Goal: Navigation & Orientation: Find specific page/section

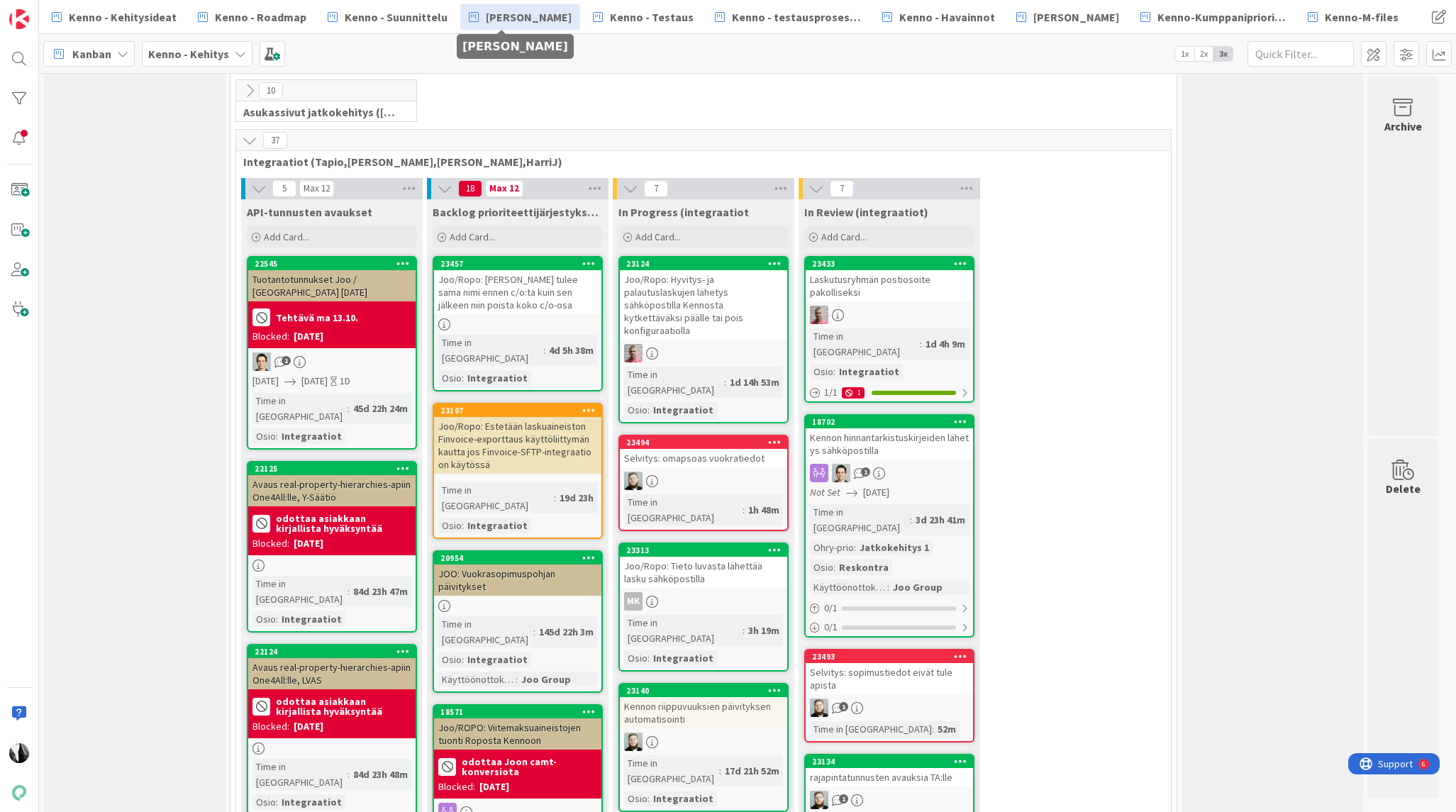
scroll to position [4459, 0]
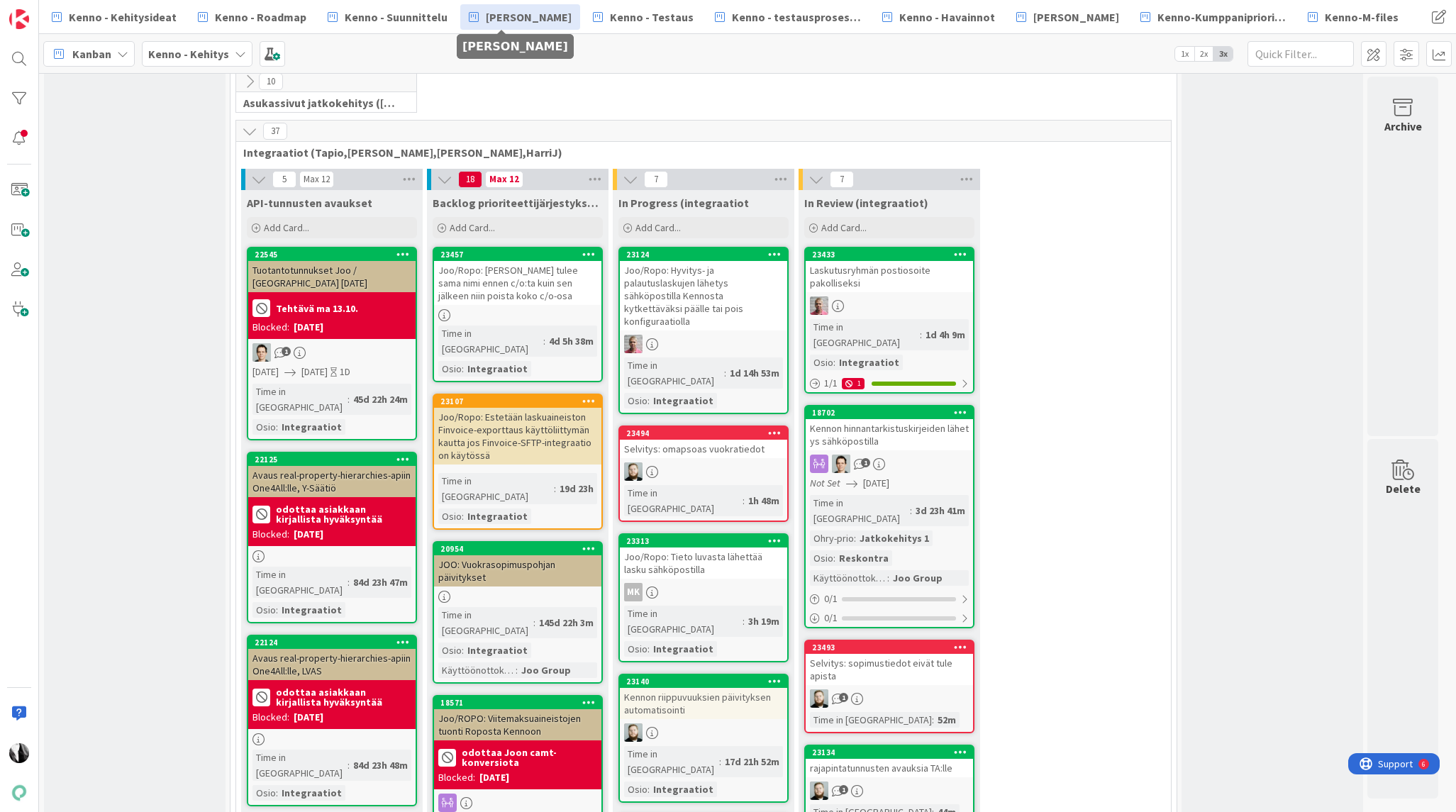
click at [882, 654] on div "Selvitys: sopimustiedot eivät tule apista" at bounding box center [889, 670] width 167 height 31
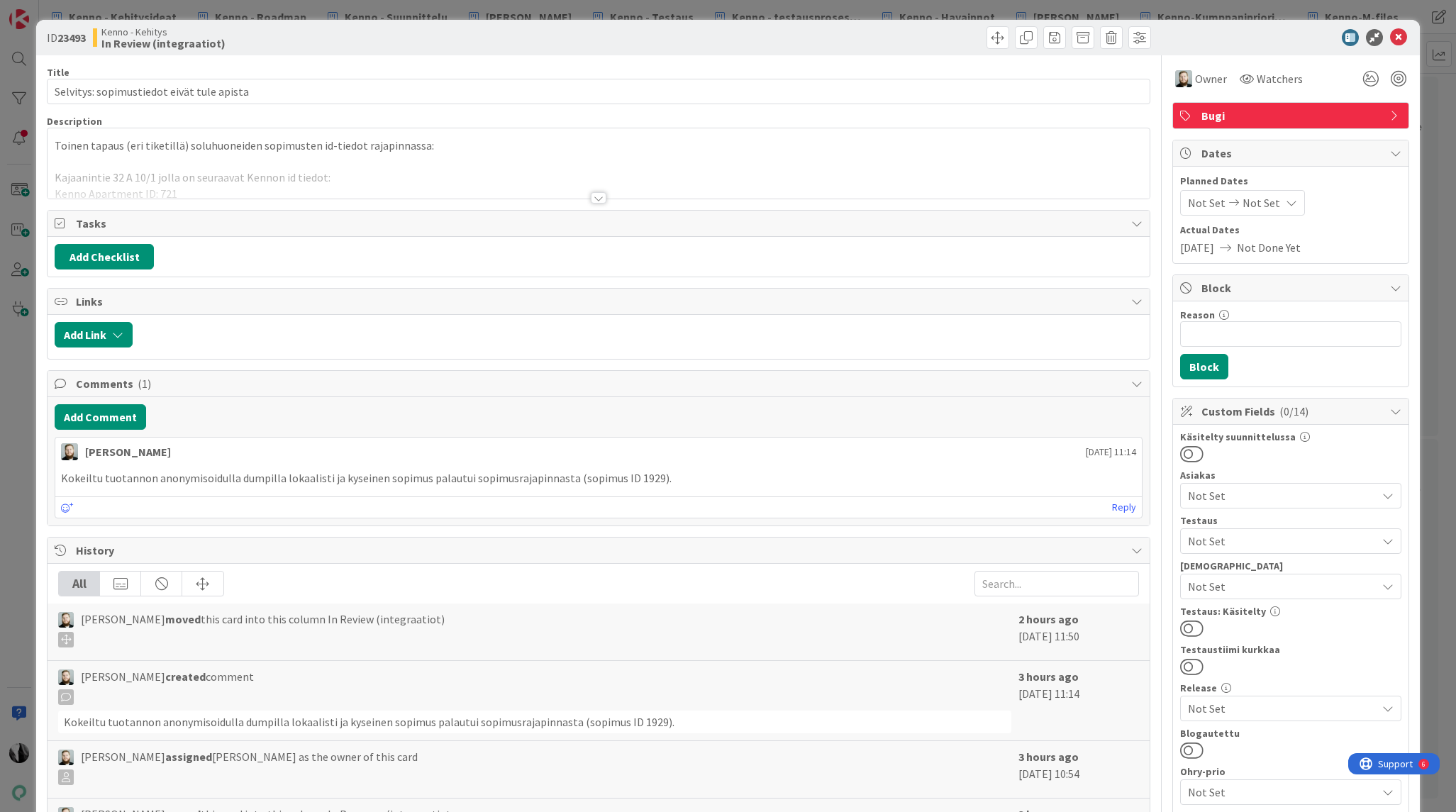
click at [600, 198] on div at bounding box center [598, 198] width 16 height 12
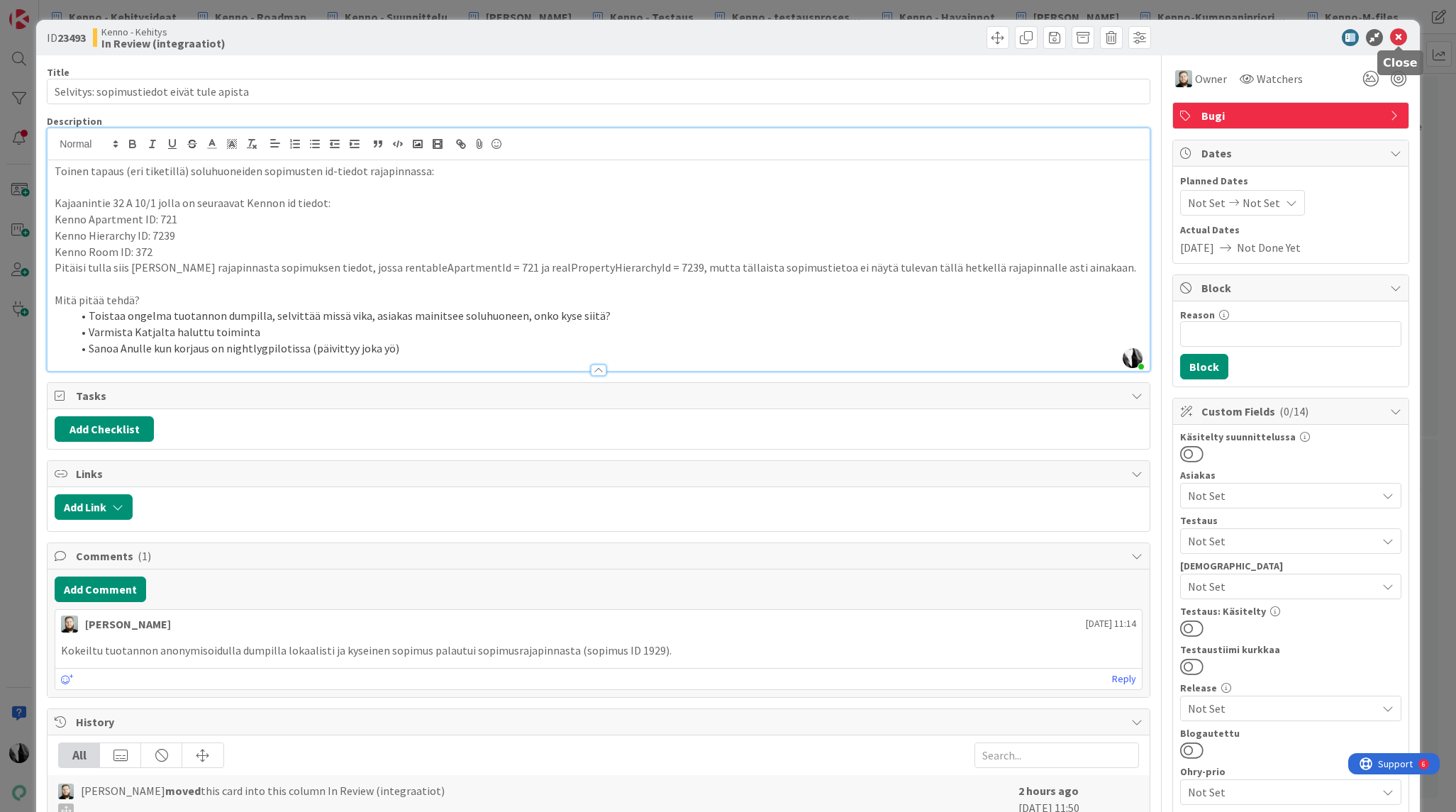
click at [1398, 35] on icon at bounding box center [1398, 37] width 17 height 17
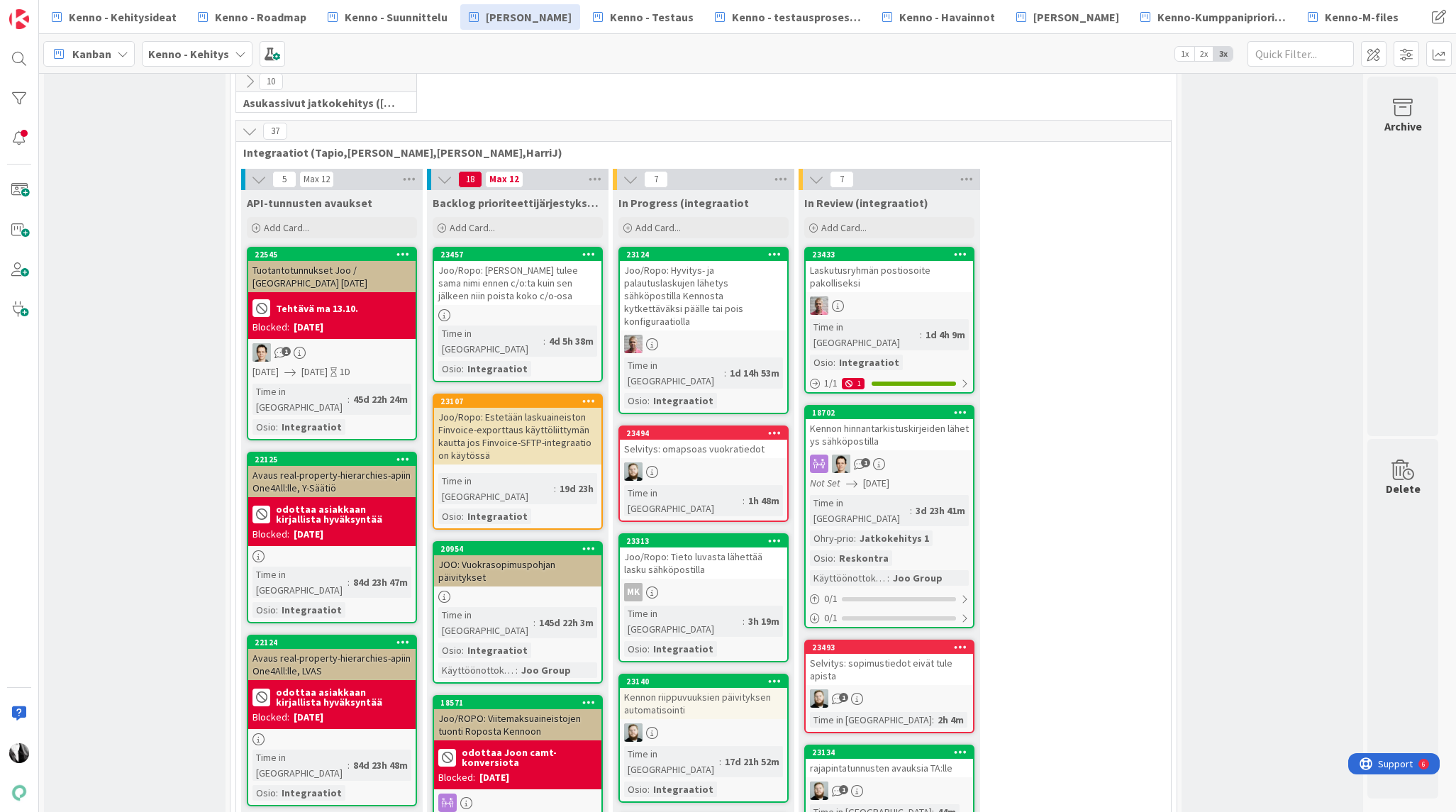
click at [902, 654] on div "Selvitys: sopimustiedot eivät tule apista" at bounding box center [889, 670] width 167 height 31
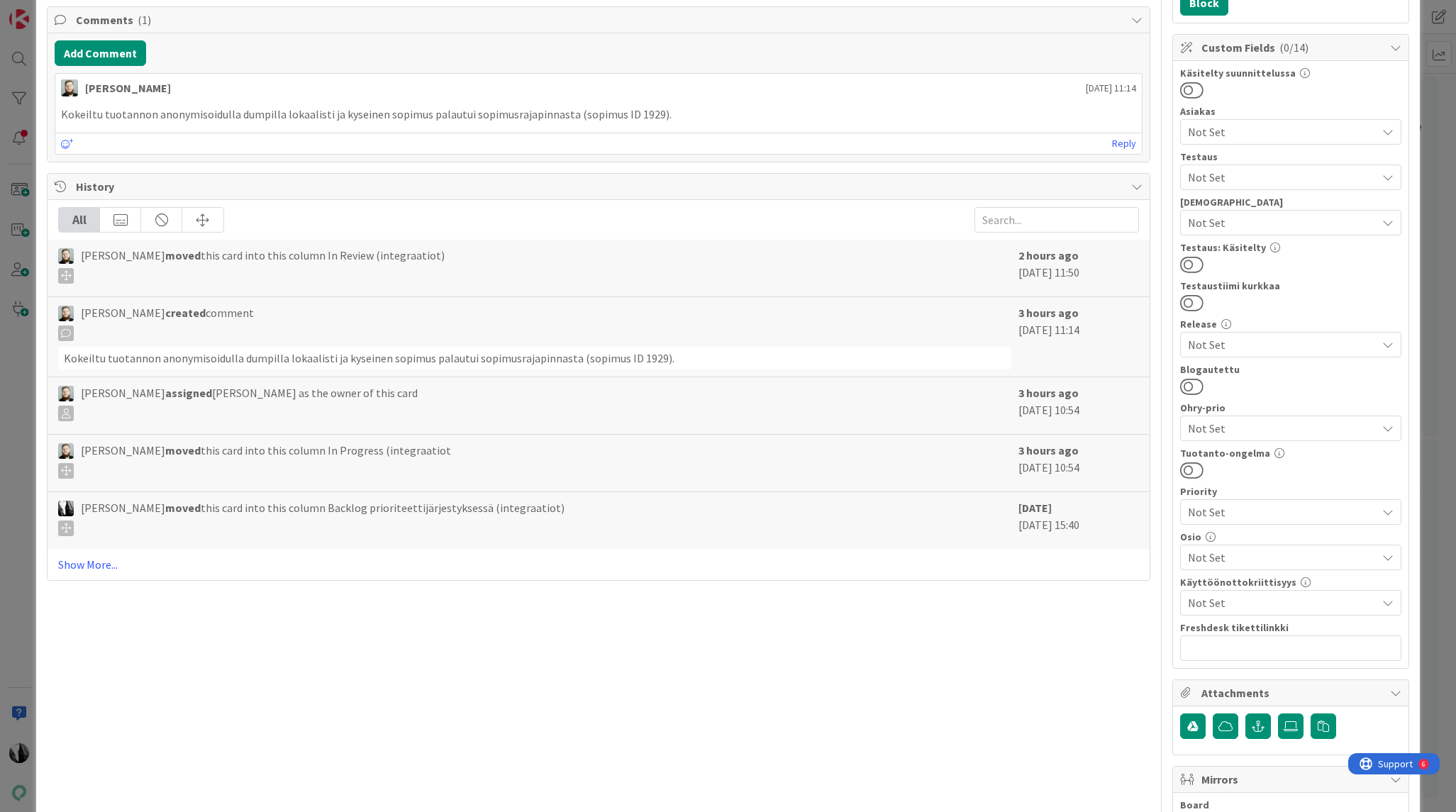
scroll to position [506, 0]
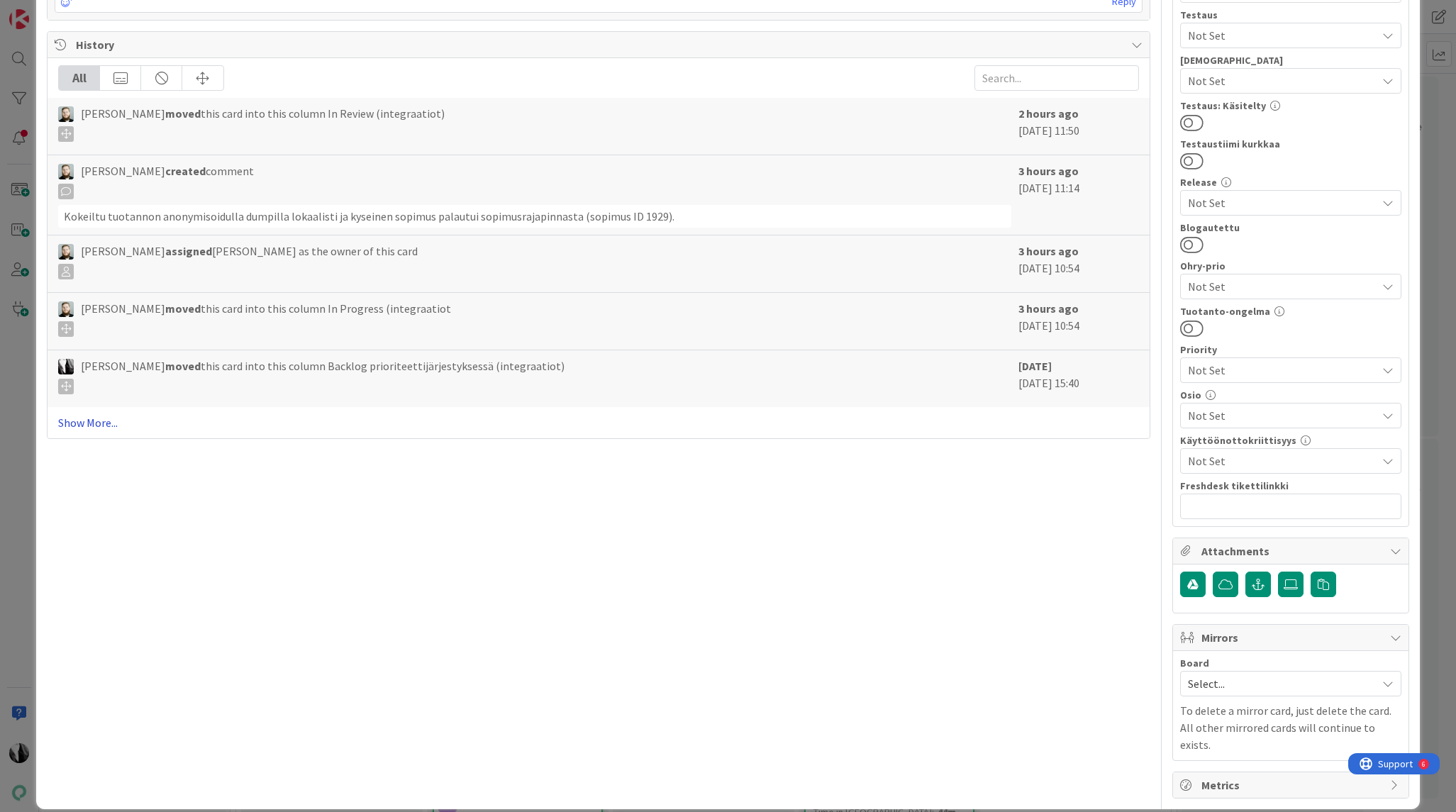
click at [89, 420] on link "Show More..." at bounding box center [598, 422] width 1080 height 17
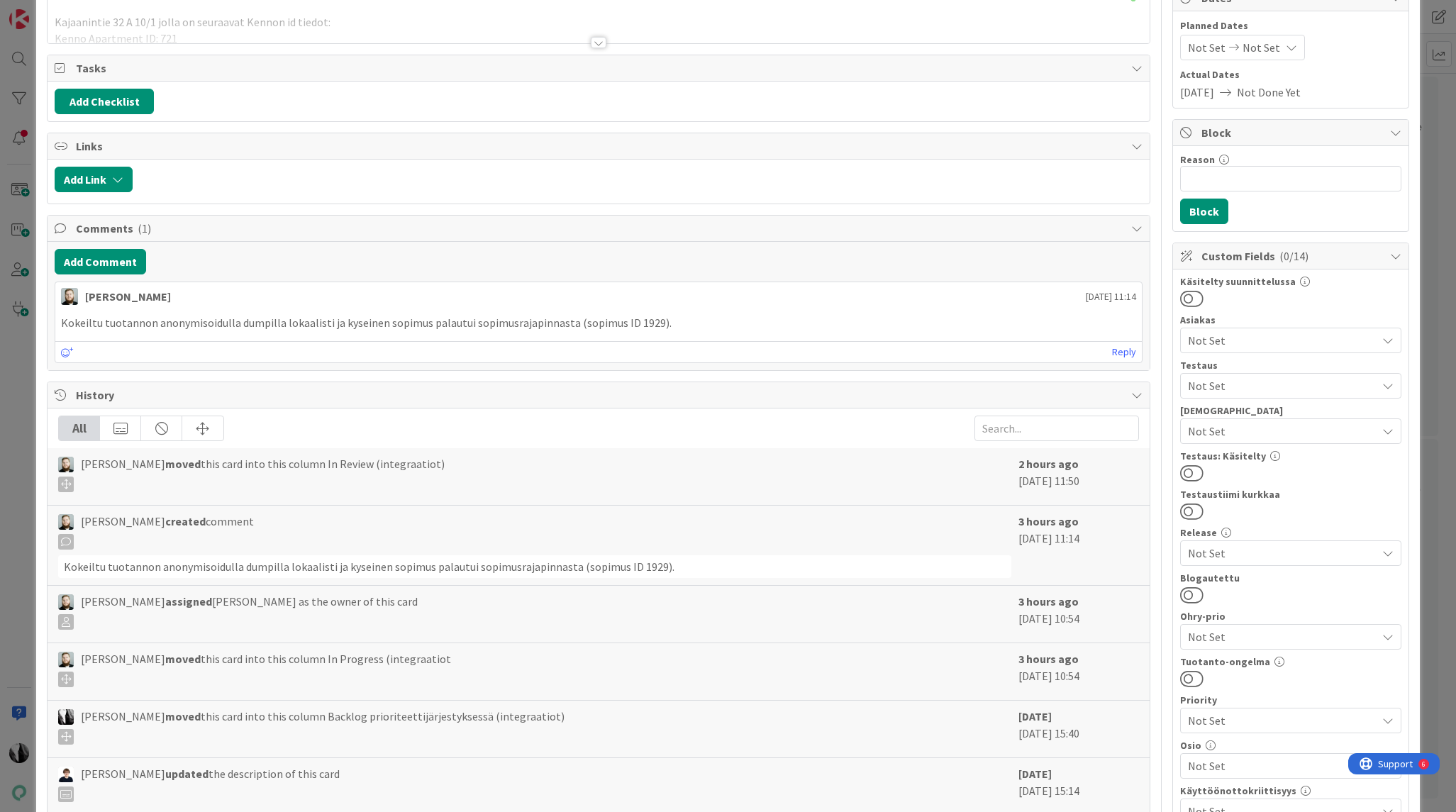
scroll to position [0, 0]
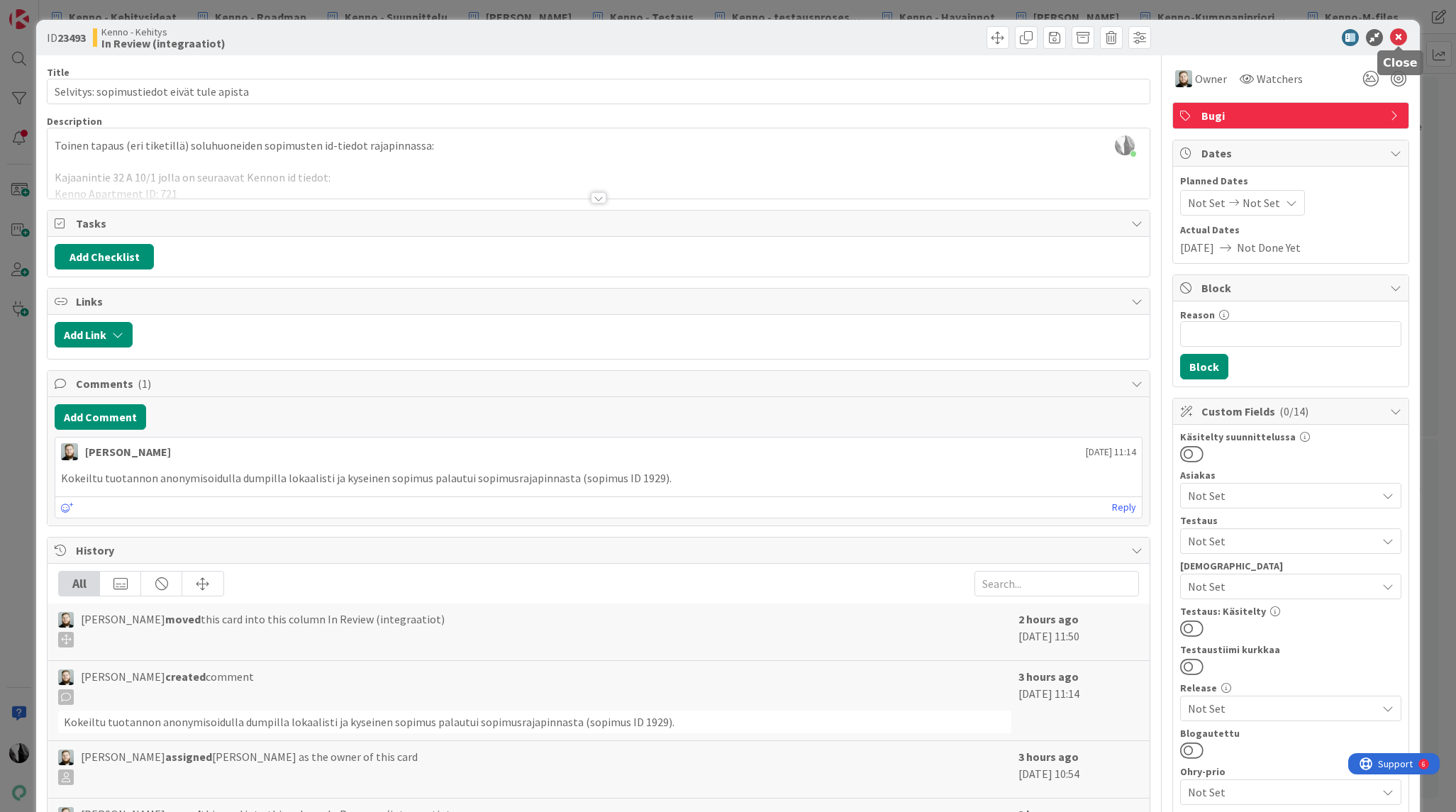
click at [1401, 38] on icon at bounding box center [1398, 37] width 17 height 17
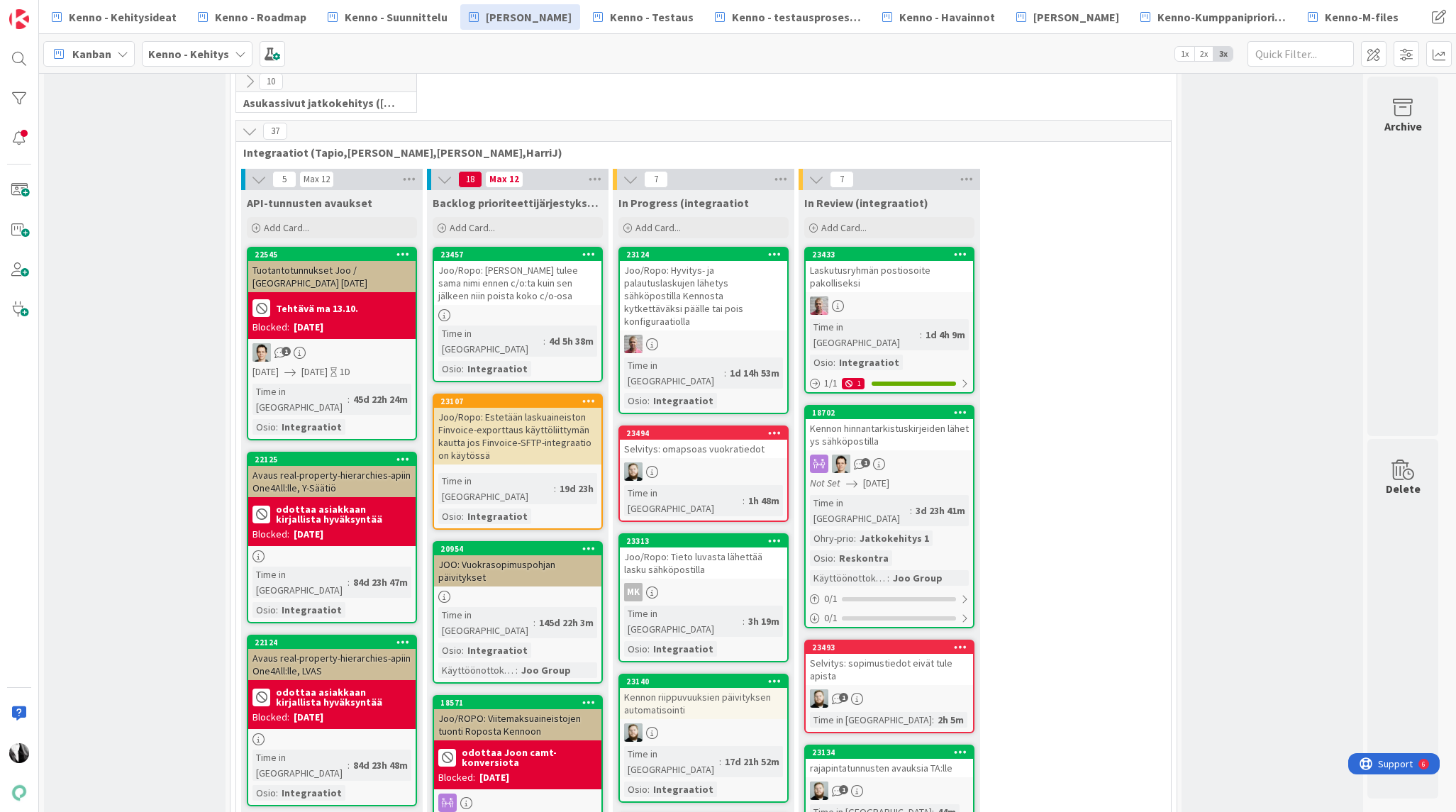
click at [686, 440] on div "Selvitys: omapsoas vuokratiedot" at bounding box center [702, 449] width 167 height 18
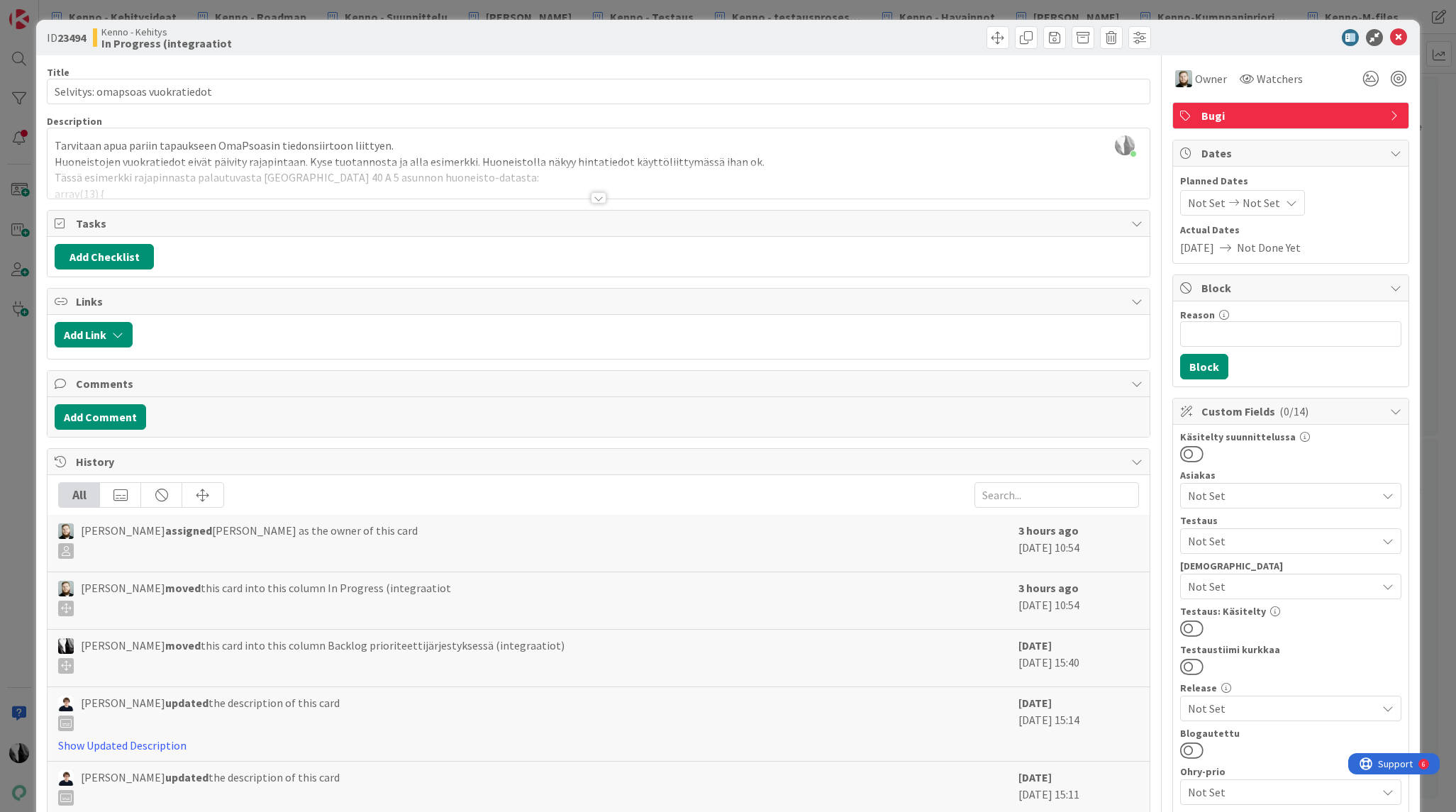
click at [602, 198] on div at bounding box center [598, 198] width 16 height 12
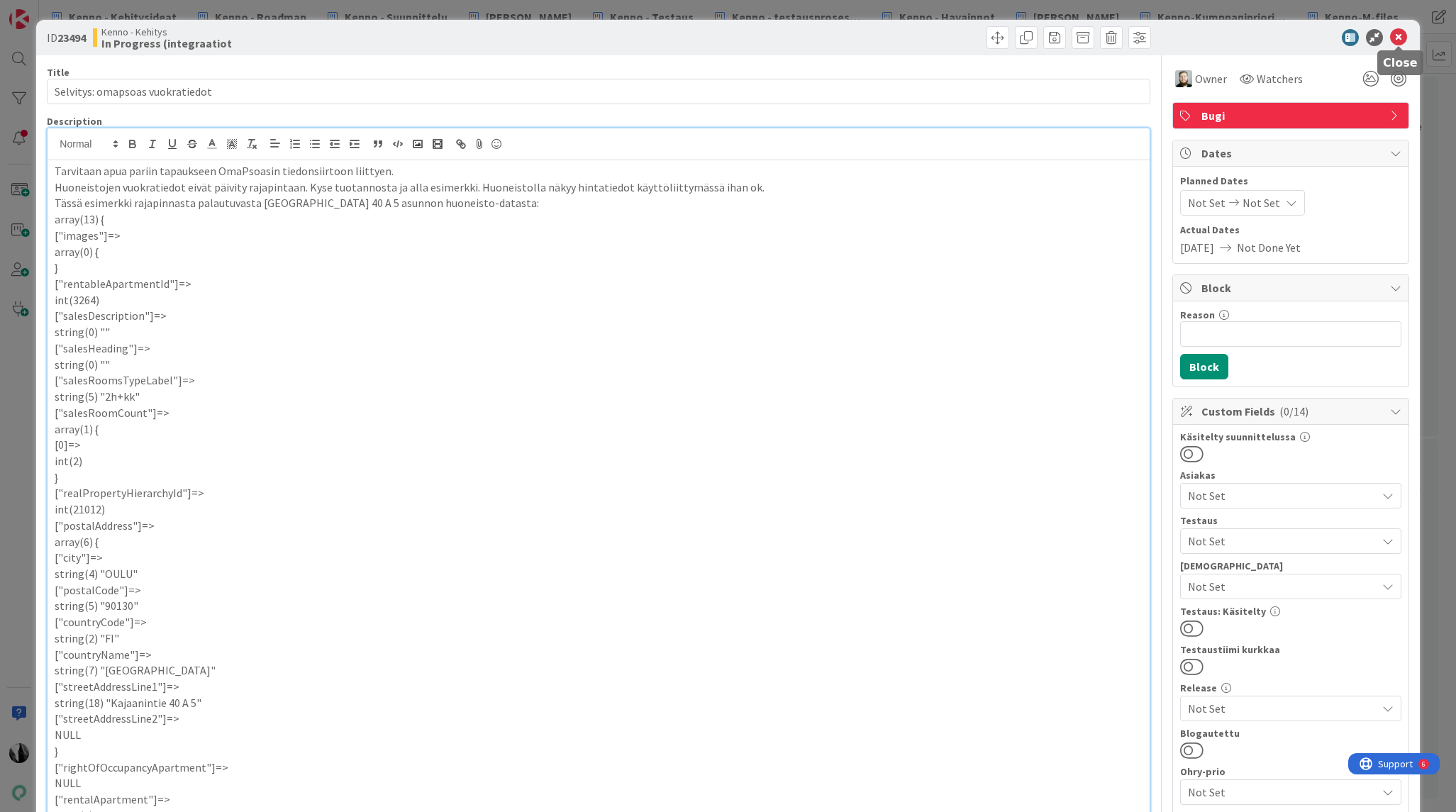
click at [1400, 37] on icon at bounding box center [1398, 37] width 17 height 17
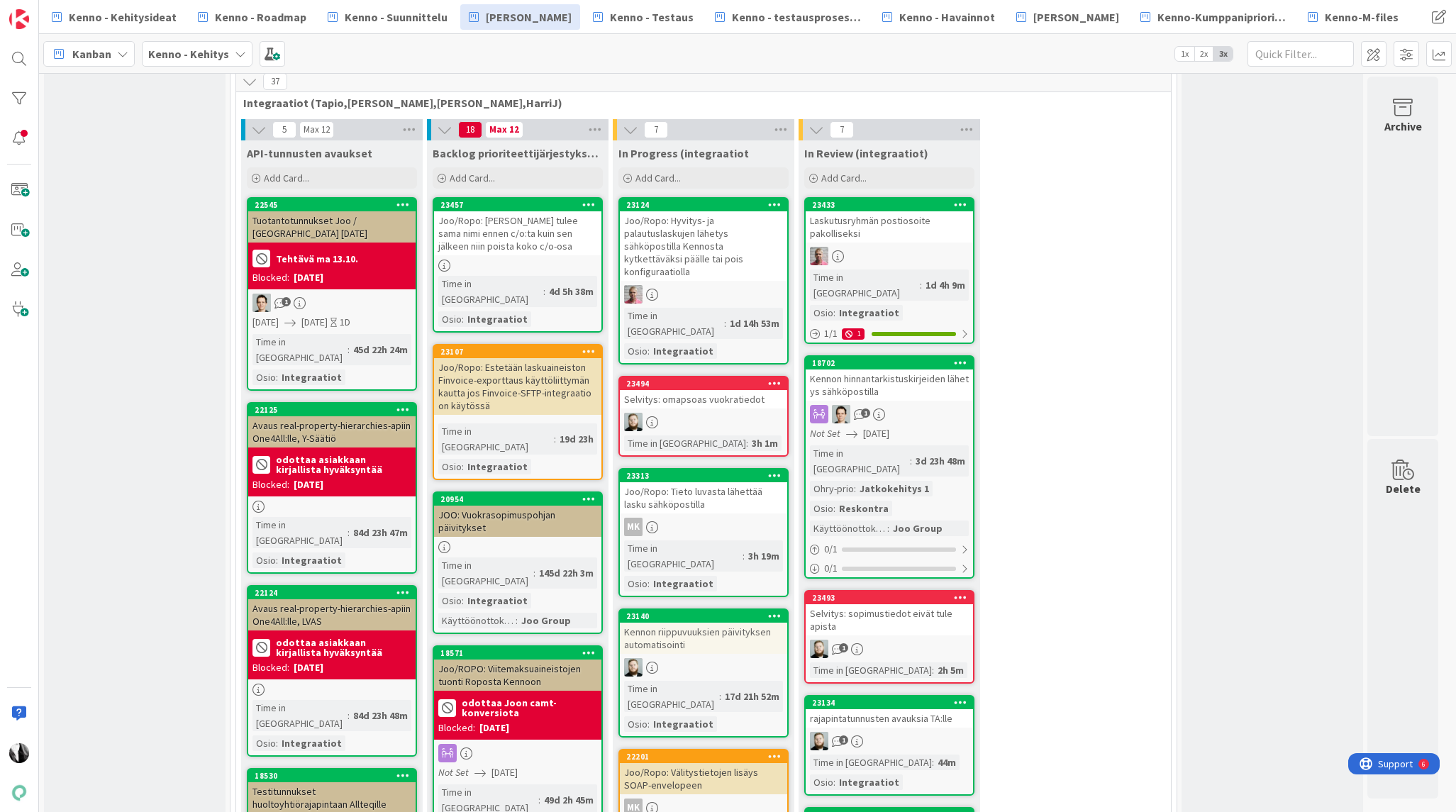
scroll to position [4507, 0]
click at [528, 506] on div "JOO: Vuokrasopimuspohjan päivitykset" at bounding box center [517, 522] width 167 height 31
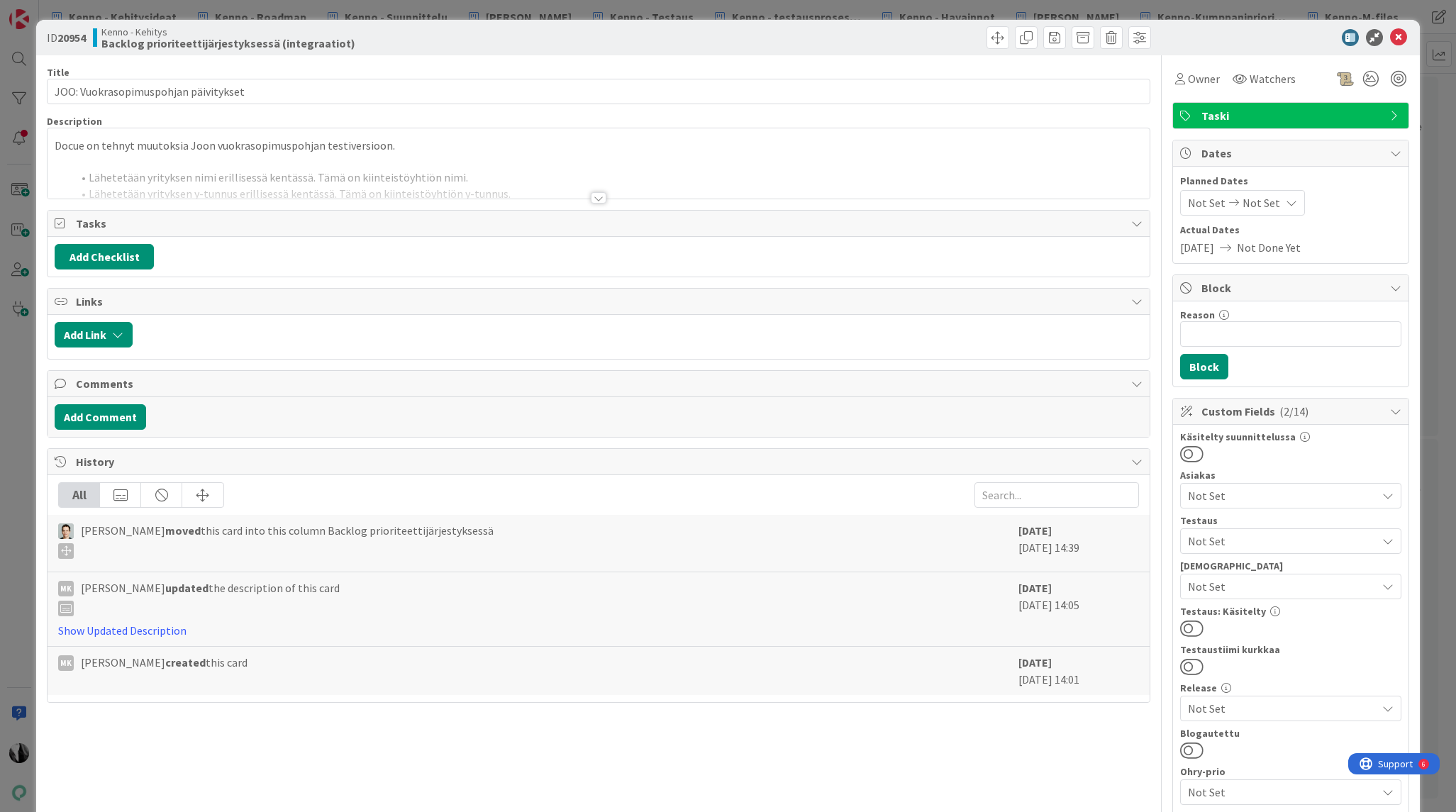
click at [597, 197] on div at bounding box center [598, 198] width 16 height 12
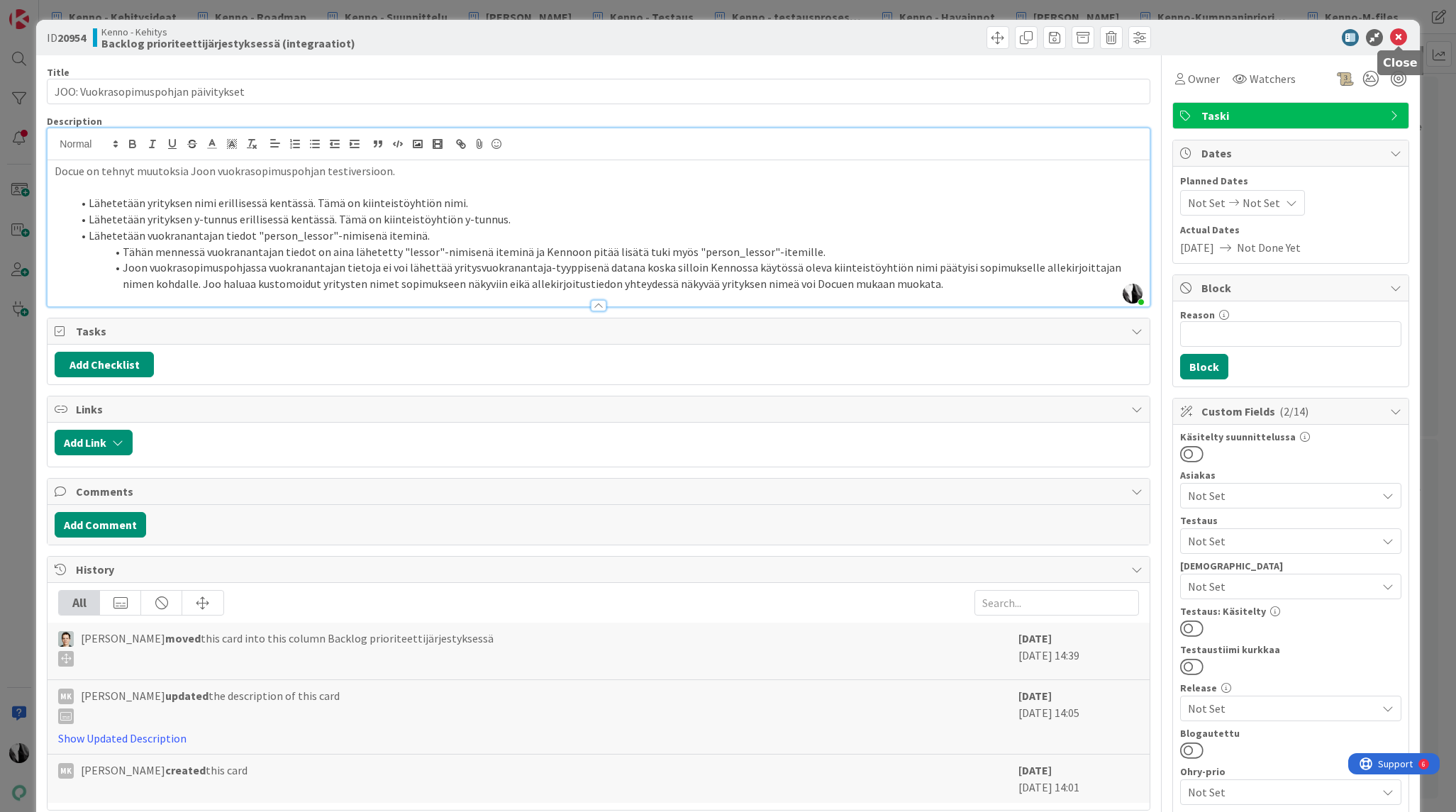
click at [1397, 36] on icon at bounding box center [1398, 37] width 17 height 17
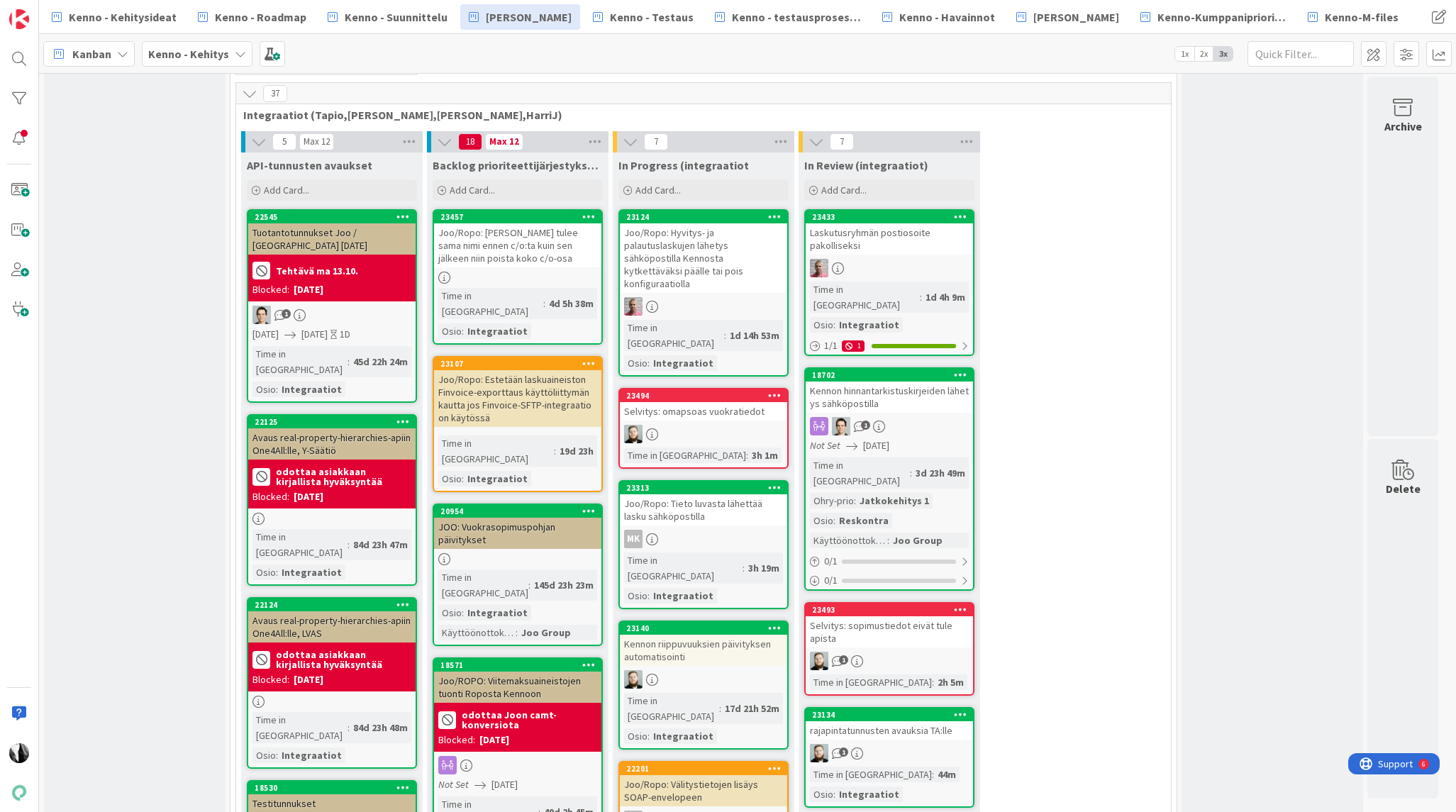
scroll to position [4475, 0]
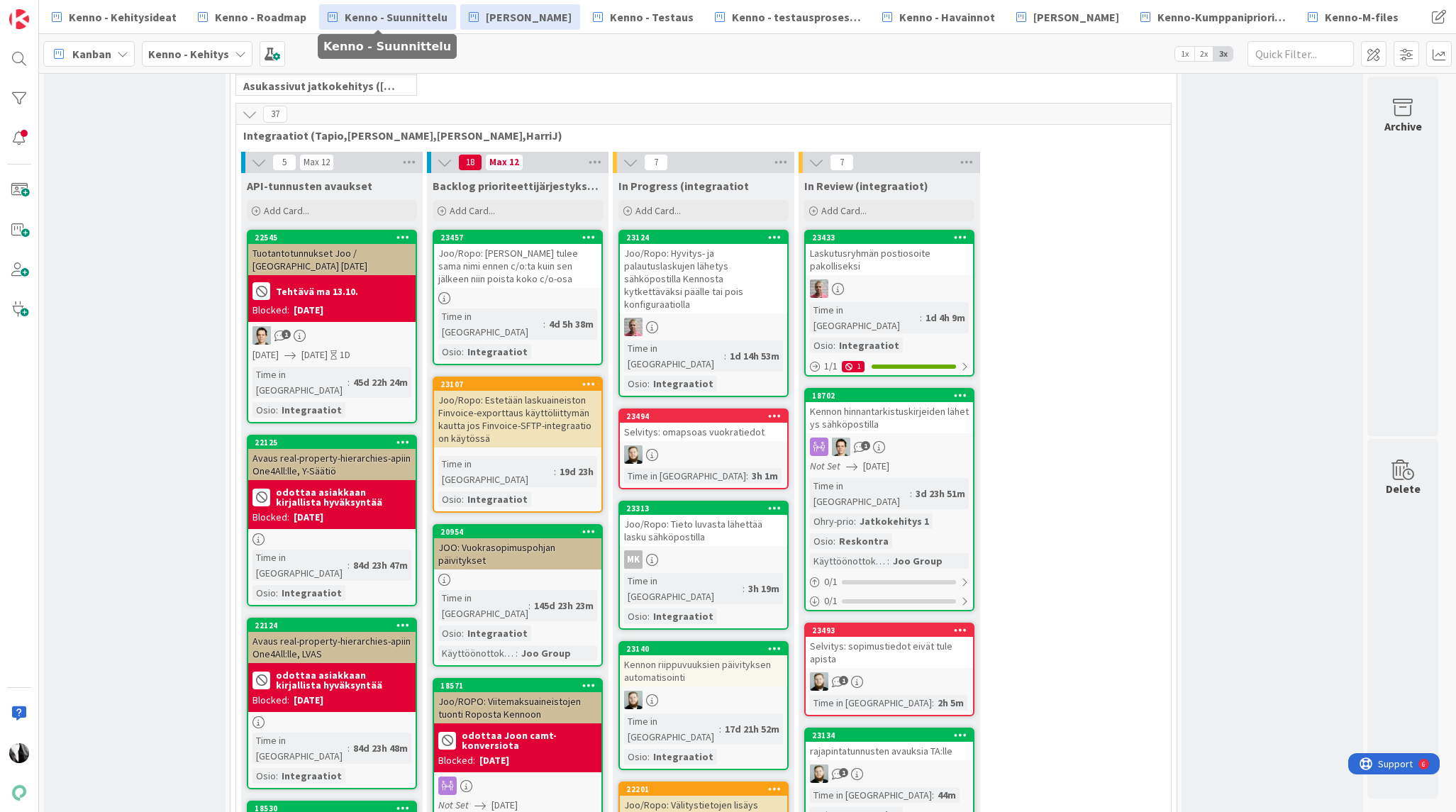
click at [396, 18] on span "Kenno - Suunnittelu" at bounding box center [395, 16] width 103 height 17
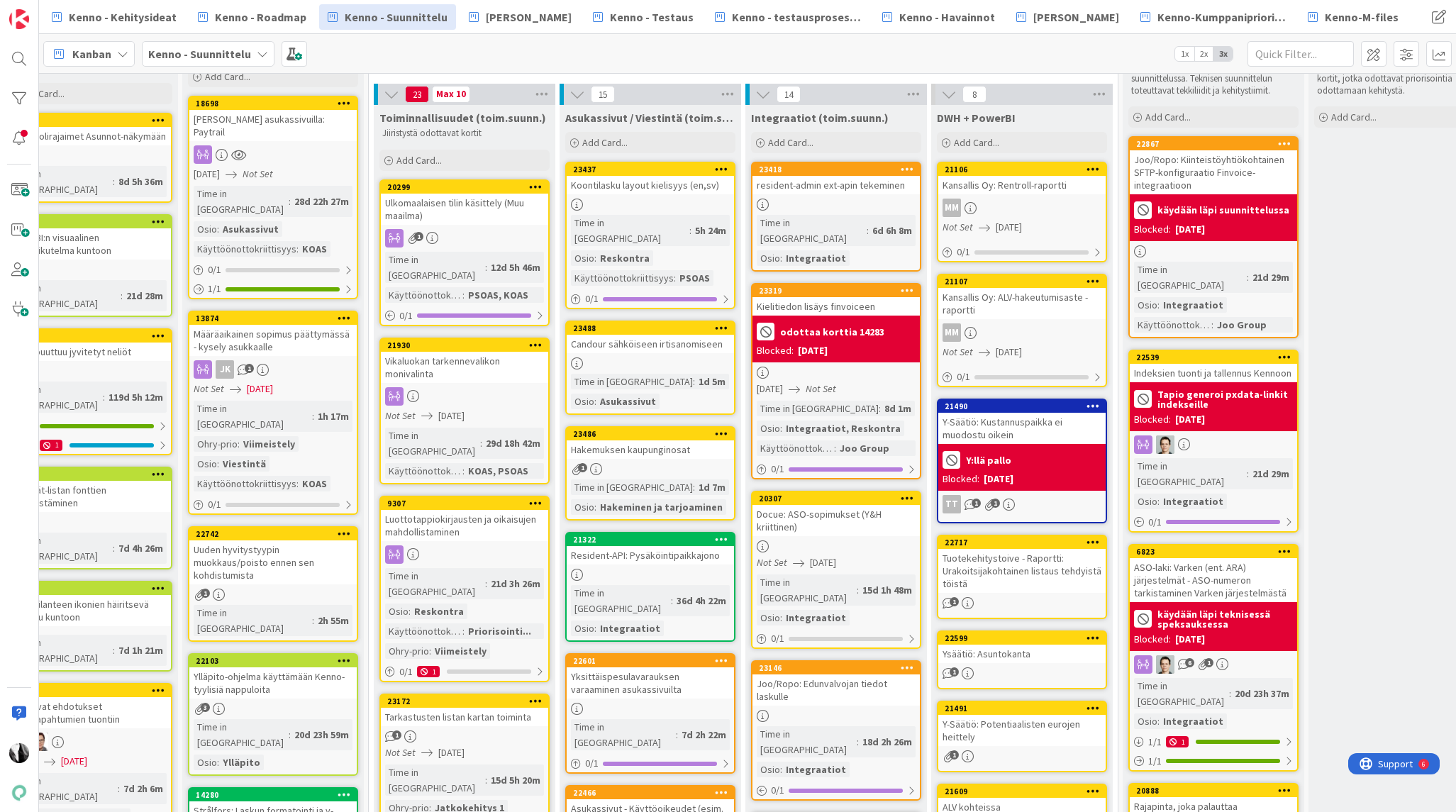
scroll to position [58, 418]
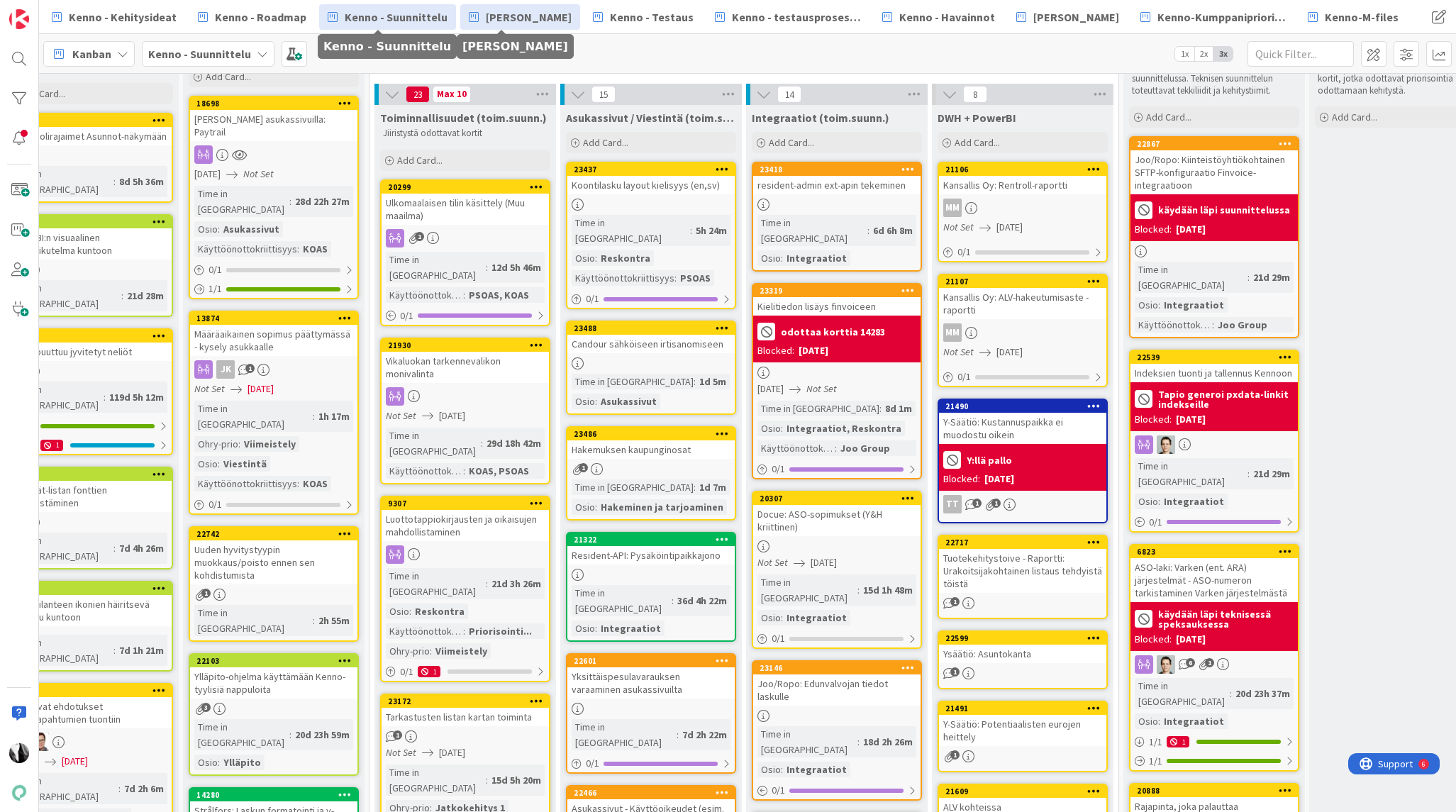
click at [495, 16] on span "[PERSON_NAME]" at bounding box center [529, 16] width 86 height 17
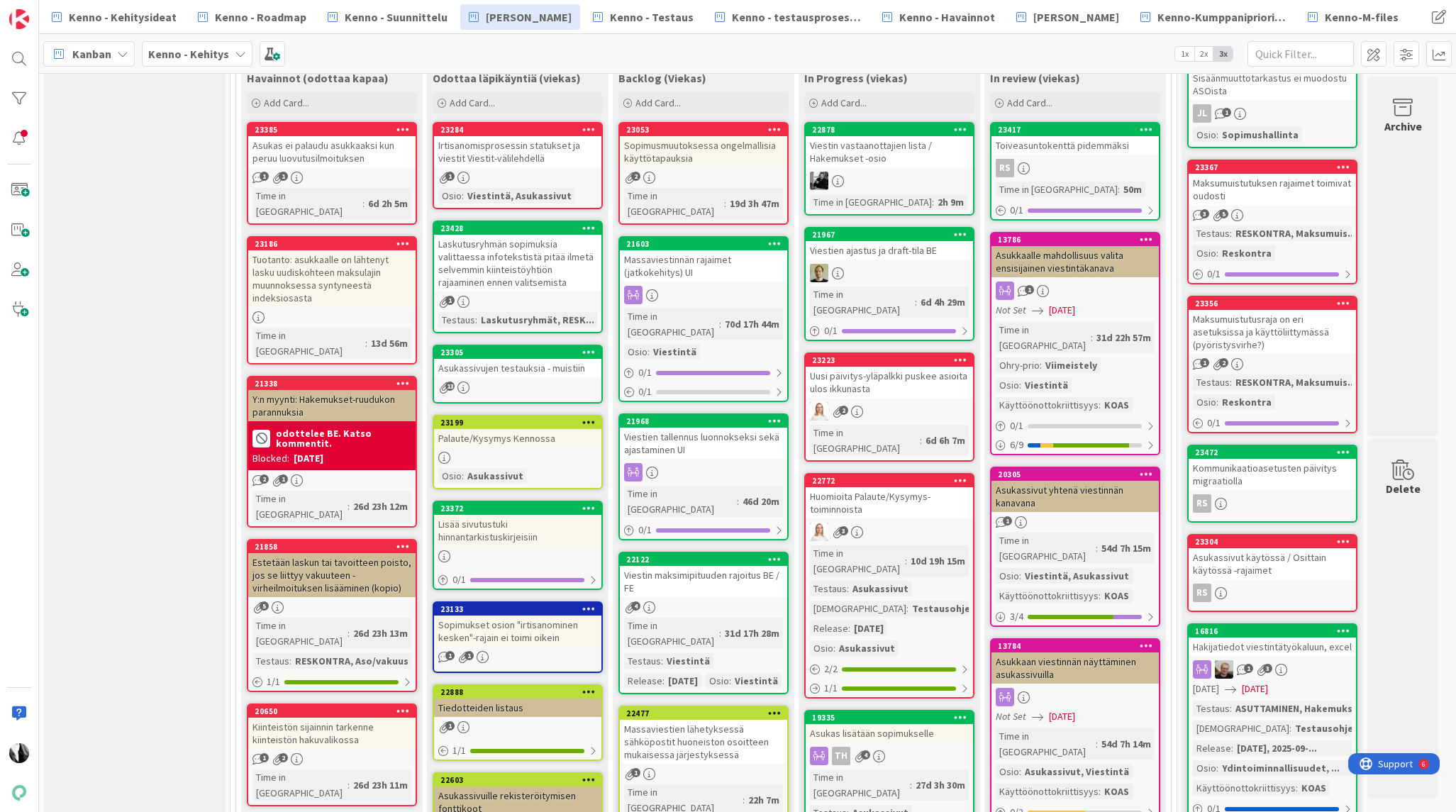
scroll to position [431, 0]
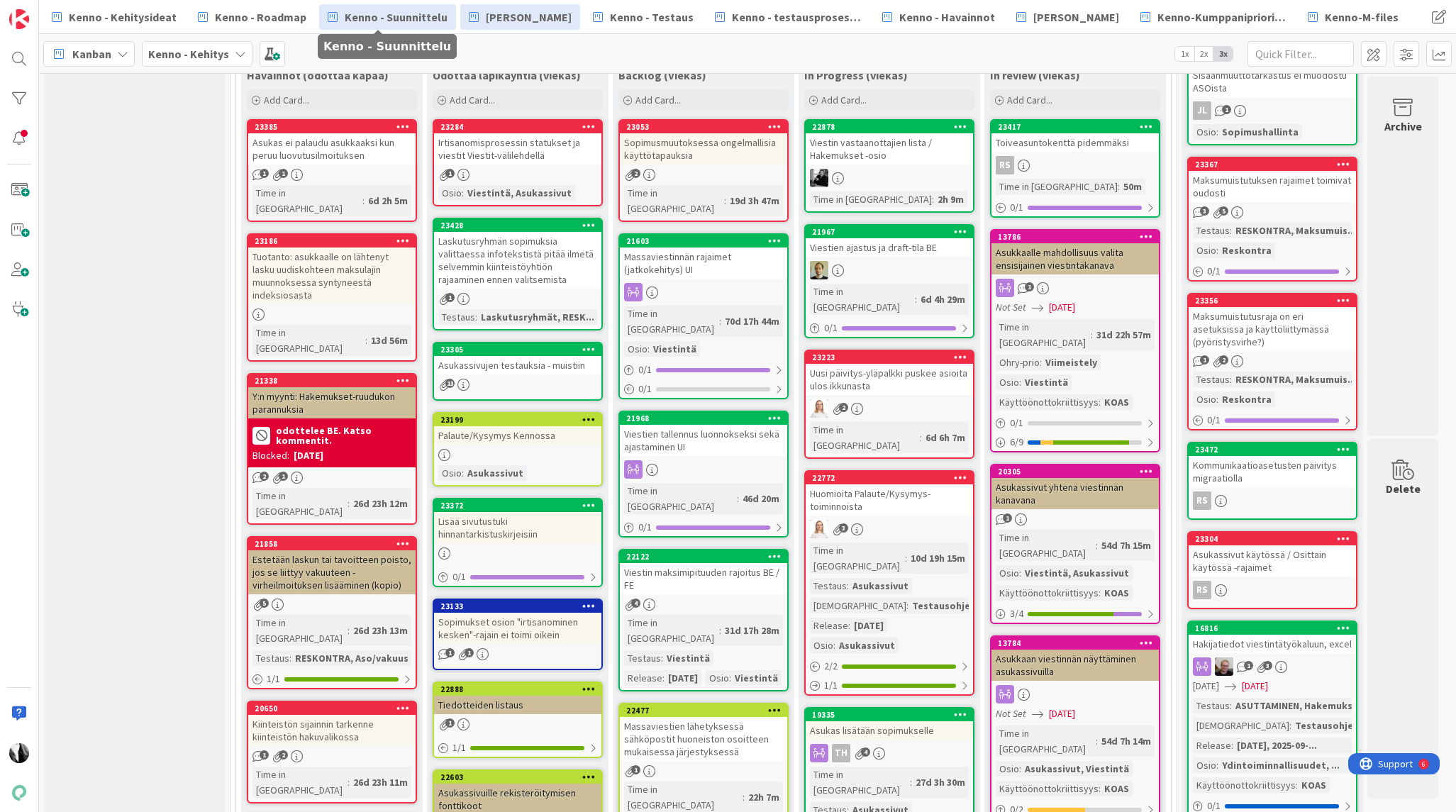
click at [404, 12] on span "Kenno - Suunnittelu" at bounding box center [395, 16] width 103 height 17
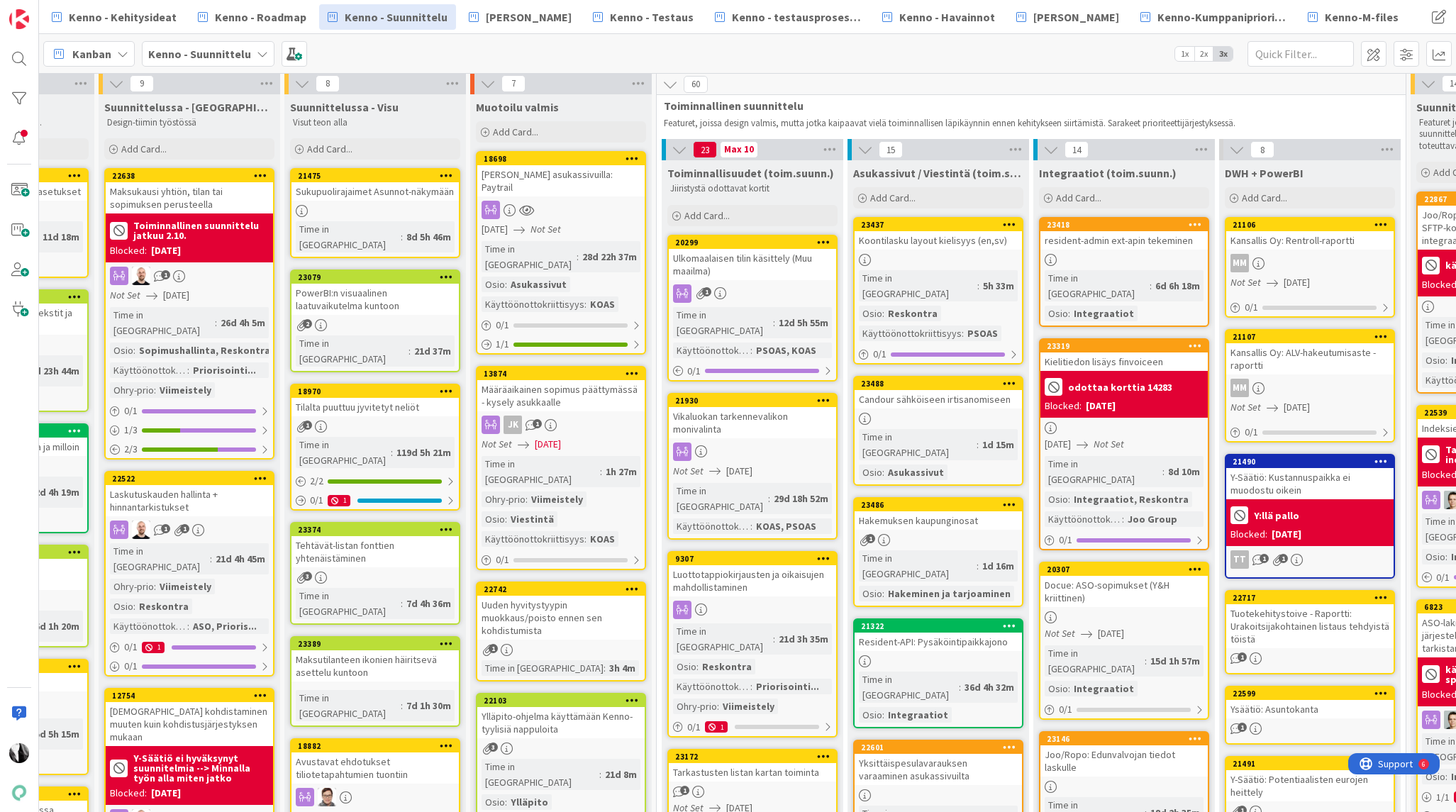
scroll to position [3, 128]
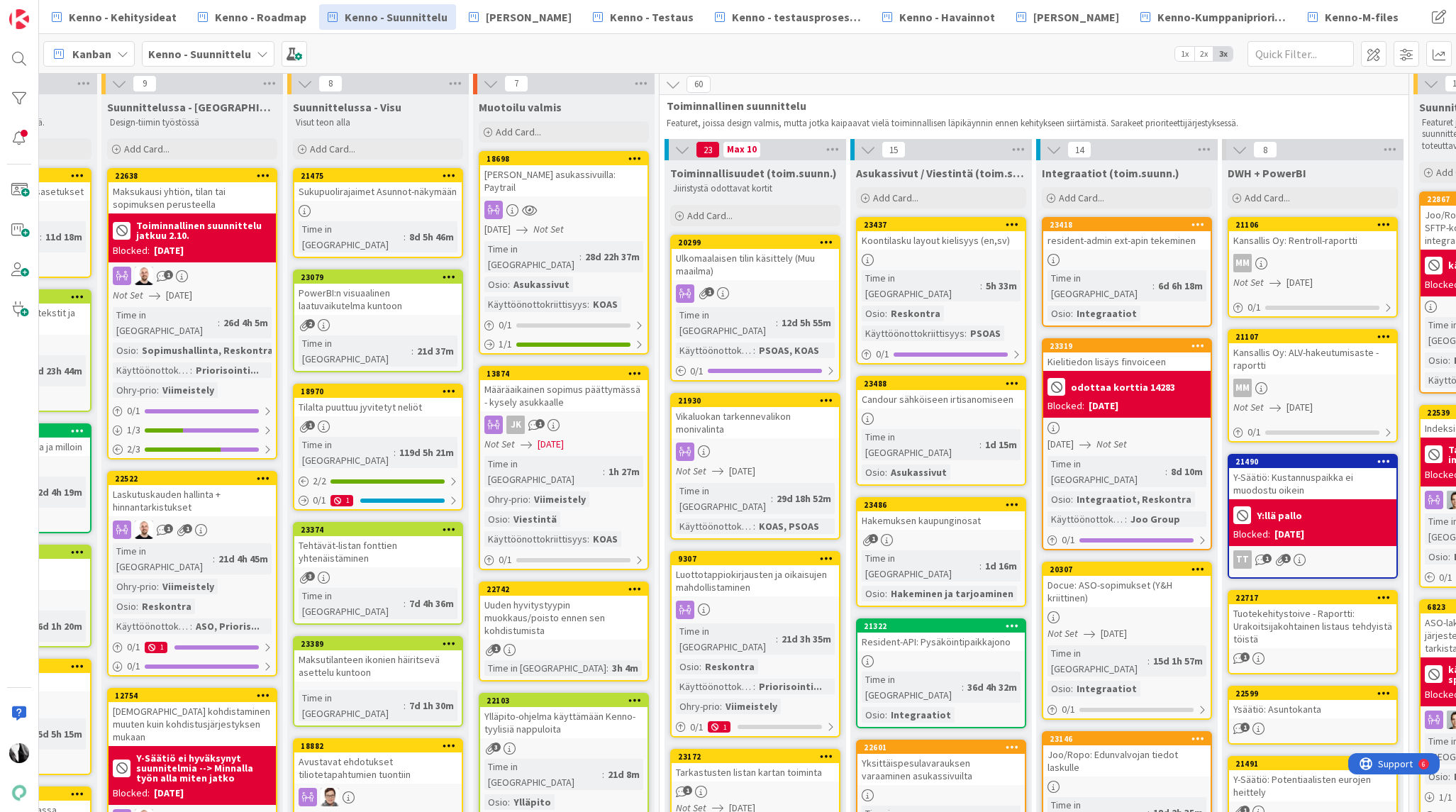
click at [951, 246] on div "Koontilasku layout kielisyys (en,sv)" at bounding box center [940, 240] width 167 height 18
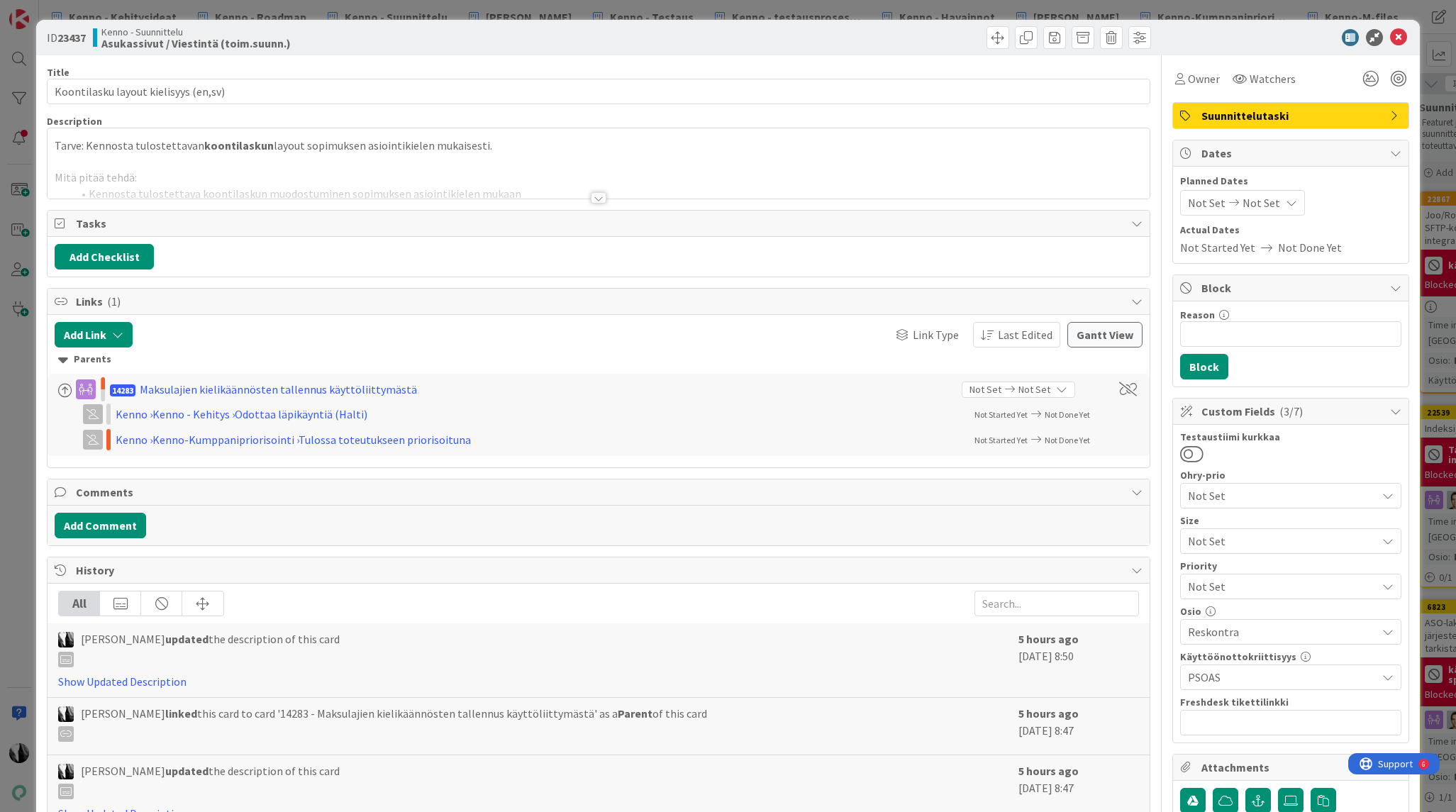
click at [600, 196] on div at bounding box center [598, 198] width 16 height 12
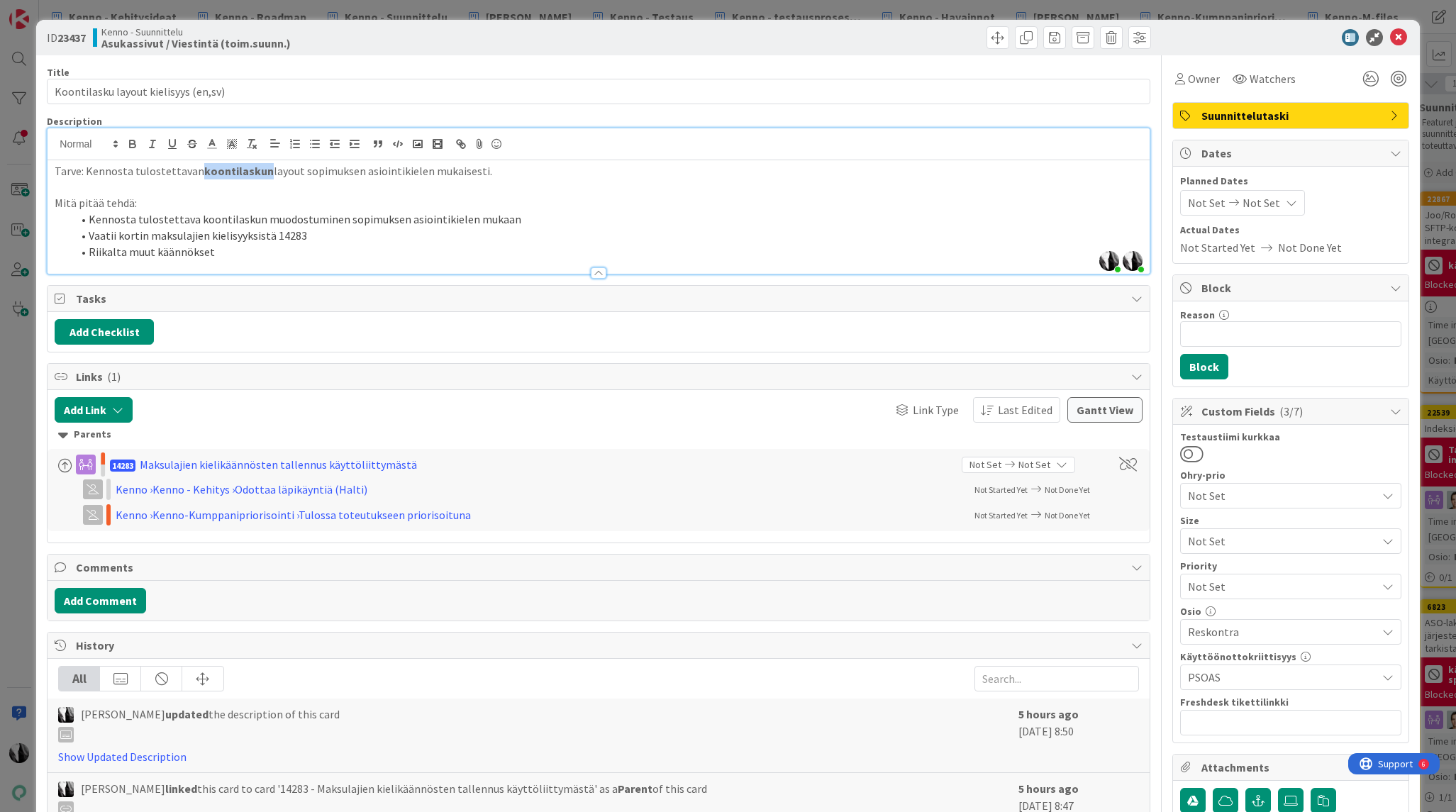
drag, startPoint x: 197, startPoint y: 170, endPoint x: 262, endPoint y: 173, distance: 65.1
click at [262, 173] on strong "koontilaskun" at bounding box center [239, 170] width 69 height 14
click at [497, 173] on p "Tarve: Kennosta tulostettavan koontilaskun layout sopimuksen asiointikielen muk…" at bounding box center [598, 171] width 1087 height 16
drag, startPoint x: 89, startPoint y: 235, endPoint x: 306, endPoint y: 240, distance: 217.1
click at [306, 240] on li "Vaatii kortin maksulajien kielisyyksistä 14283" at bounding box center [606, 236] width 1070 height 16
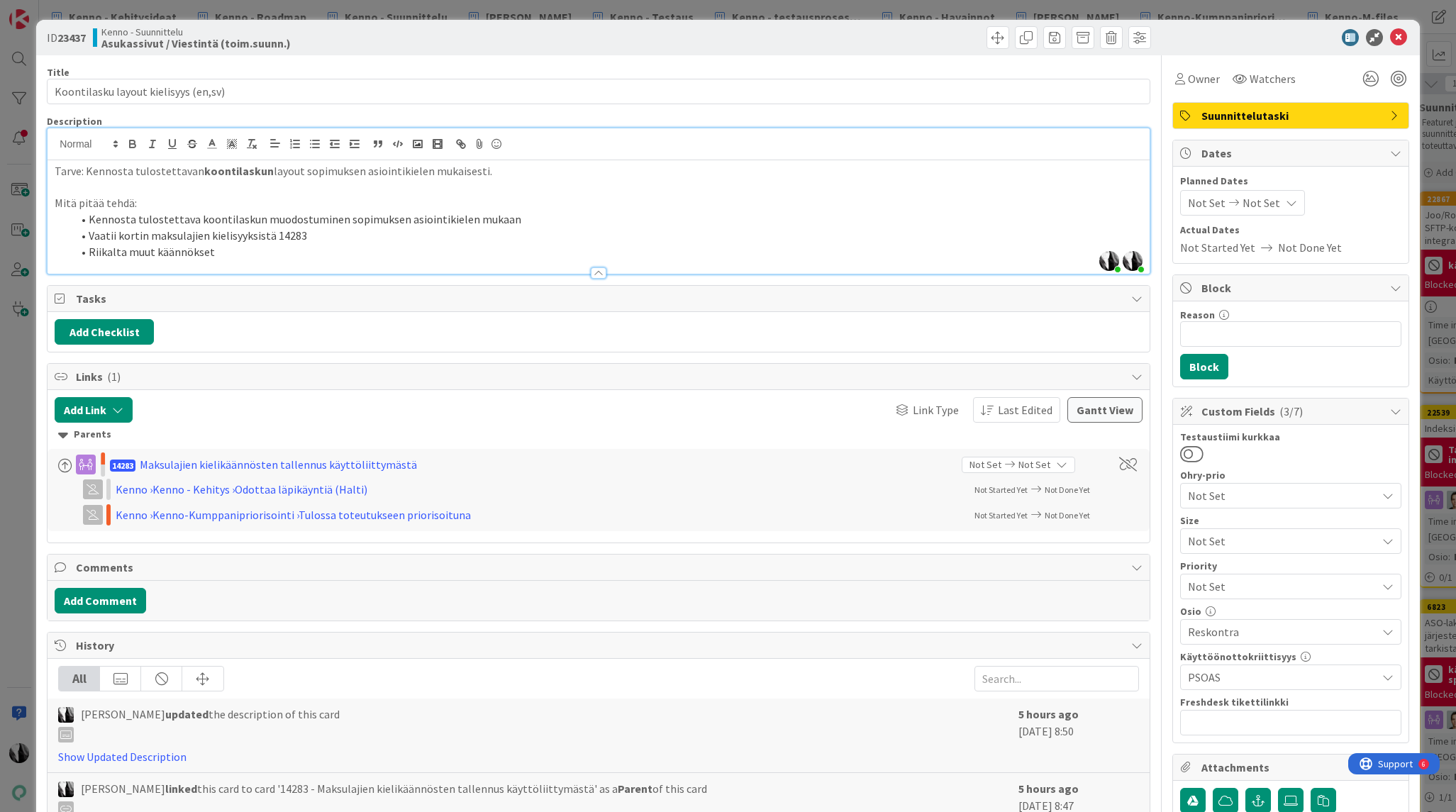
drag, startPoint x: 145, startPoint y: 255, endPoint x: 128, endPoint y: 254, distance: 17.0
click at [145, 255] on li "Riikalta muut käännökset" at bounding box center [606, 252] width 1070 height 16
drag, startPoint x: 89, startPoint y: 250, endPoint x: 211, endPoint y: 254, distance: 122.1
click at [211, 254] on li "Riikalta muut käännökset" at bounding box center [606, 252] width 1070 height 16
click at [1232, 33] on div at bounding box center [1283, 37] width 251 height 17
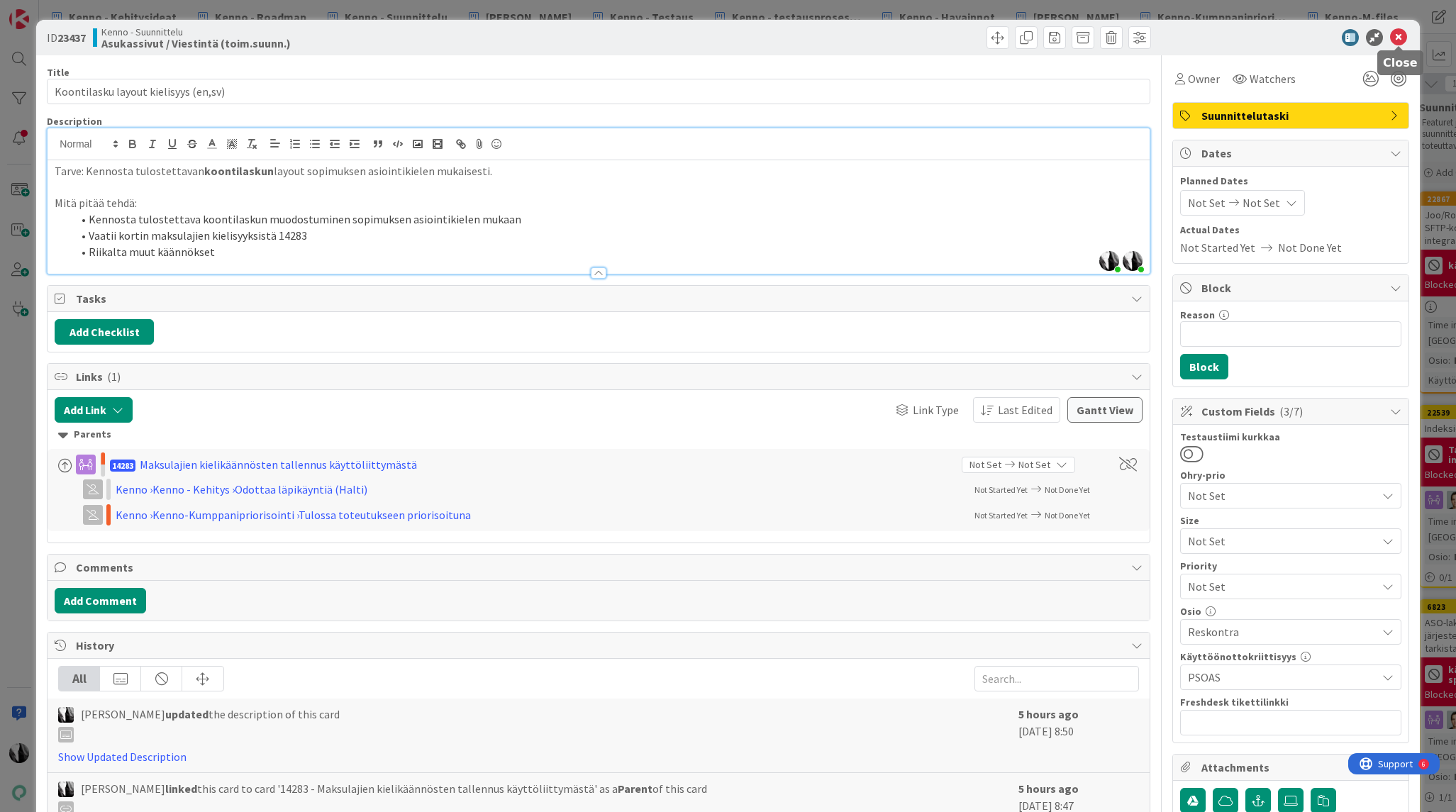
click at [1398, 38] on icon at bounding box center [1398, 37] width 17 height 17
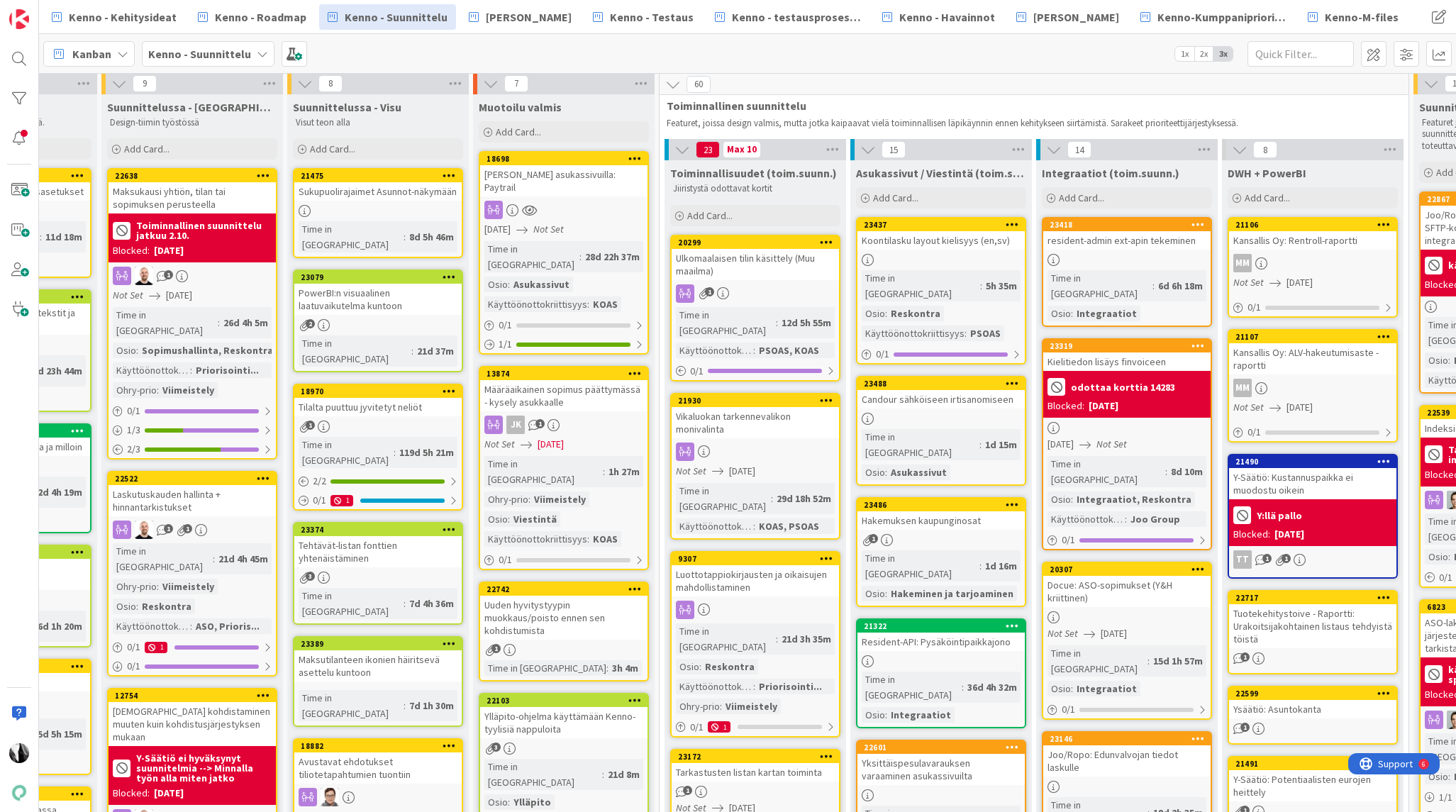
click at [930, 394] on link "23488 Candour sähköiseen irtisanomiseen Time in Column : 1d 15m Osio : Asukassi…" at bounding box center [940, 430] width 170 height 110
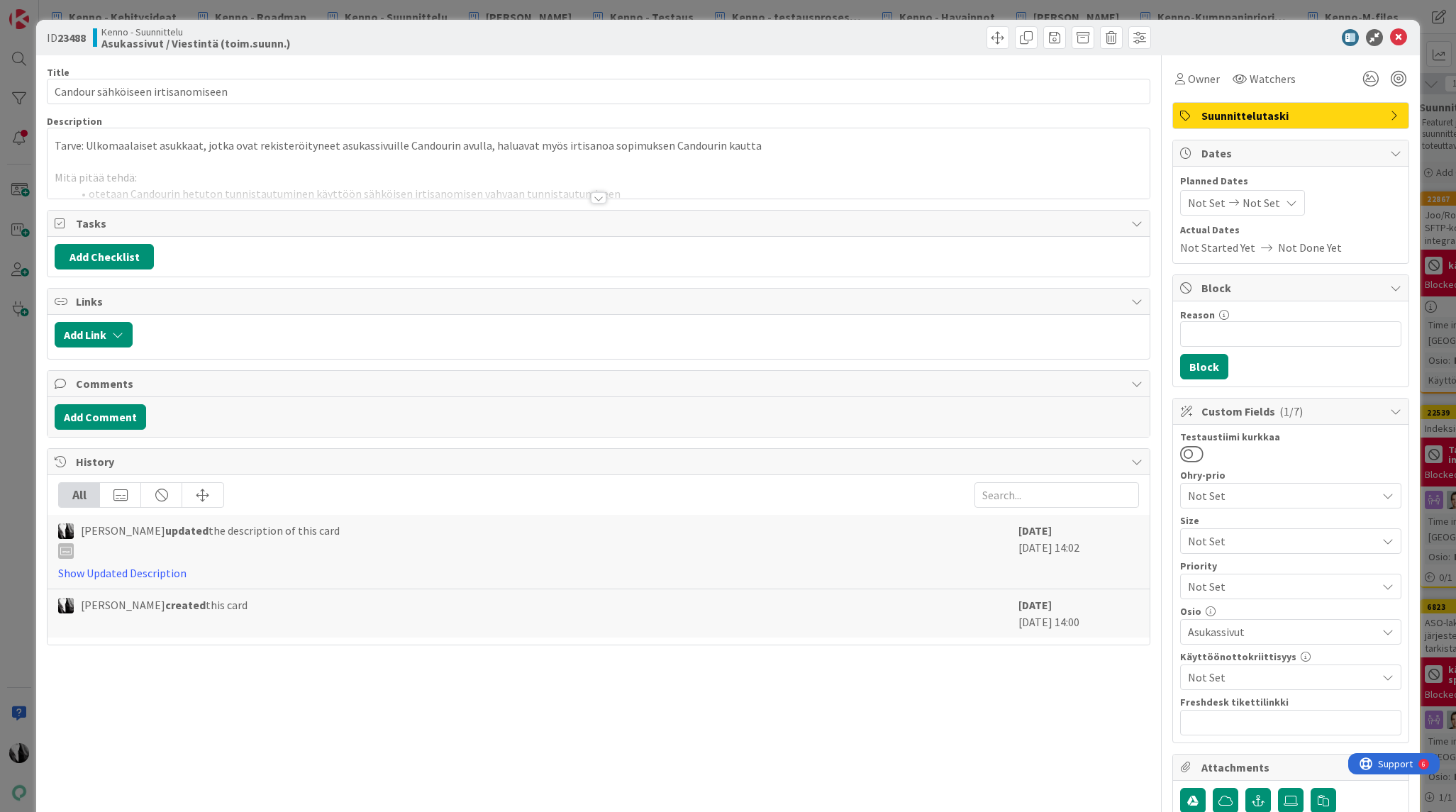
click at [597, 197] on div at bounding box center [598, 198] width 16 height 12
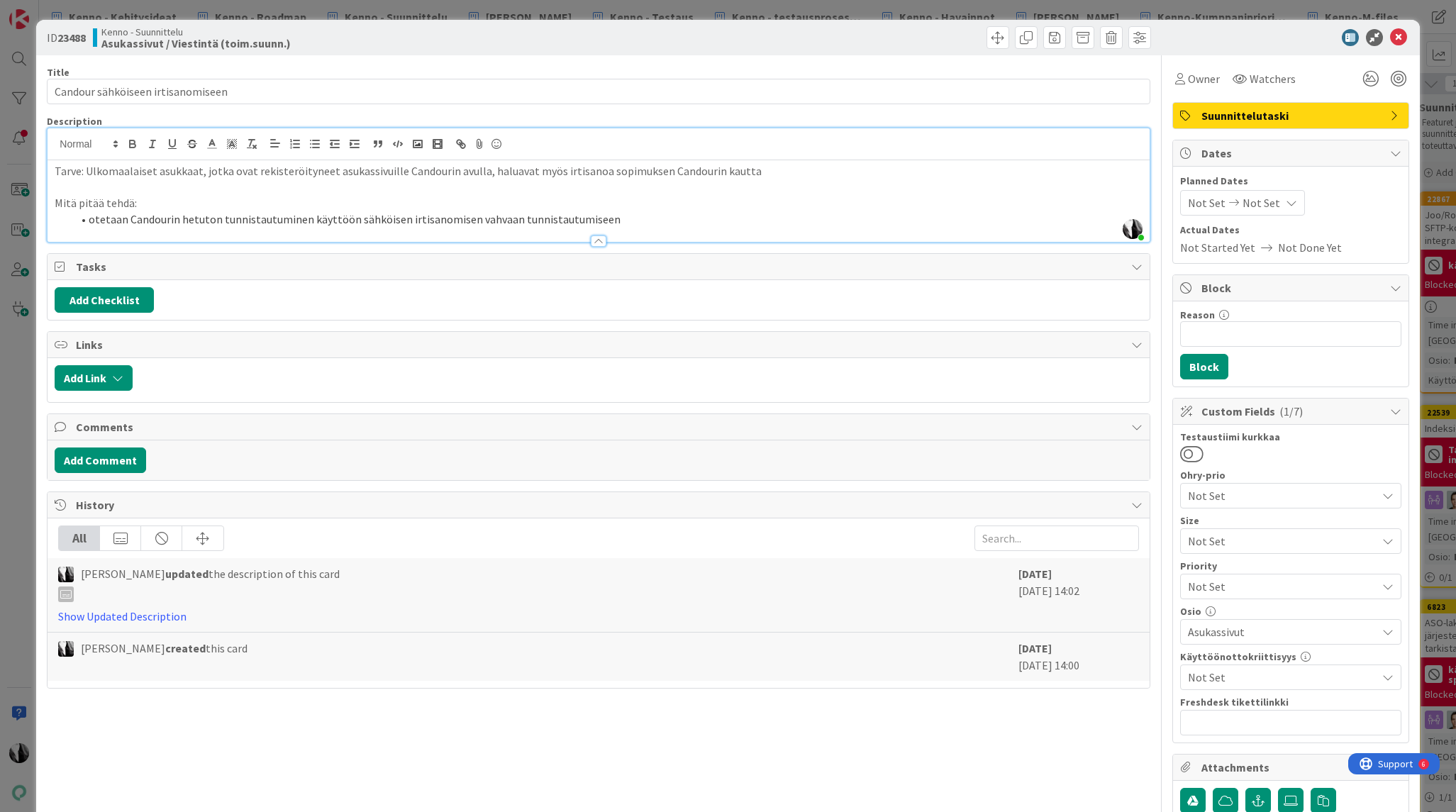
click at [1239, 35] on div at bounding box center [1283, 37] width 251 height 17
click at [1396, 37] on icon at bounding box center [1398, 37] width 17 height 17
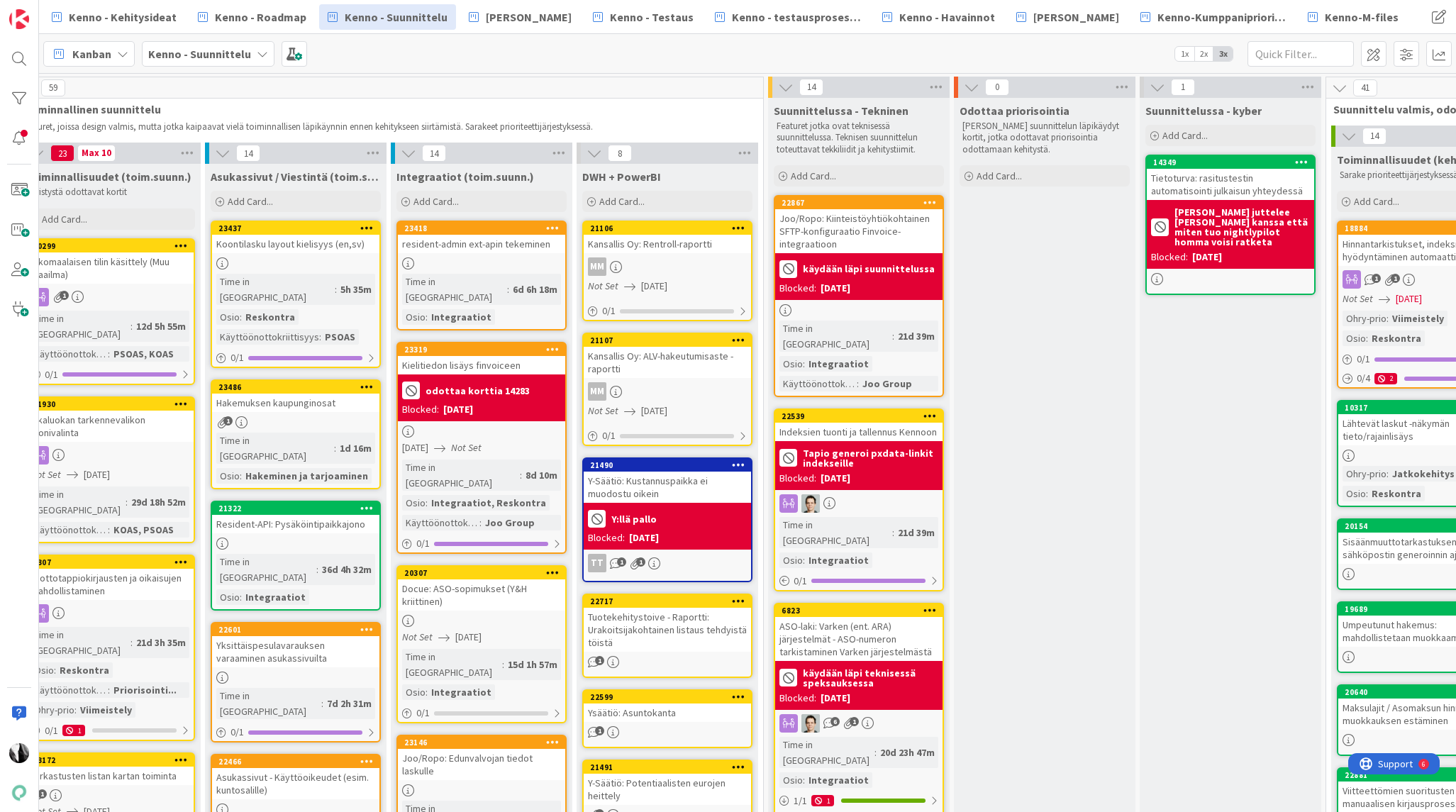
scroll to position [0, 775]
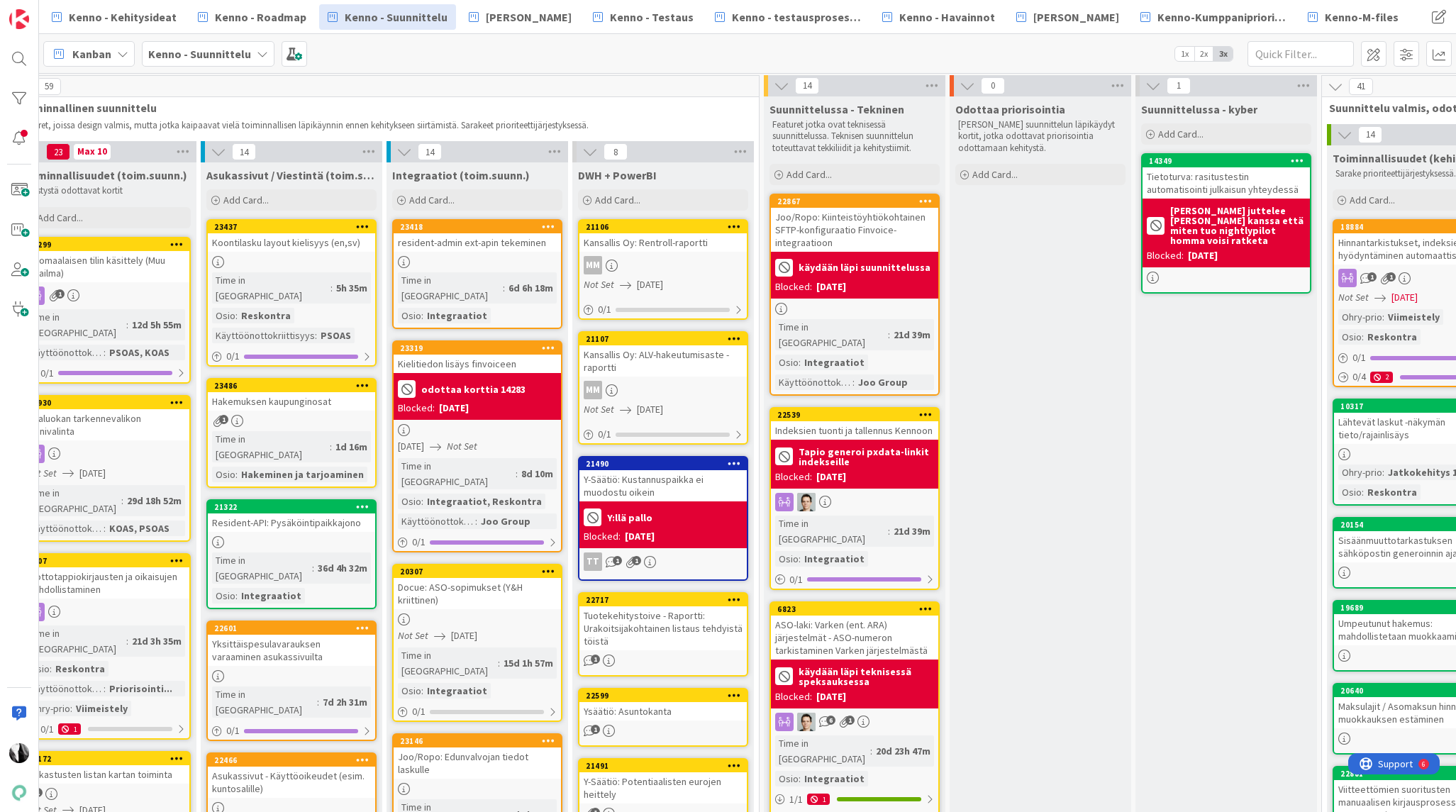
click at [296, 392] on div "Hakemuksen kaupunginosat" at bounding box center [291, 401] width 167 height 18
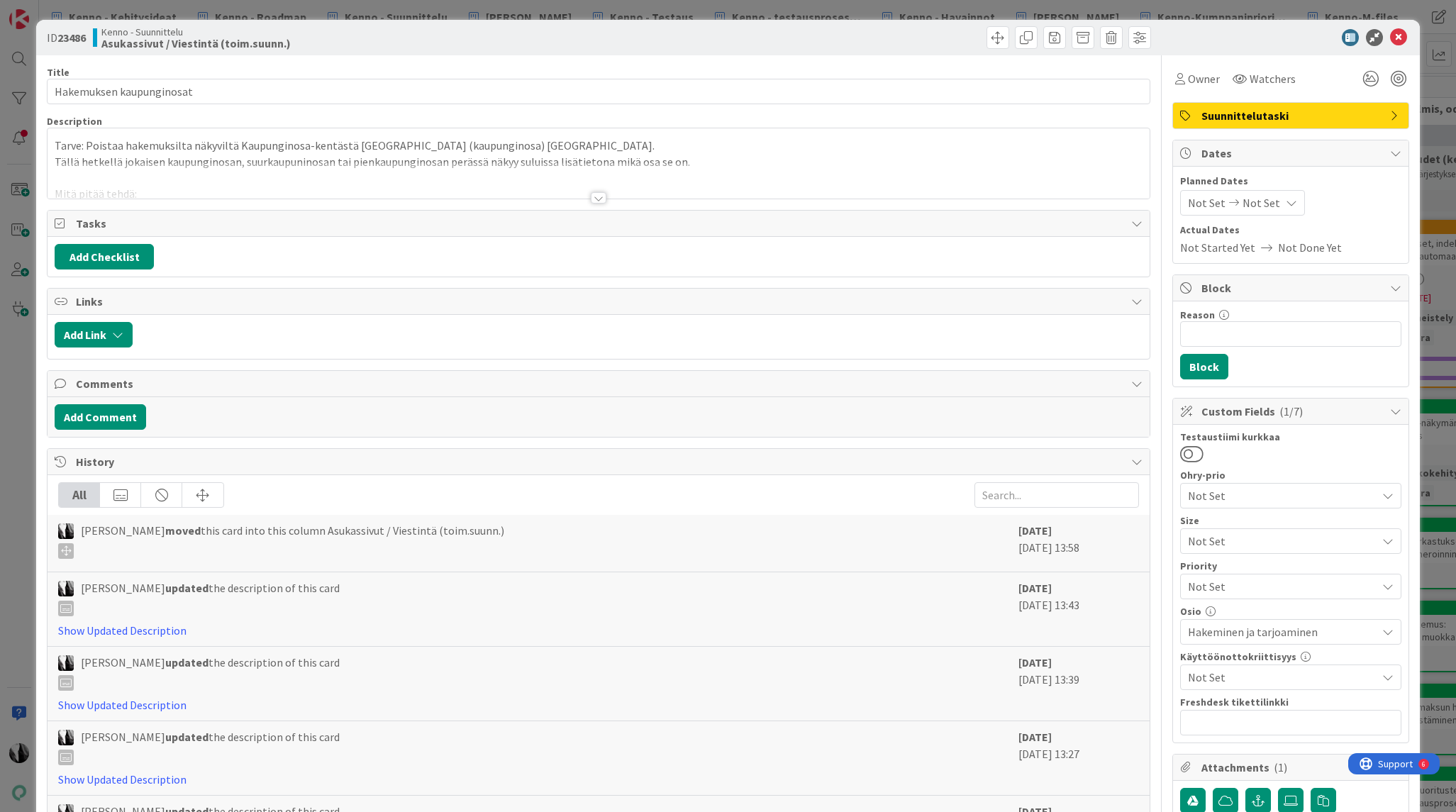
click at [598, 198] on div at bounding box center [598, 198] width 16 height 12
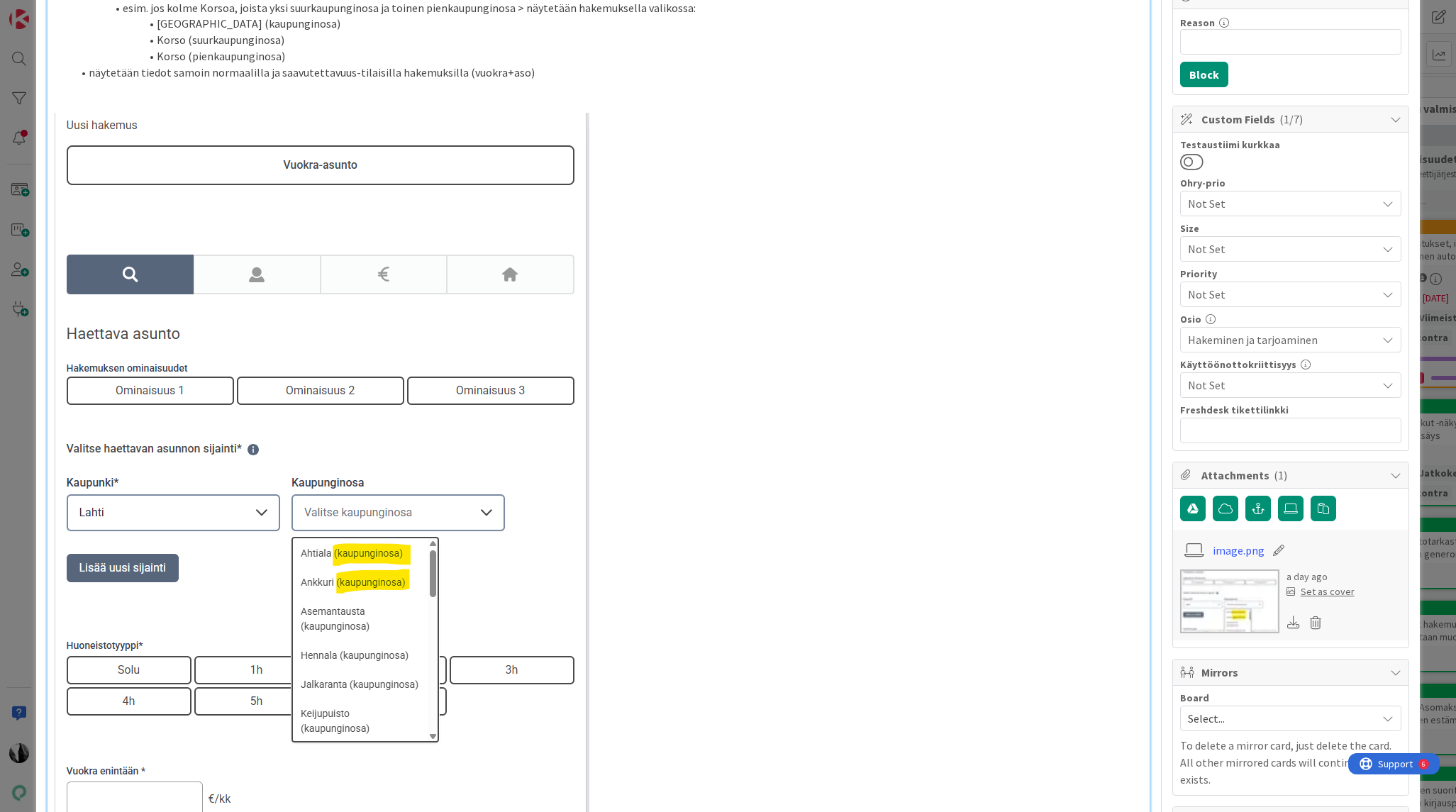
scroll to position [298, 0]
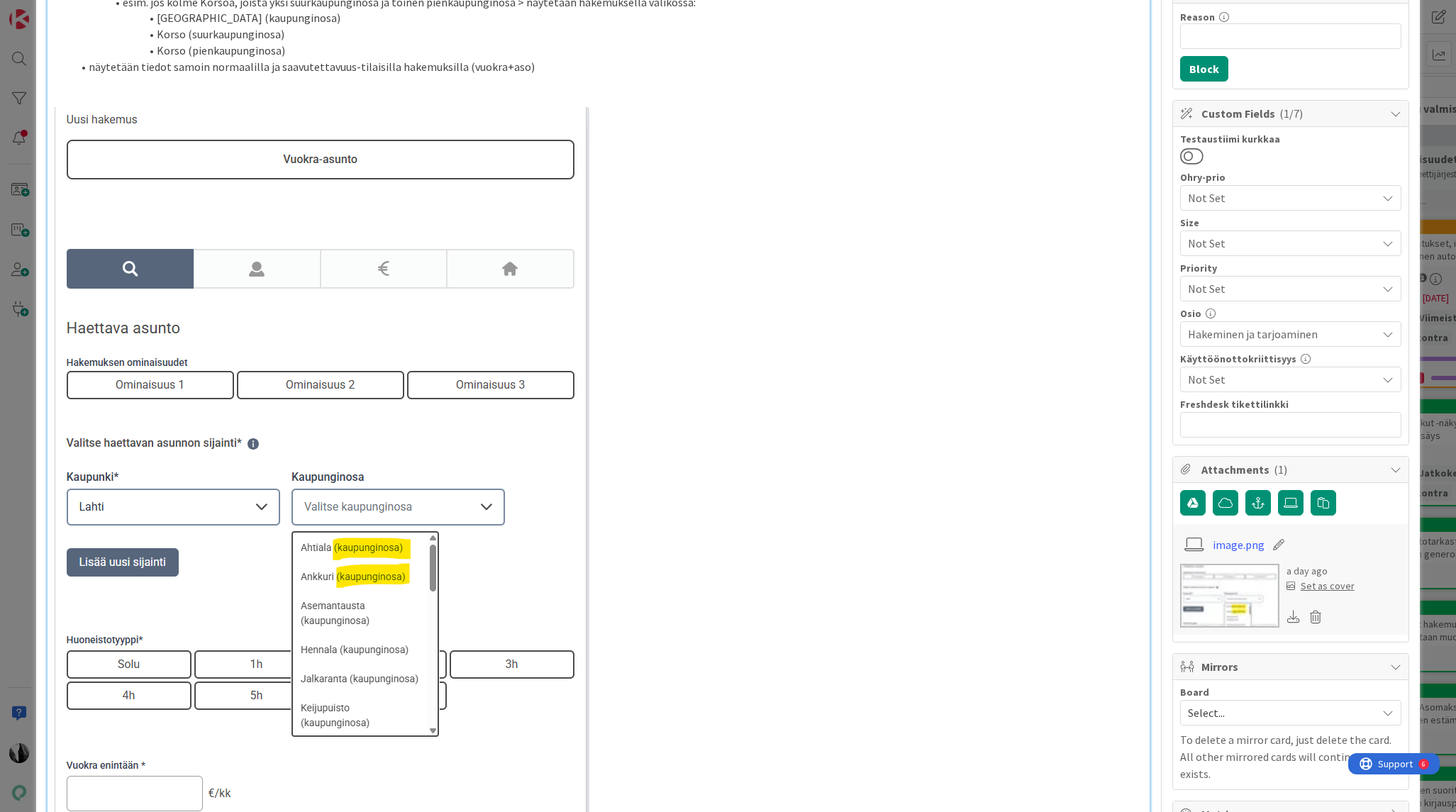
drag, startPoint x: 293, startPoint y: 476, endPoint x: 368, endPoint y: 477, distance: 75.0
click at [358, 474] on img at bounding box center [321, 489] width 534 height 765
click at [380, 477] on img at bounding box center [321, 489] width 534 height 765
click at [709, 482] on p at bounding box center [598, 489] width 1087 height 765
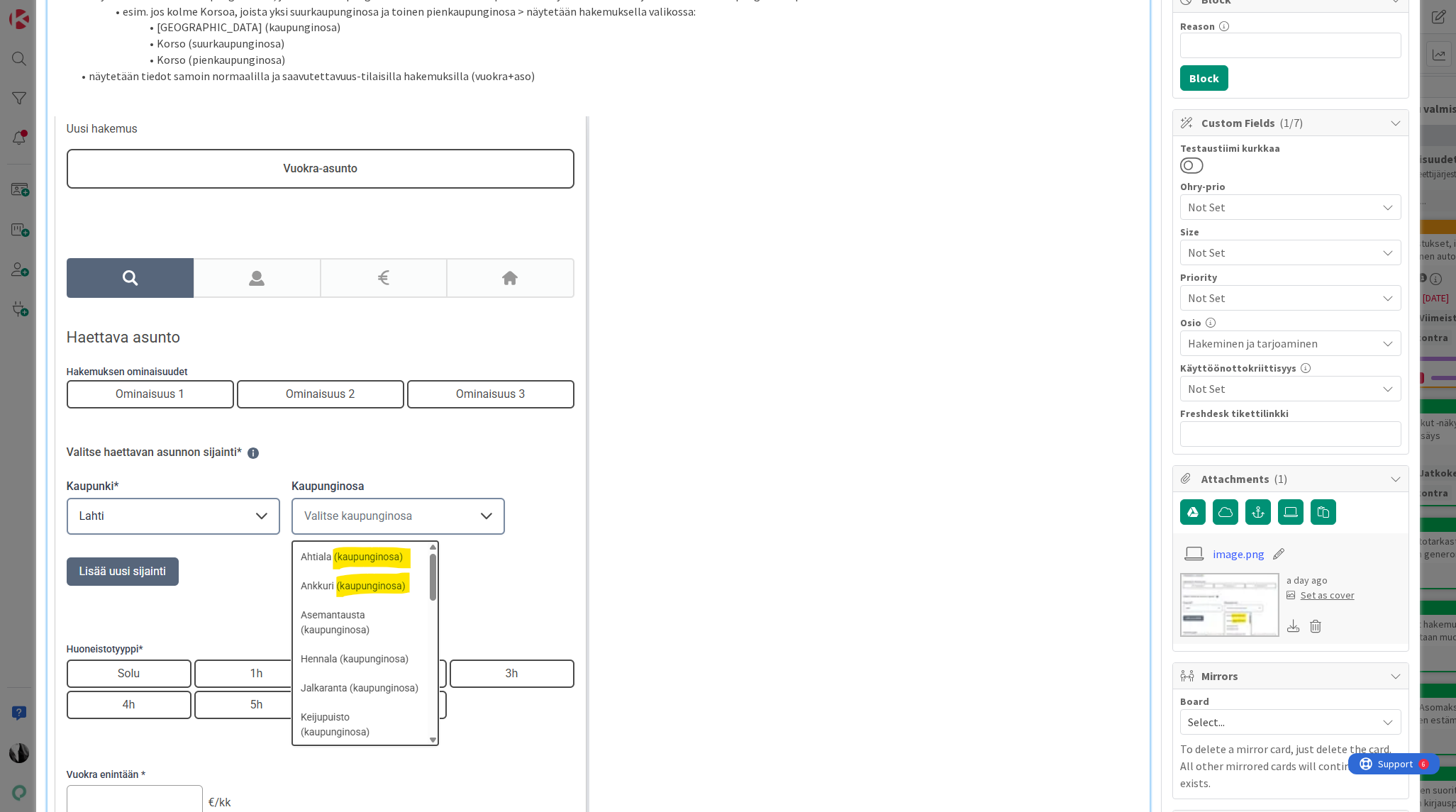
drag, startPoint x: 300, startPoint y: 558, endPoint x: 337, endPoint y: 558, distance: 37.0
click at [337, 558] on img at bounding box center [321, 498] width 534 height 765
click at [375, 558] on img at bounding box center [321, 498] width 534 height 765
click at [425, 557] on img at bounding box center [321, 498] width 534 height 765
click at [672, 557] on p at bounding box center [598, 498] width 1087 height 765
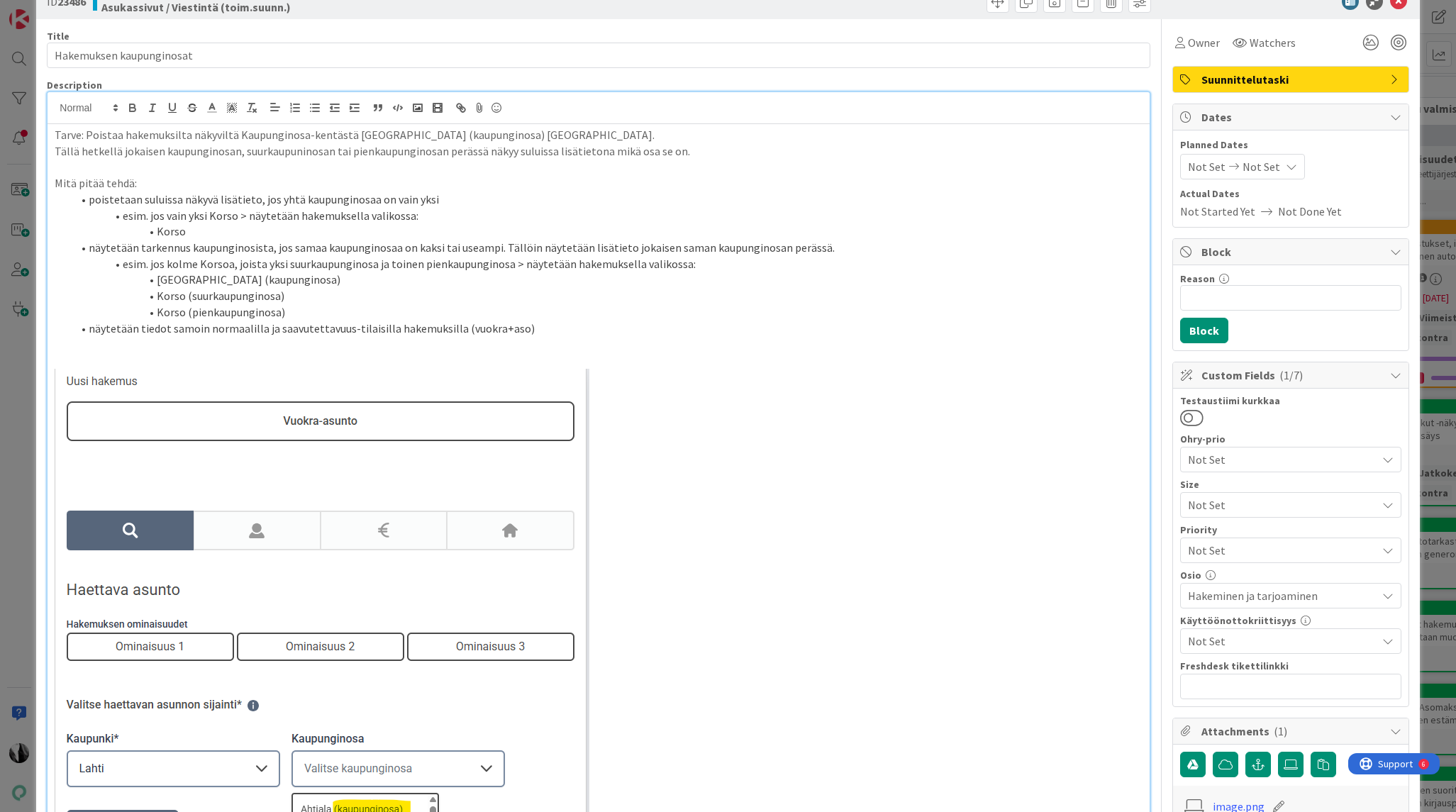
scroll to position [0, 0]
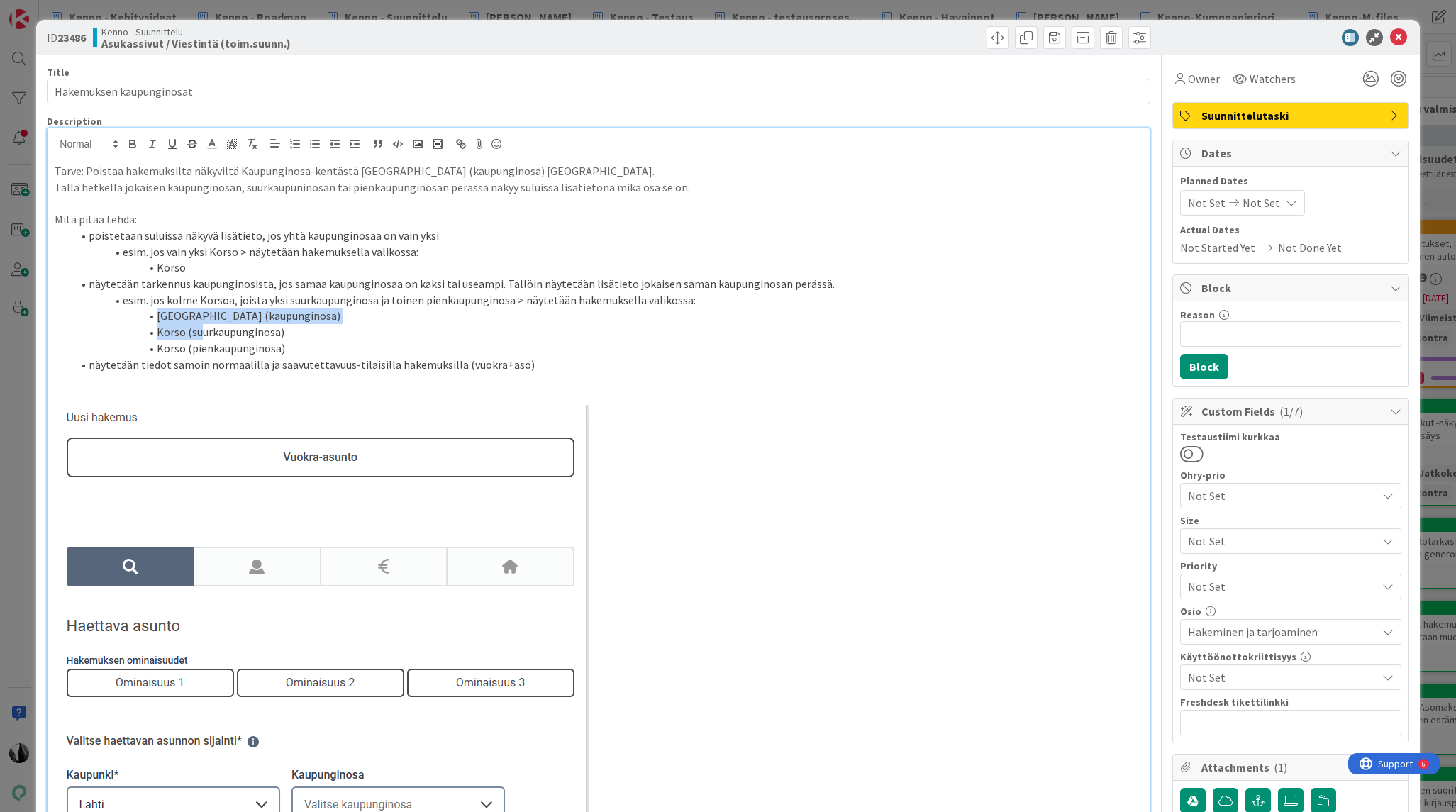
drag, startPoint x: 157, startPoint y: 316, endPoint x: 203, endPoint y: 325, distance: 46.9
click at [203, 325] on ol "poistetaan suluissa näkyvä lisätieto, jos yhtä kaupunginosaa on vain yksi esim.…" at bounding box center [598, 300] width 1087 height 145
drag, startPoint x: 249, startPoint y: 344, endPoint x: 295, endPoint y: 343, distance: 46.0
click at [249, 344] on li "Korso (pienkaupunginosa)" at bounding box center [606, 348] width 1070 height 16
click at [312, 342] on li "Korso (pienkaupunginosa)" at bounding box center [606, 348] width 1070 height 16
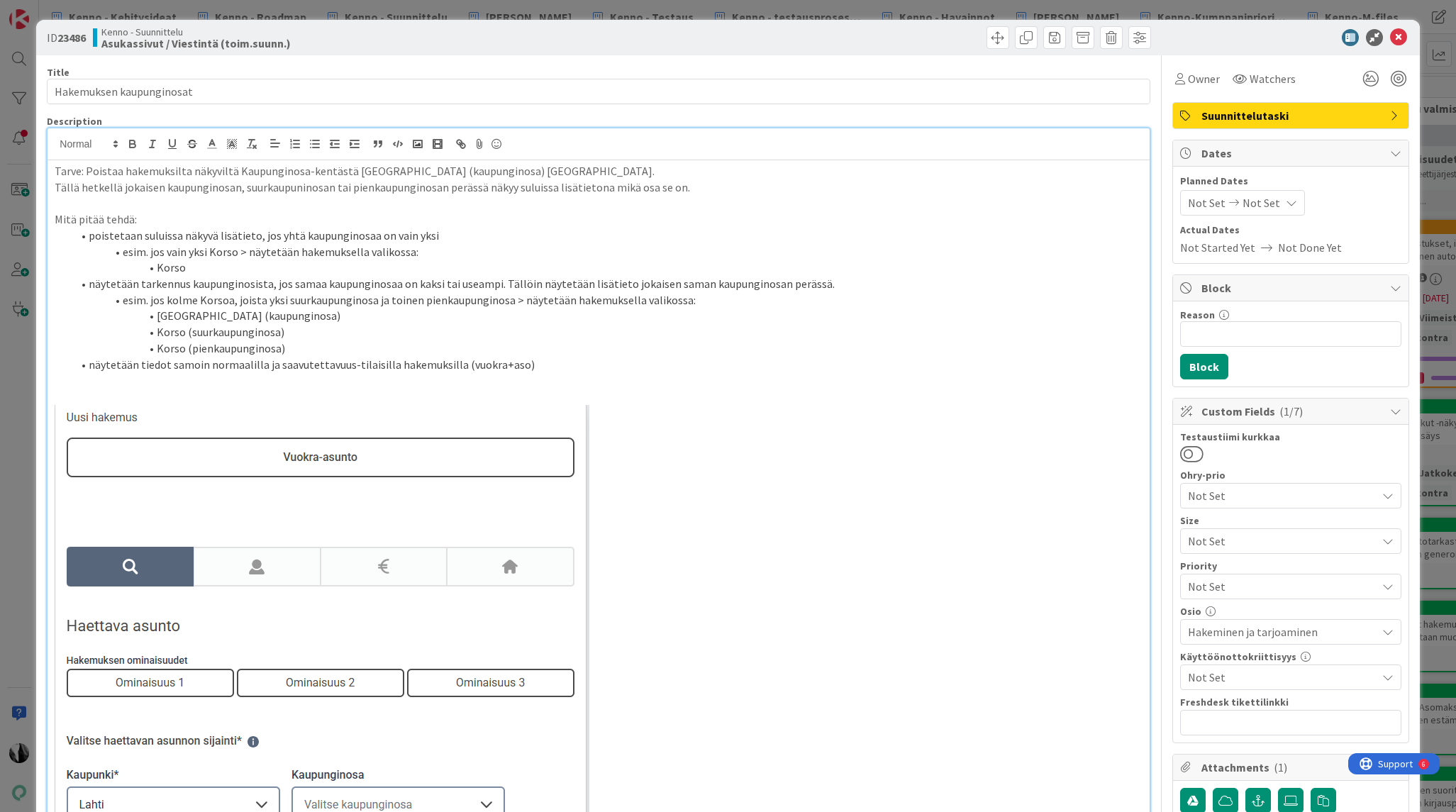
click at [1307, 44] on div at bounding box center [1283, 37] width 251 height 17
click at [1402, 35] on icon at bounding box center [1398, 37] width 17 height 17
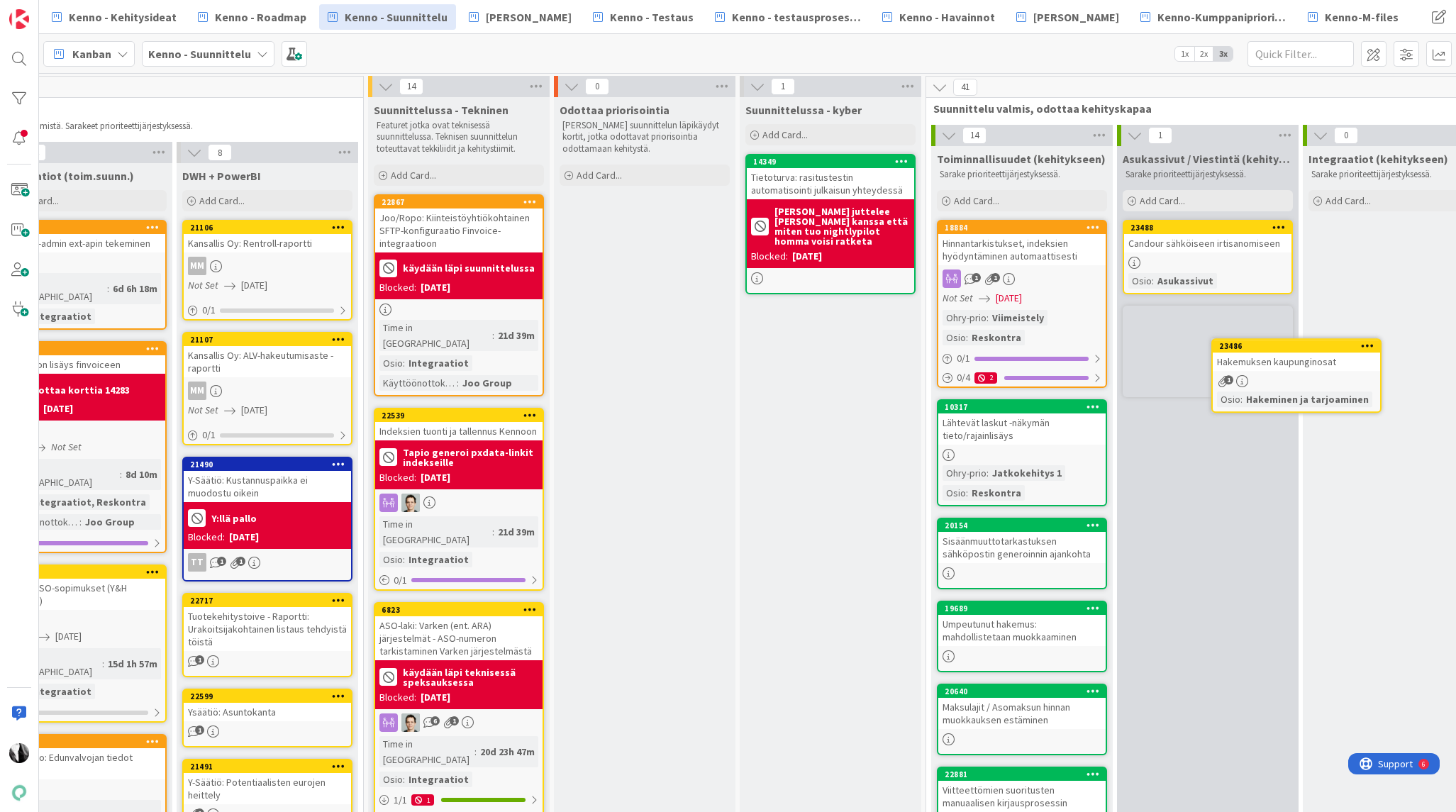
scroll to position [1, 1207]
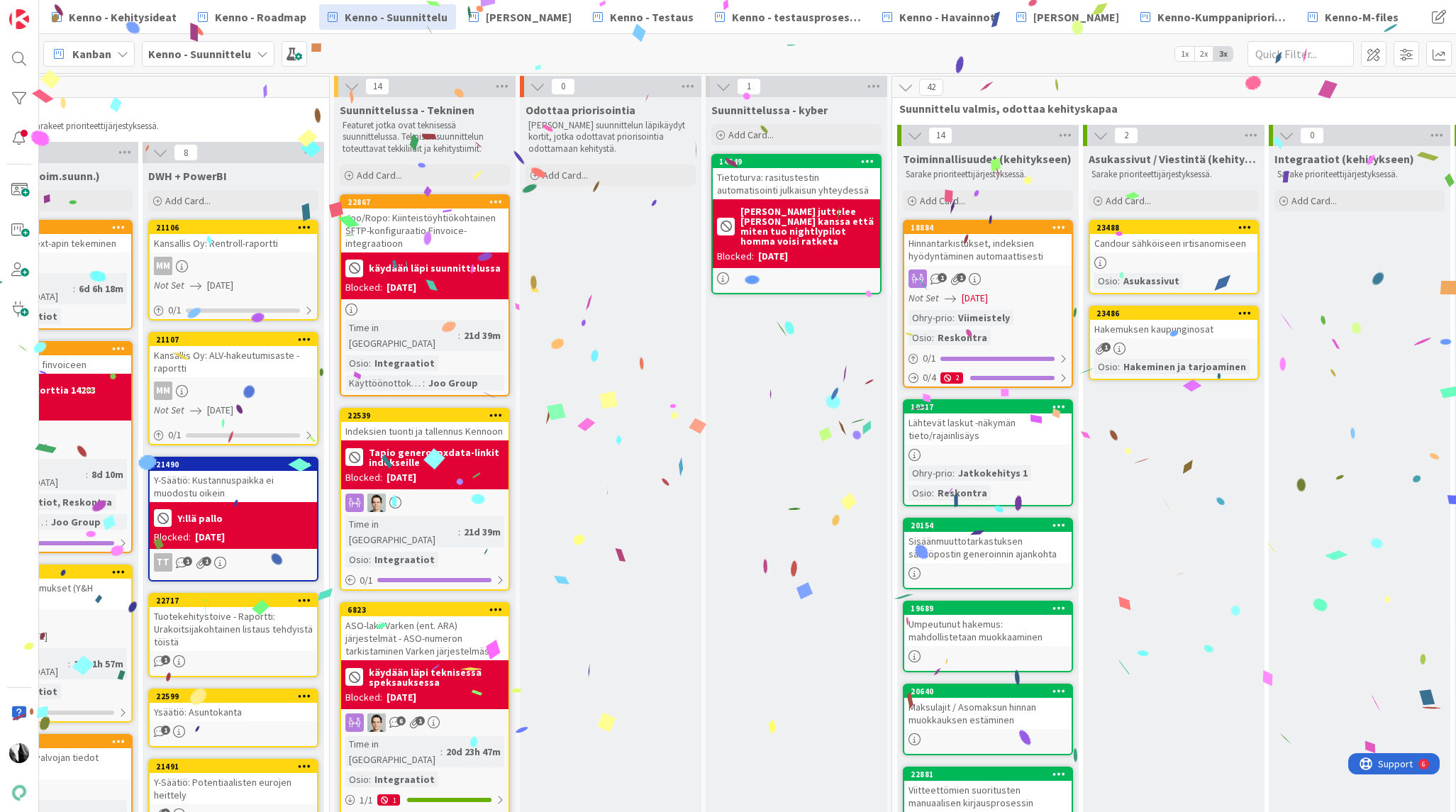
click at [1164, 339] on link "23486 Hakemuksen kaupunginosat 1 Osio : Hakeminen ja tarjoaminen" at bounding box center [1174, 343] width 170 height 74
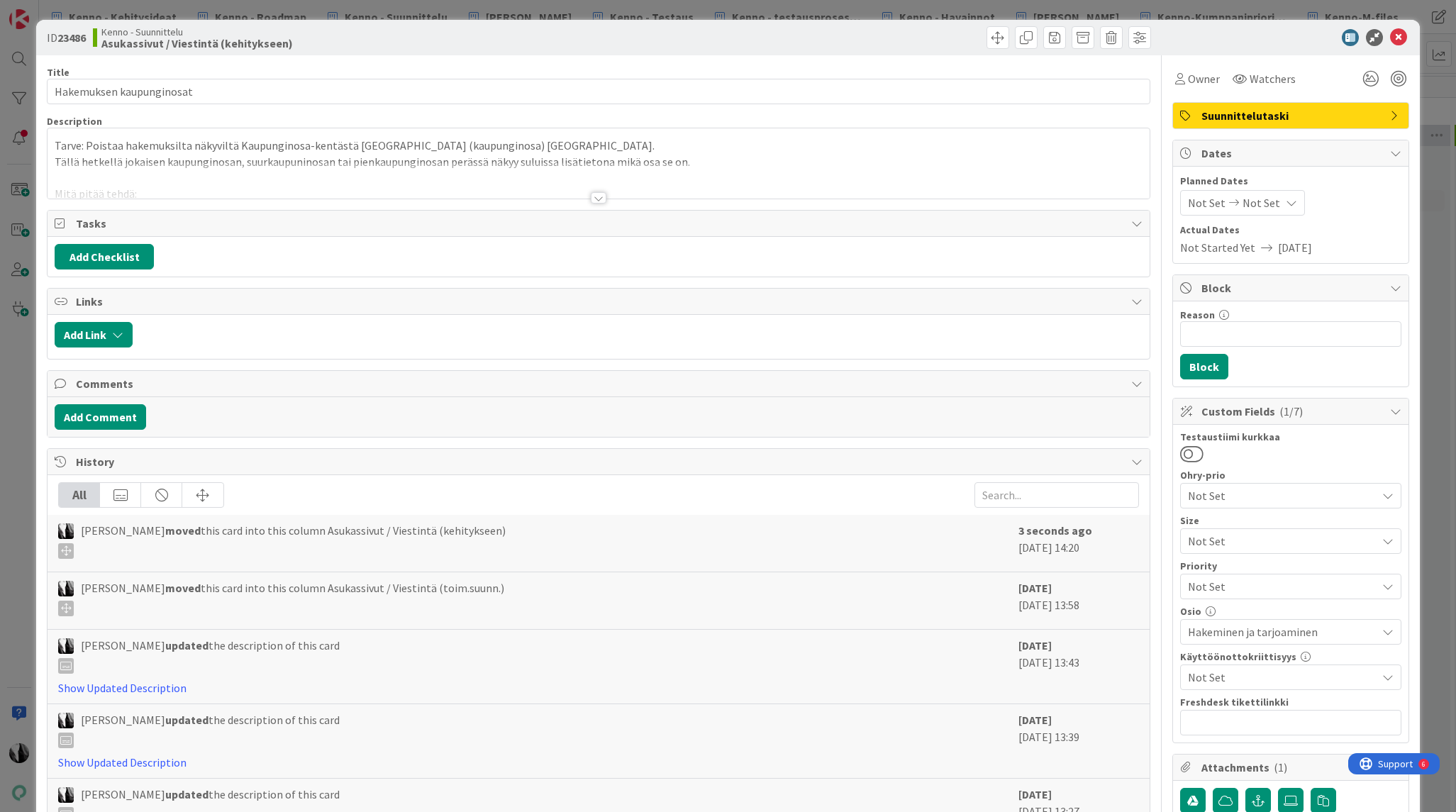
drag, startPoint x: 598, startPoint y: 196, endPoint x: 798, endPoint y: 220, distance: 201.4
click at [598, 196] on div at bounding box center [598, 198] width 16 height 12
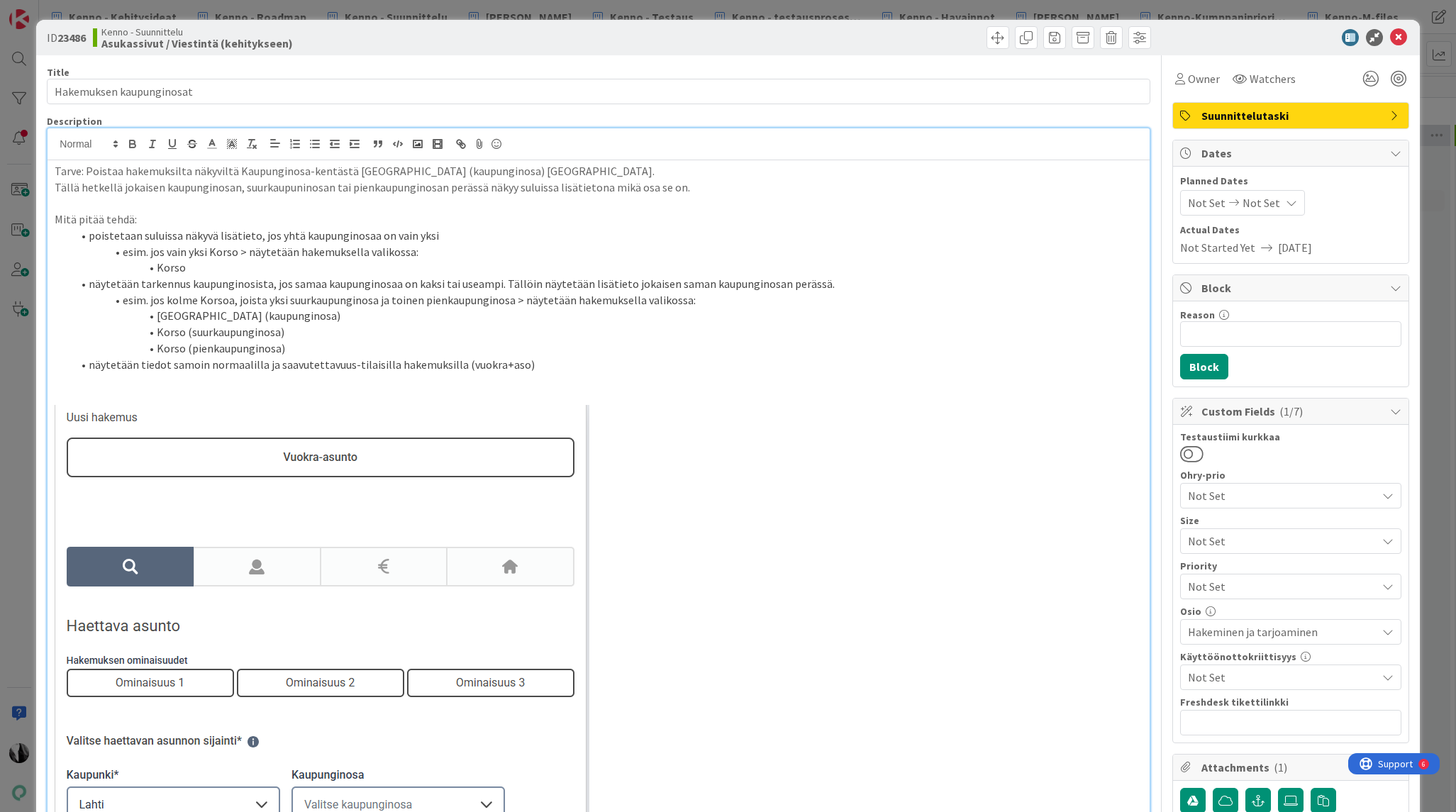
click at [1258, 38] on div at bounding box center [1283, 37] width 251 height 17
click at [552, 370] on li "näytetään tiedot samoin normaalilla ja saavutettavuus-tilaisilla hakemuksilla (…" at bounding box center [606, 365] width 1070 height 16
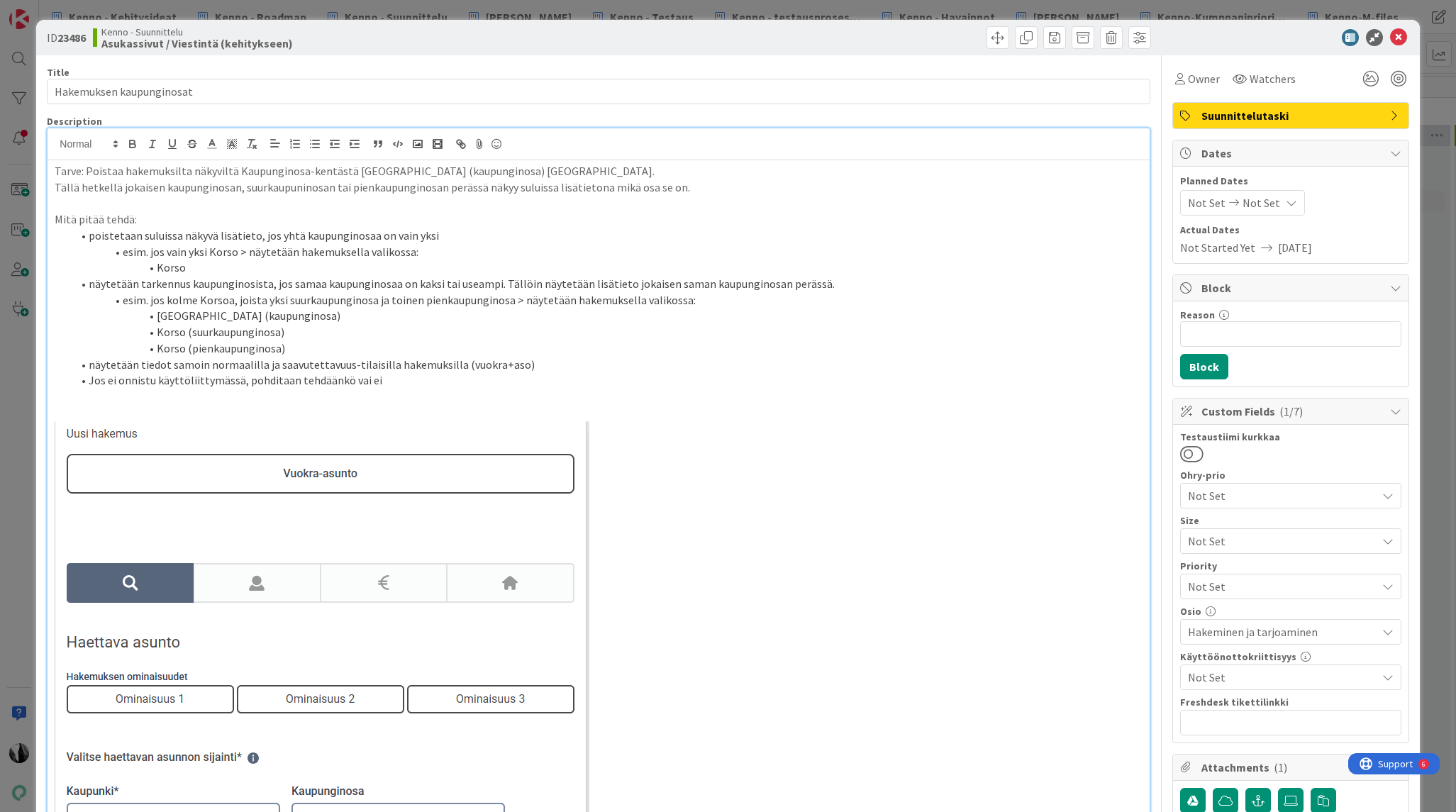
click at [688, 450] on p at bounding box center [598, 803] width 1087 height 765
click at [931, 31] on div at bounding box center [877, 38] width 548 height 23
click at [1298, 30] on div at bounding box center [1283, 37] width 251 height 17
click at [1398, 37] on icon at bounding box center [1398, 37] width 17 height 17
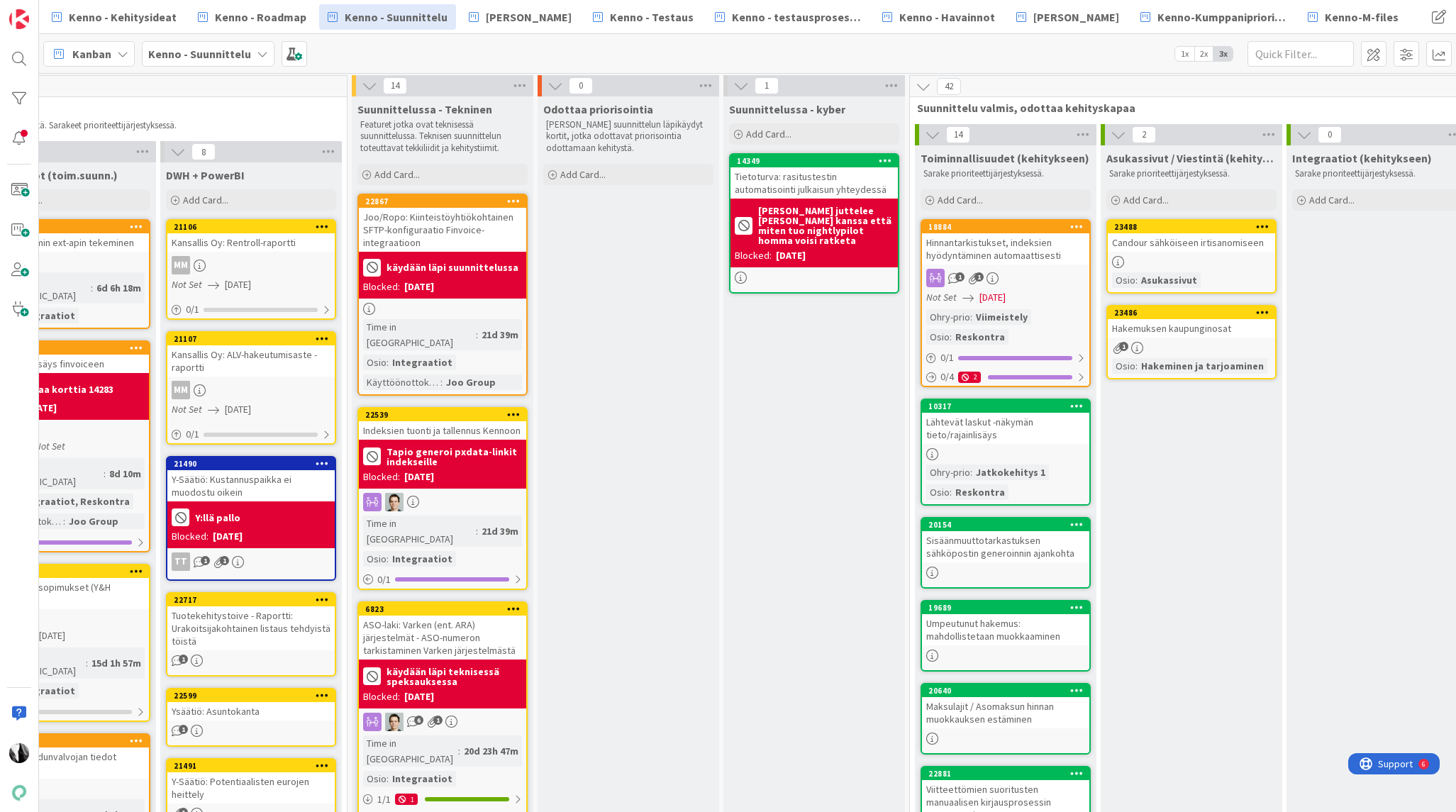
scroll to position [2, 1192]
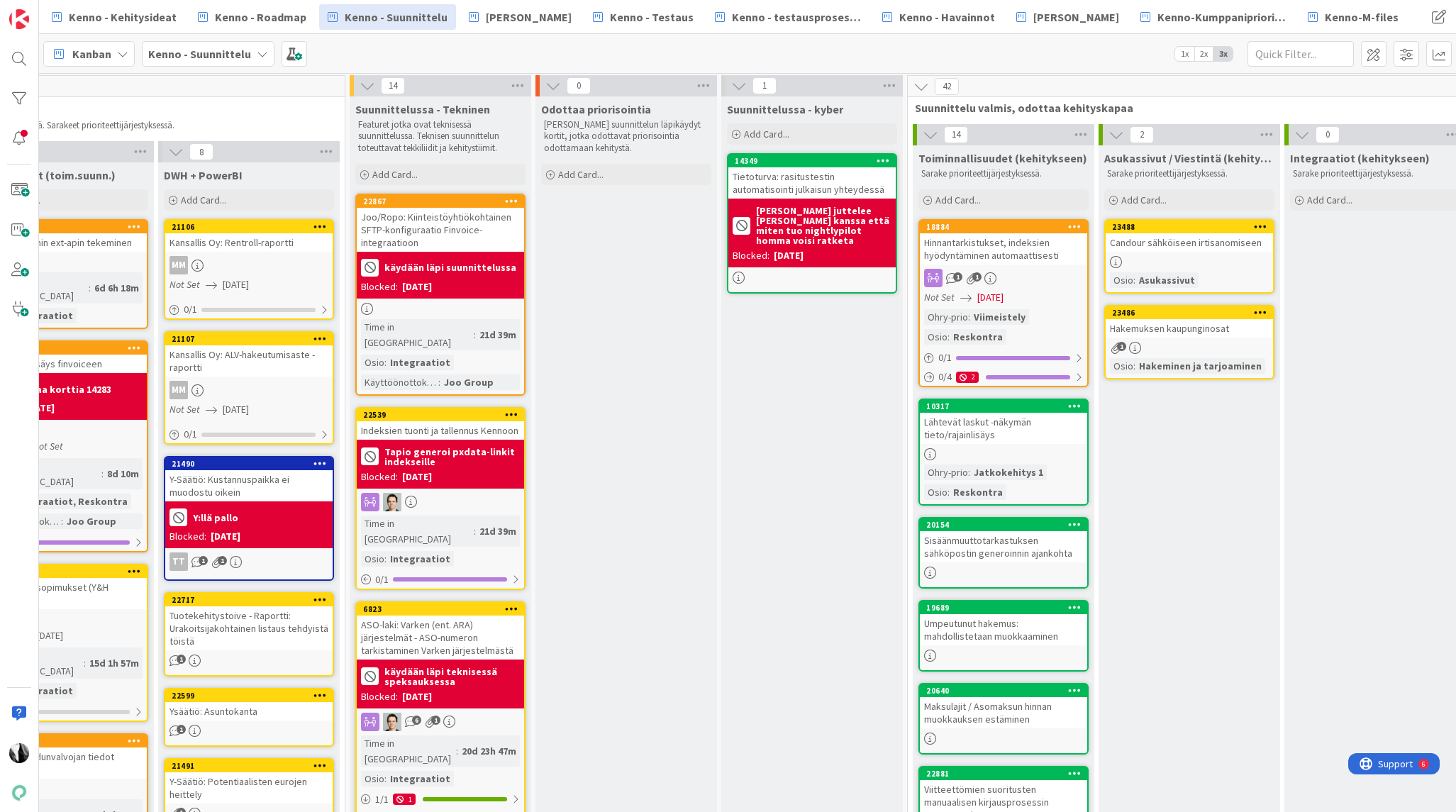
click at [1171, 330] on div "Hakemuksen kaupunginosat" at bounding box center [1188, 328] width 167 height 18
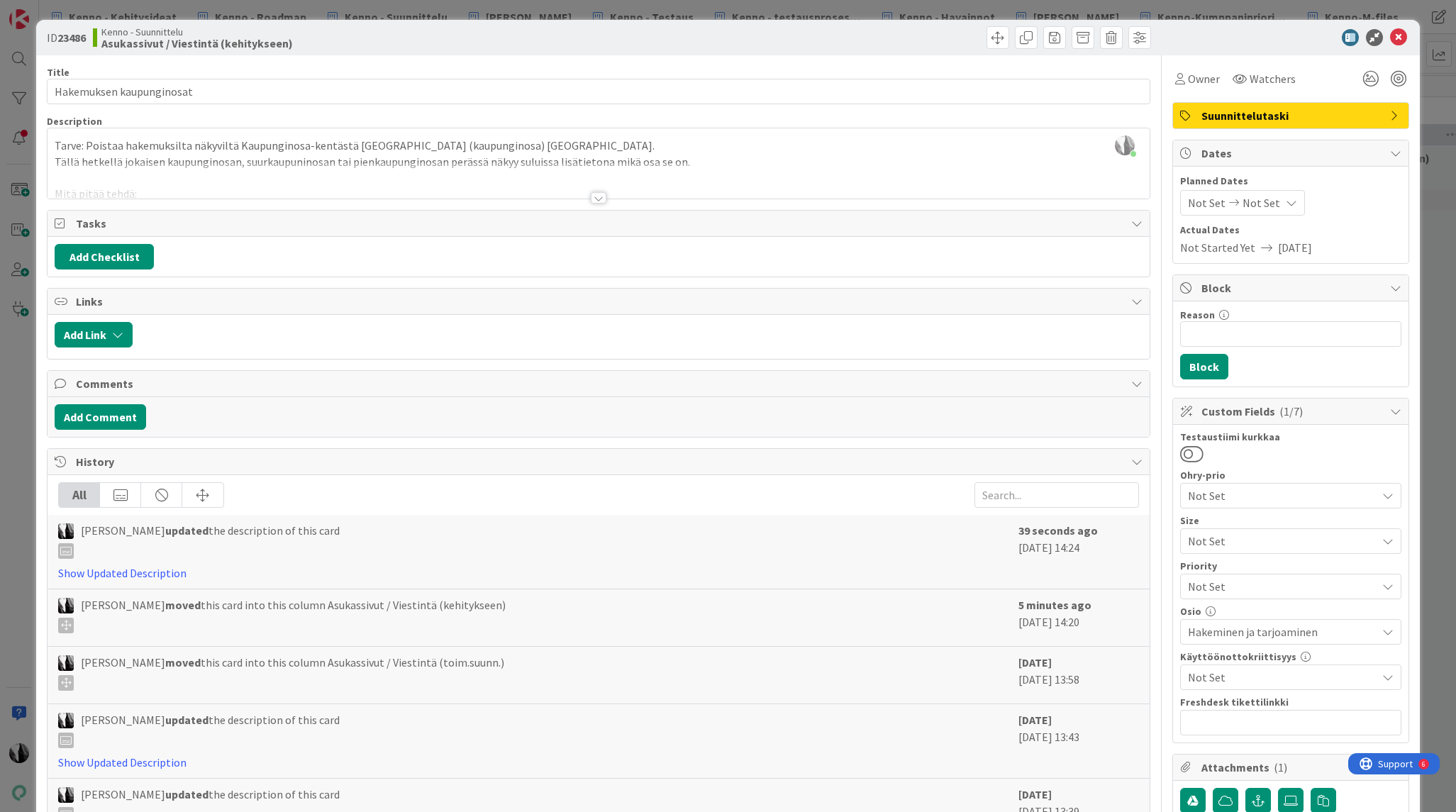
click at [1265, 37] on div at bounding box center [1283, 37] width 251 height 17
click at [1397, 34] on icon at bounding box center [1398, 37] width 17 height 17
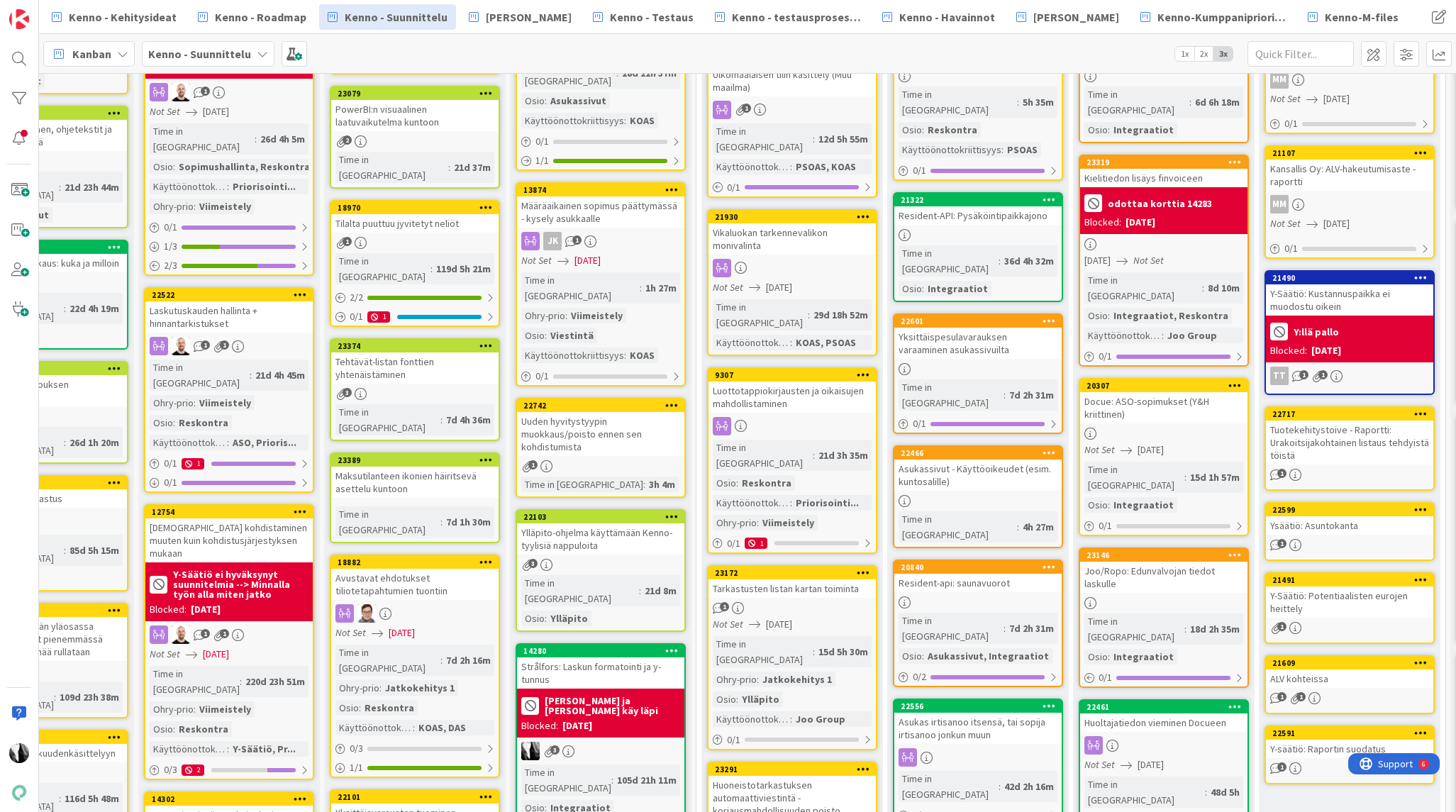
scroll to position [189, 93]
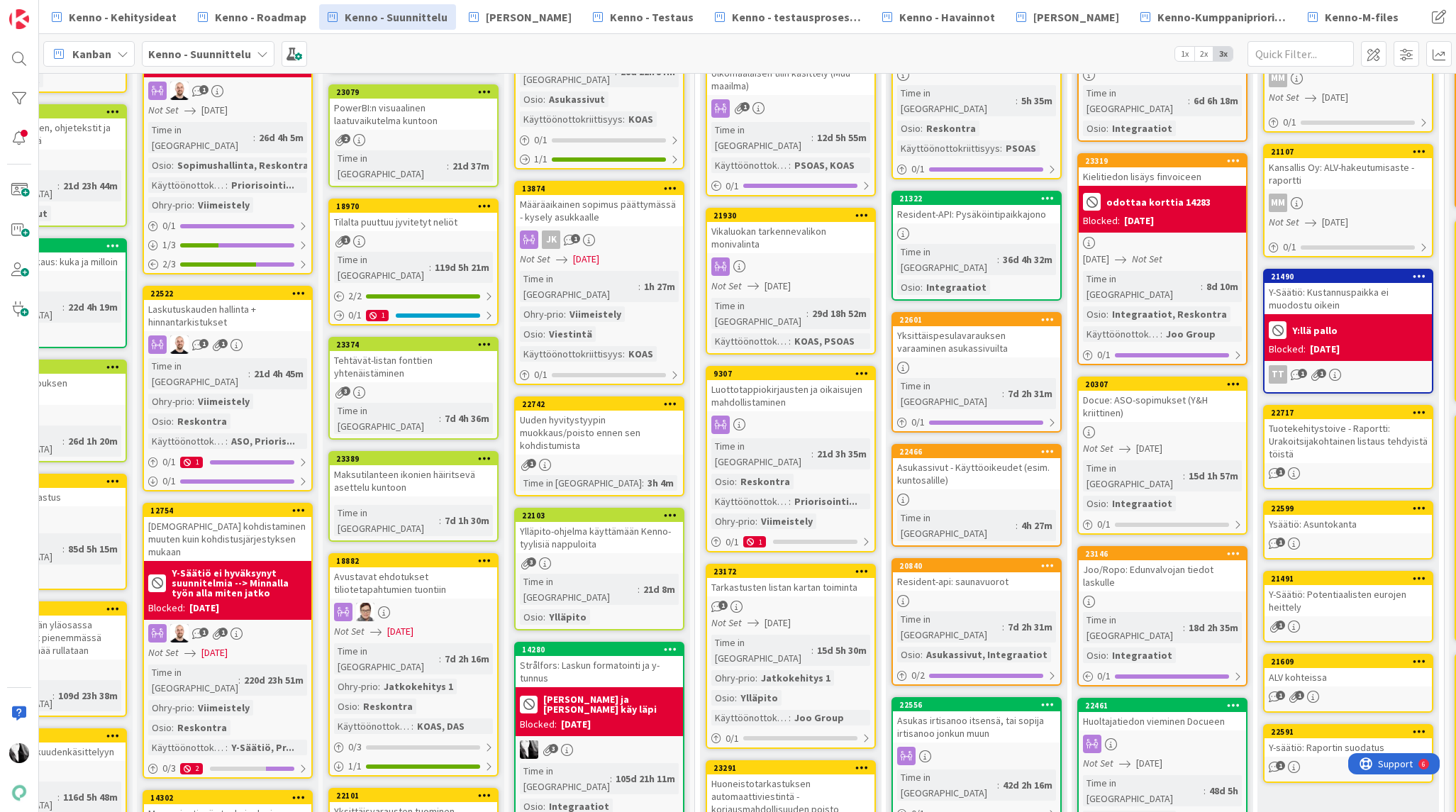
click at [990, 458] on div "Asukassivut - Käyttöoikeudet (esim. kuntosalille)" at bounding box center [976, 474] width 167 height 31
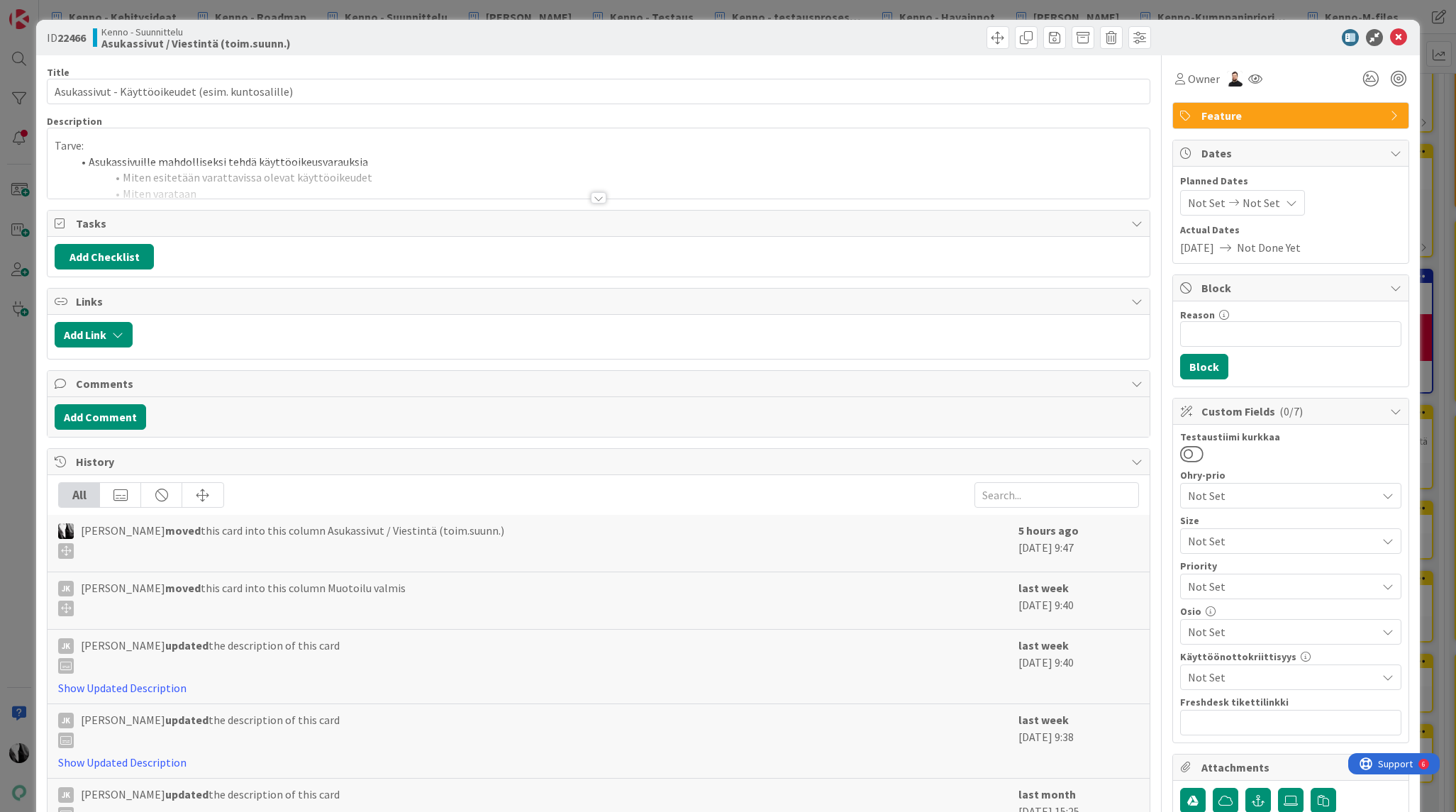
click at [600, 197] on div at bounding box center [598, 198] width 16 height 12
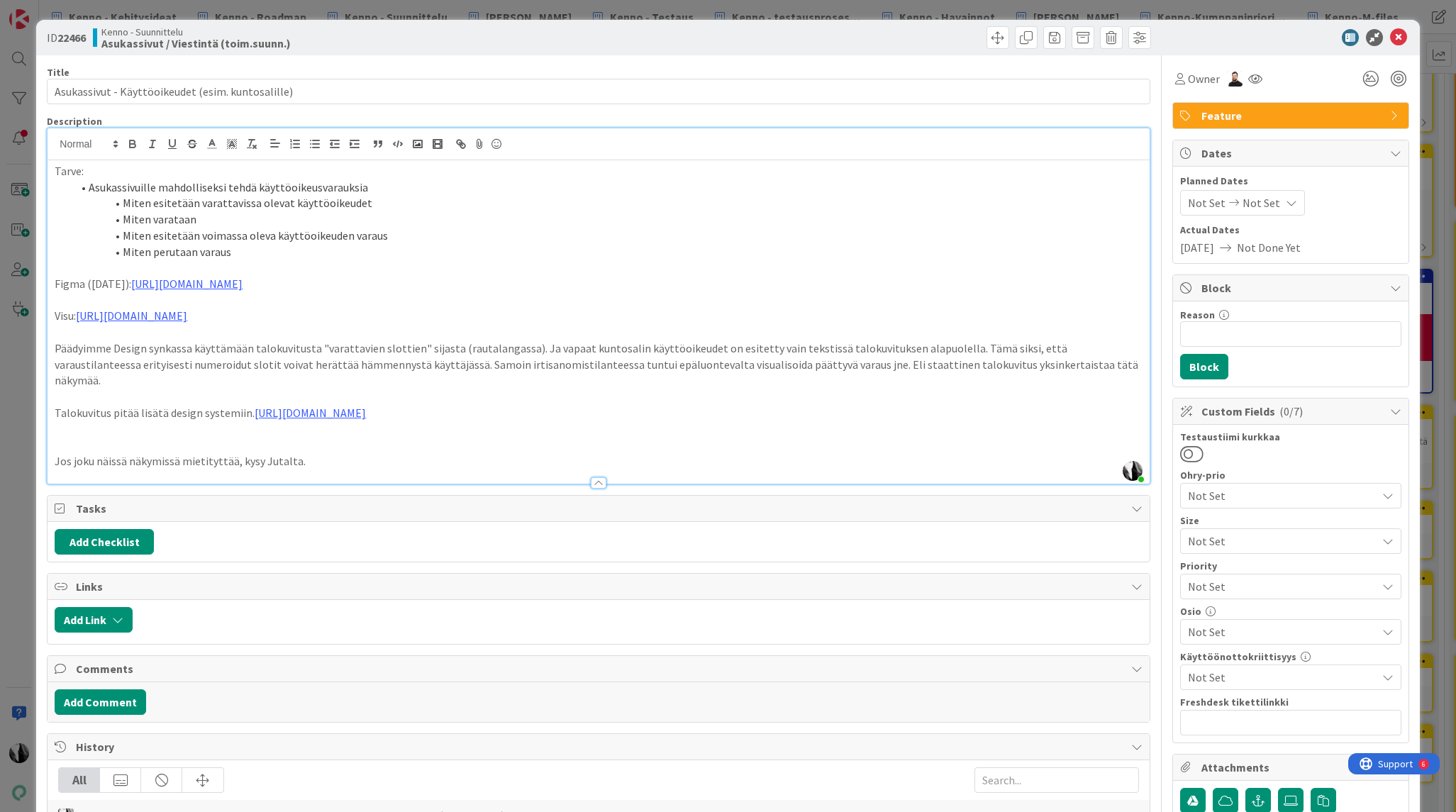
click at [1288, 30] on div at bounding box center [1283, 37] width 251 height 17
click at [1397, 37] on icon at bounding box center [1398, 37] width 17 height 17
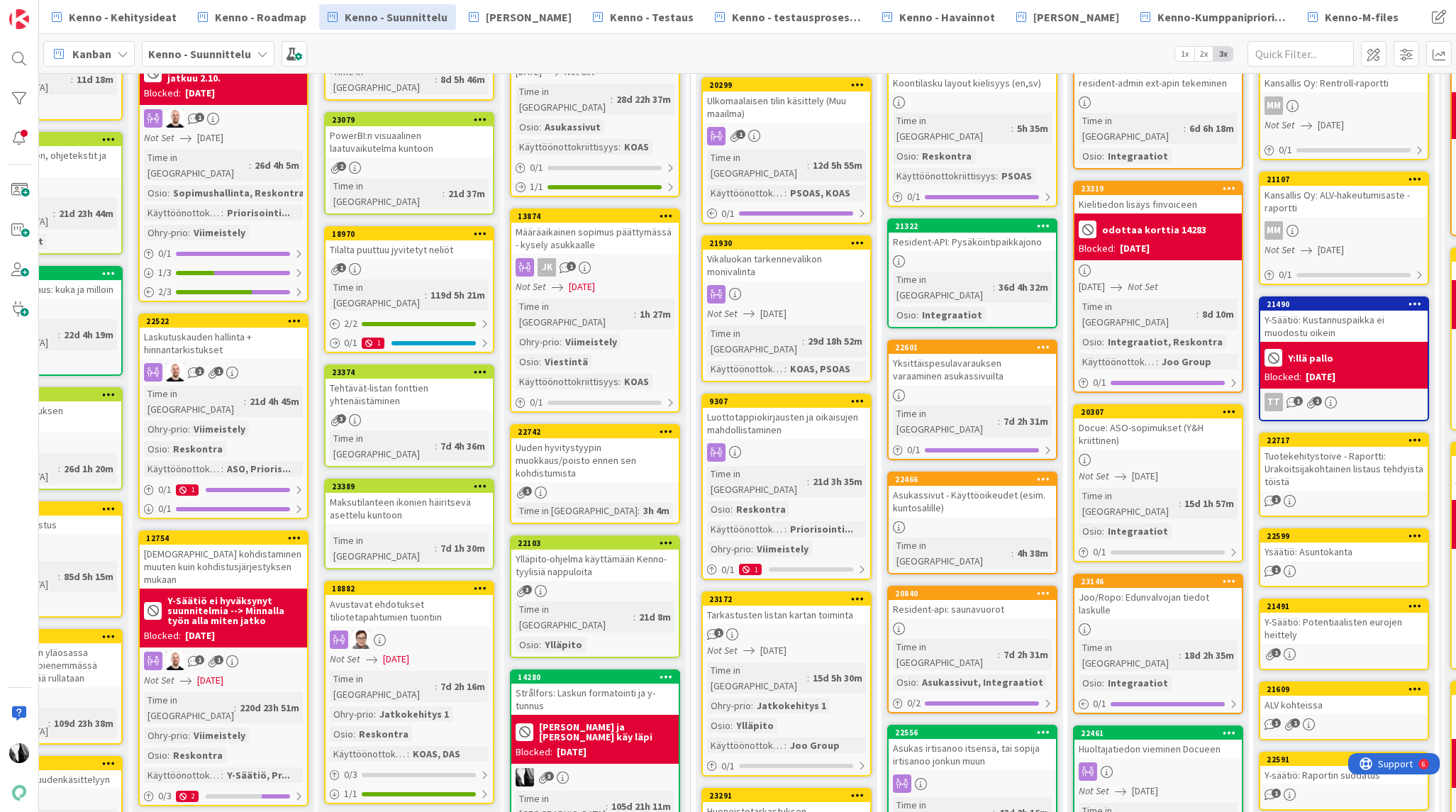
scroll to position [161, 96]
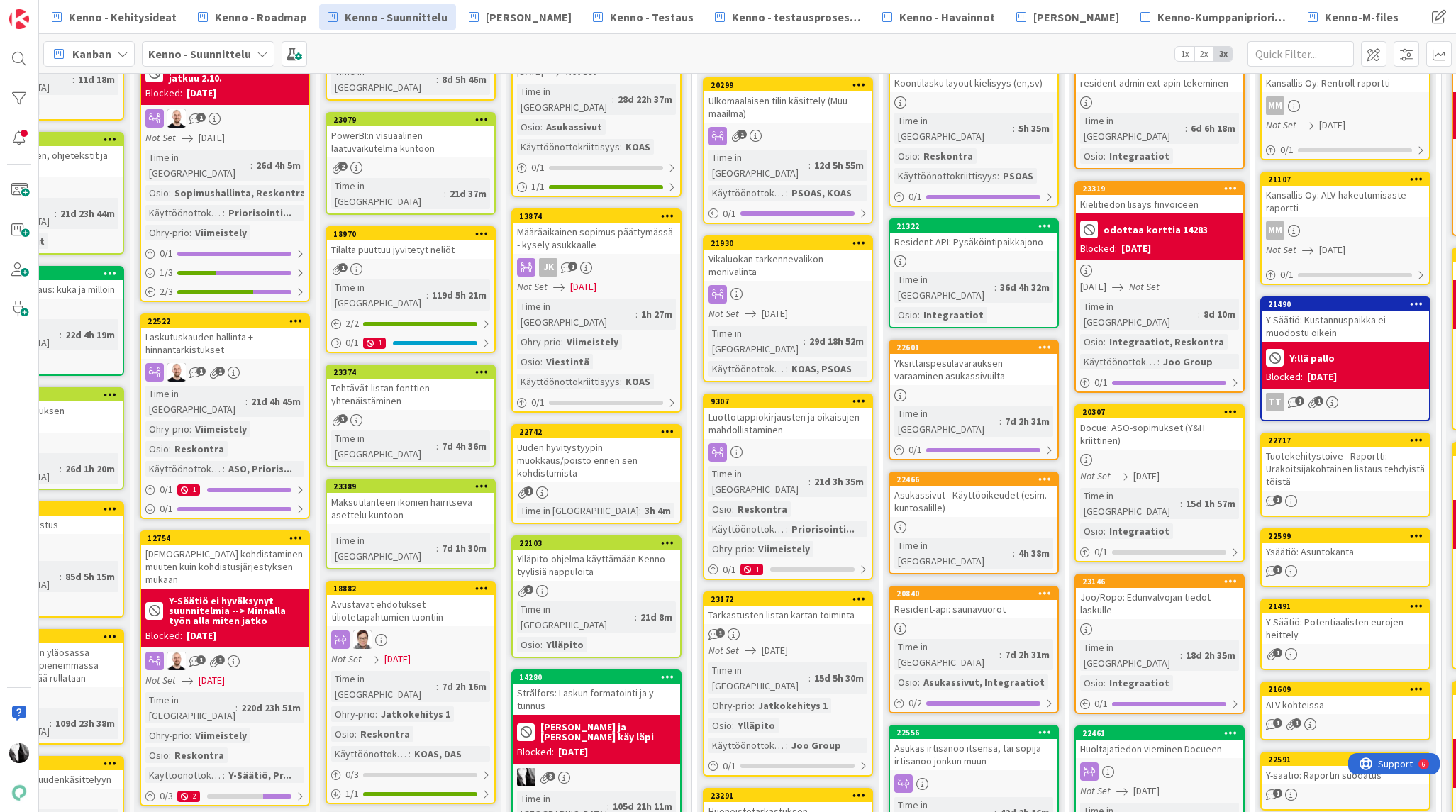
click at [1041, 221] on icon at bounding box center [1044, 226] width 13 height 10
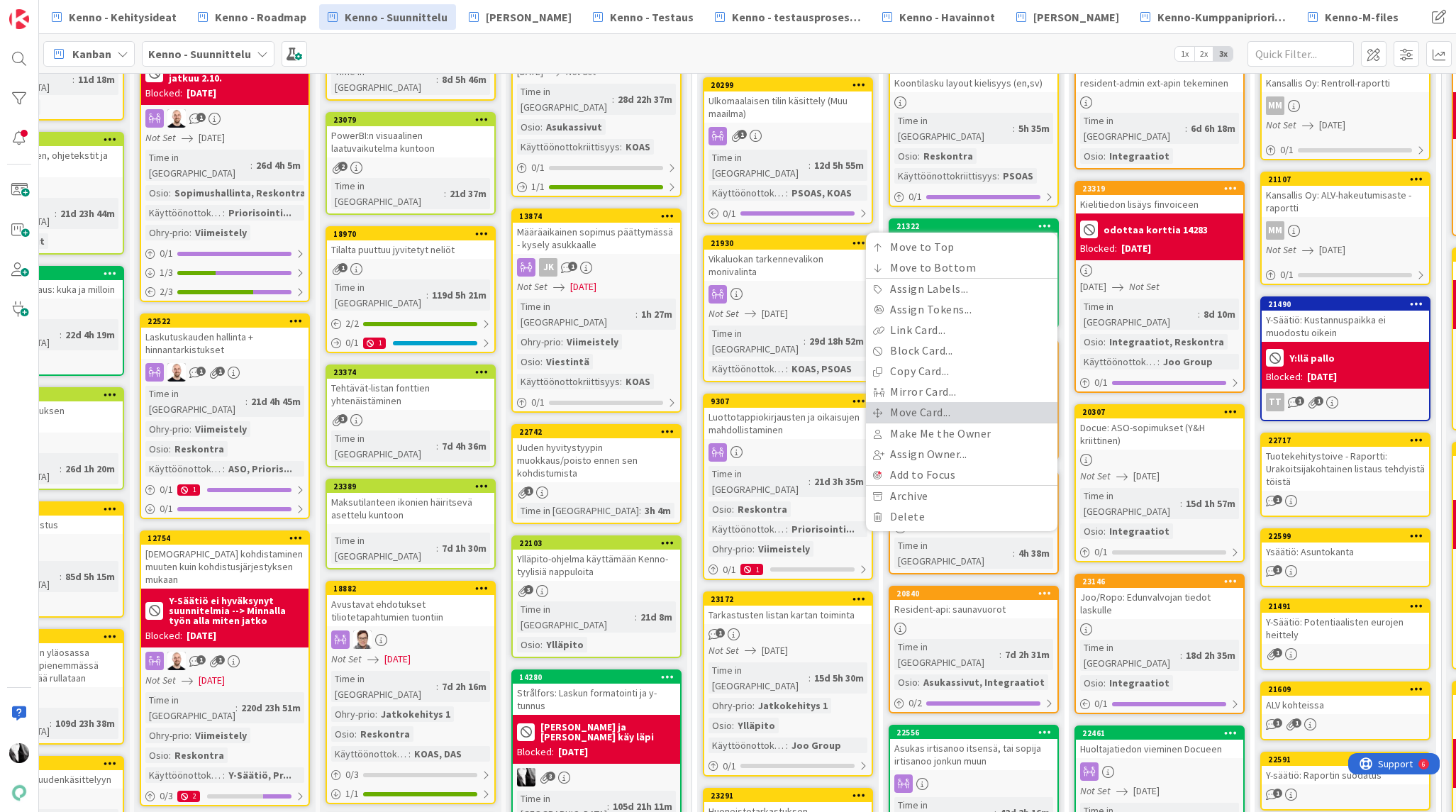
click at [935, 402] on link "Move Card..." at bounding box center [961, 412] width 191 height 21
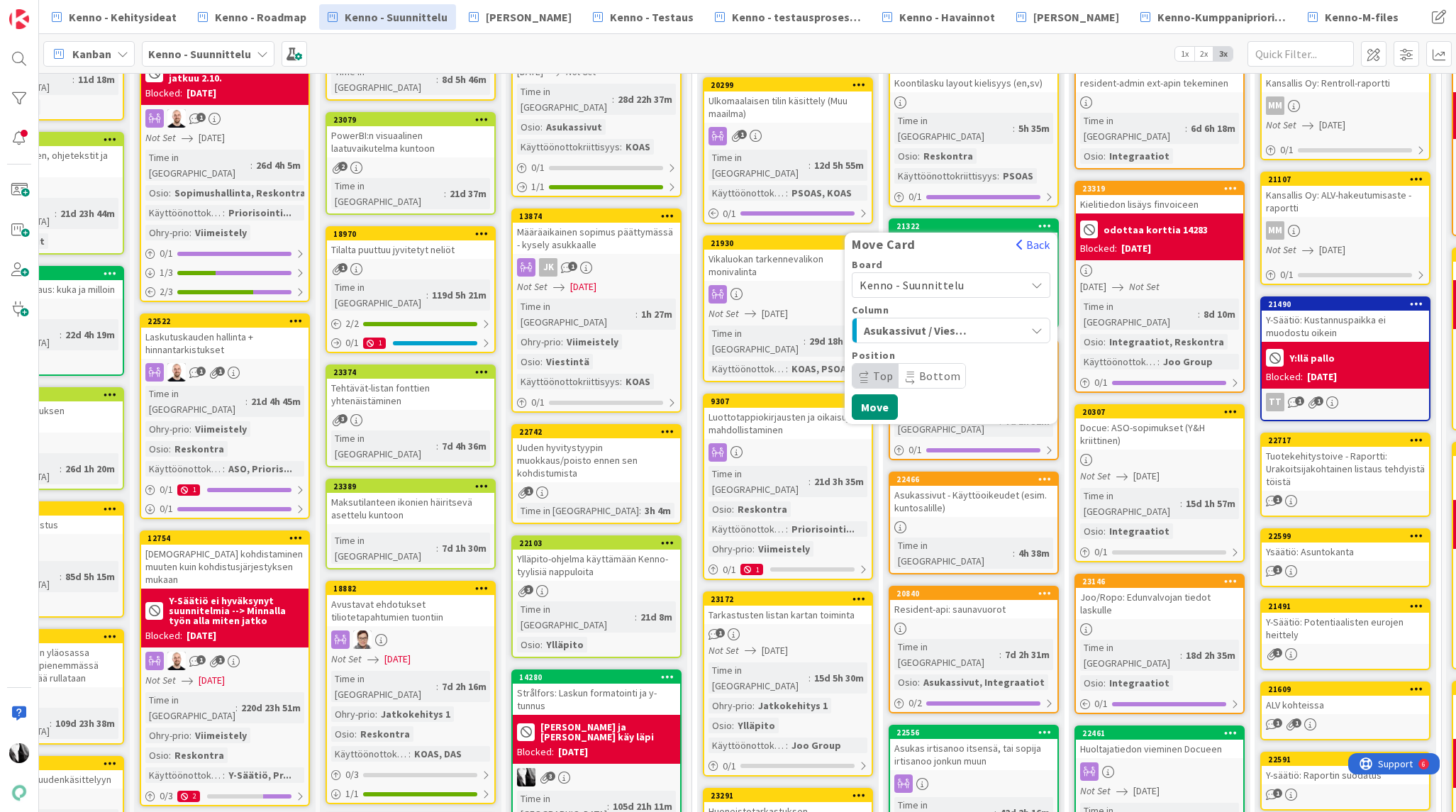
click at [1001, 275] on span "Kenno - Suunnittelu" at bounding box center [938, 285] width 159 height 20
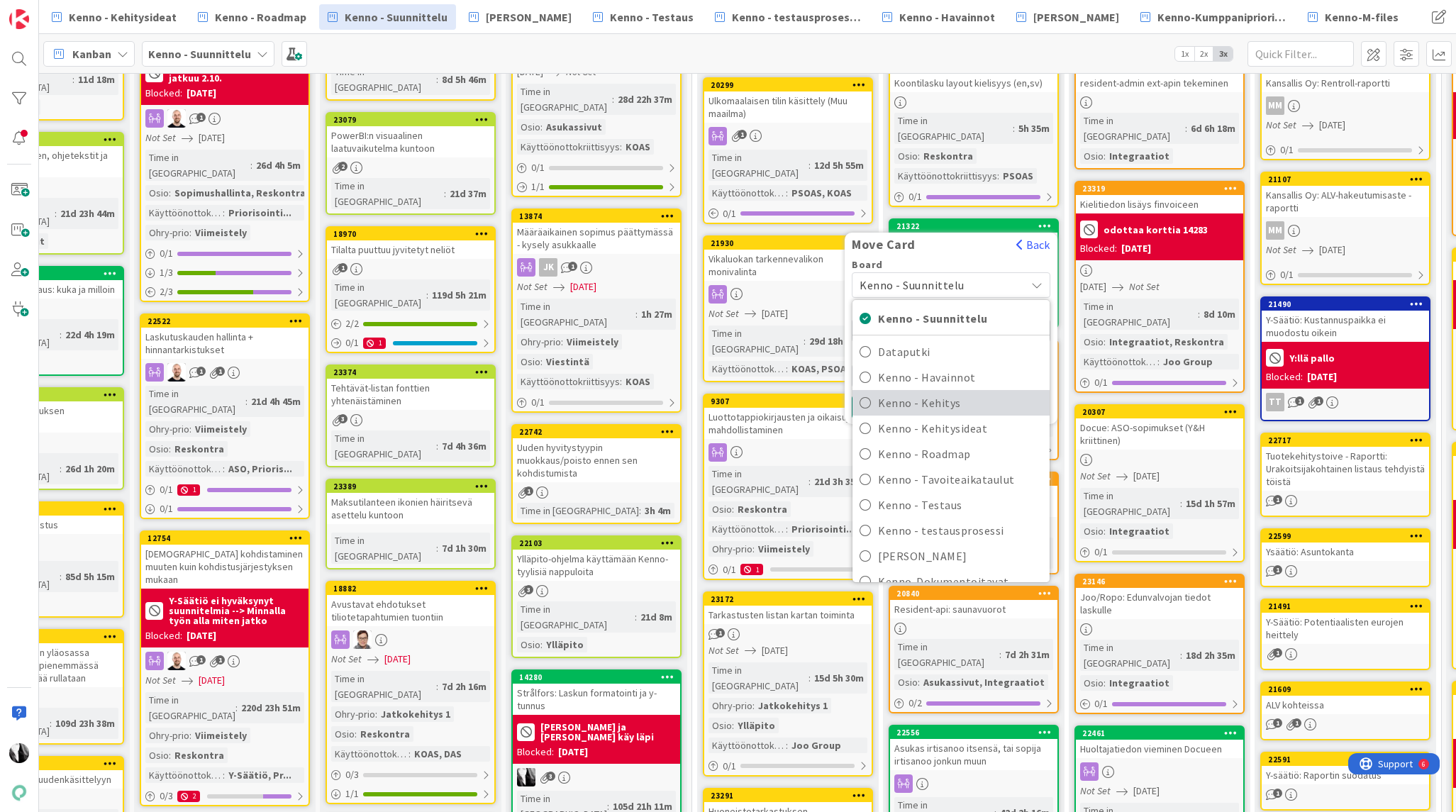
click at [978, 392] on span "Kenno - Kehitys" at bounding box center [960, 403] width 165 height 21
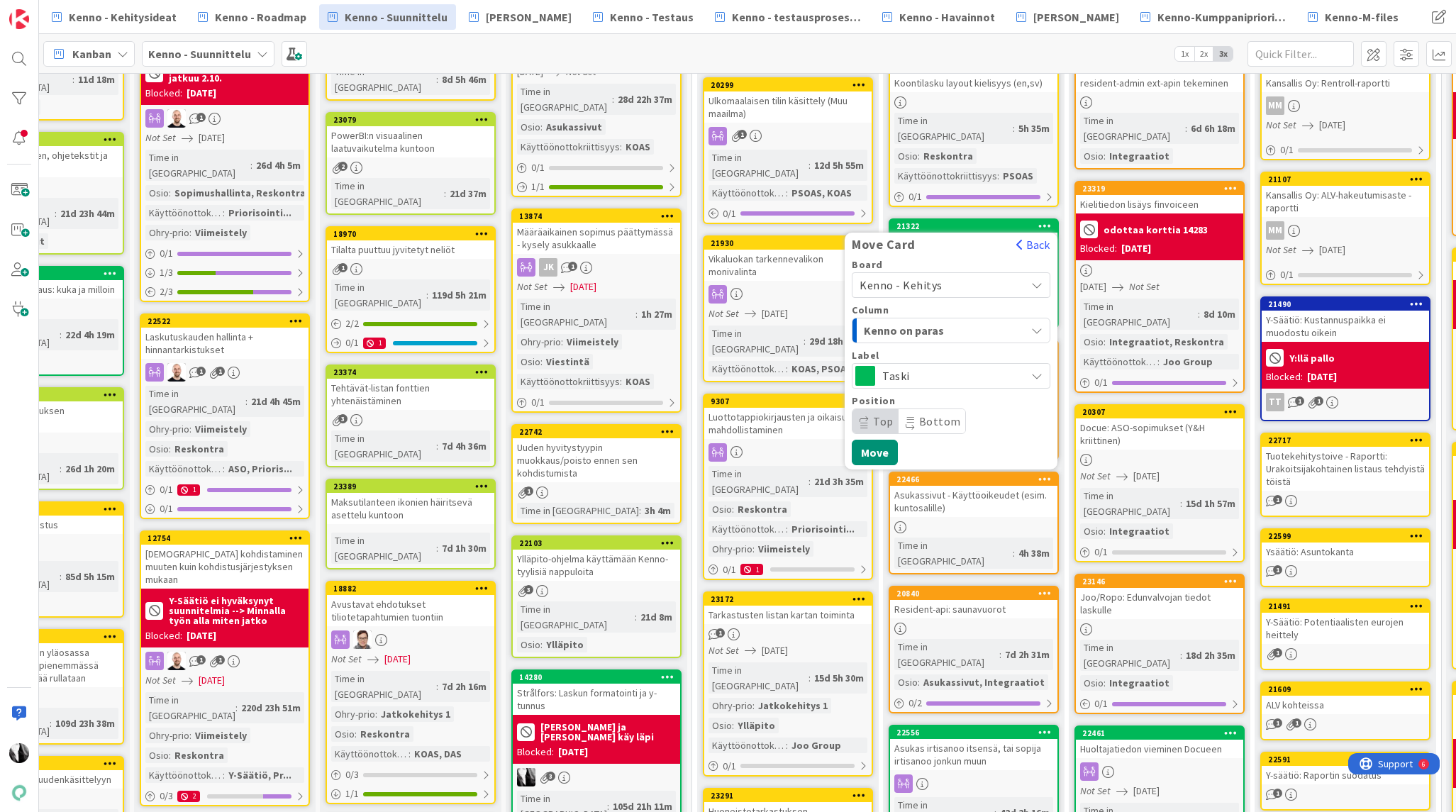
click at [975, 319] on div "Kenno on paras" at bounding box center [942, 330] width 166 height 23
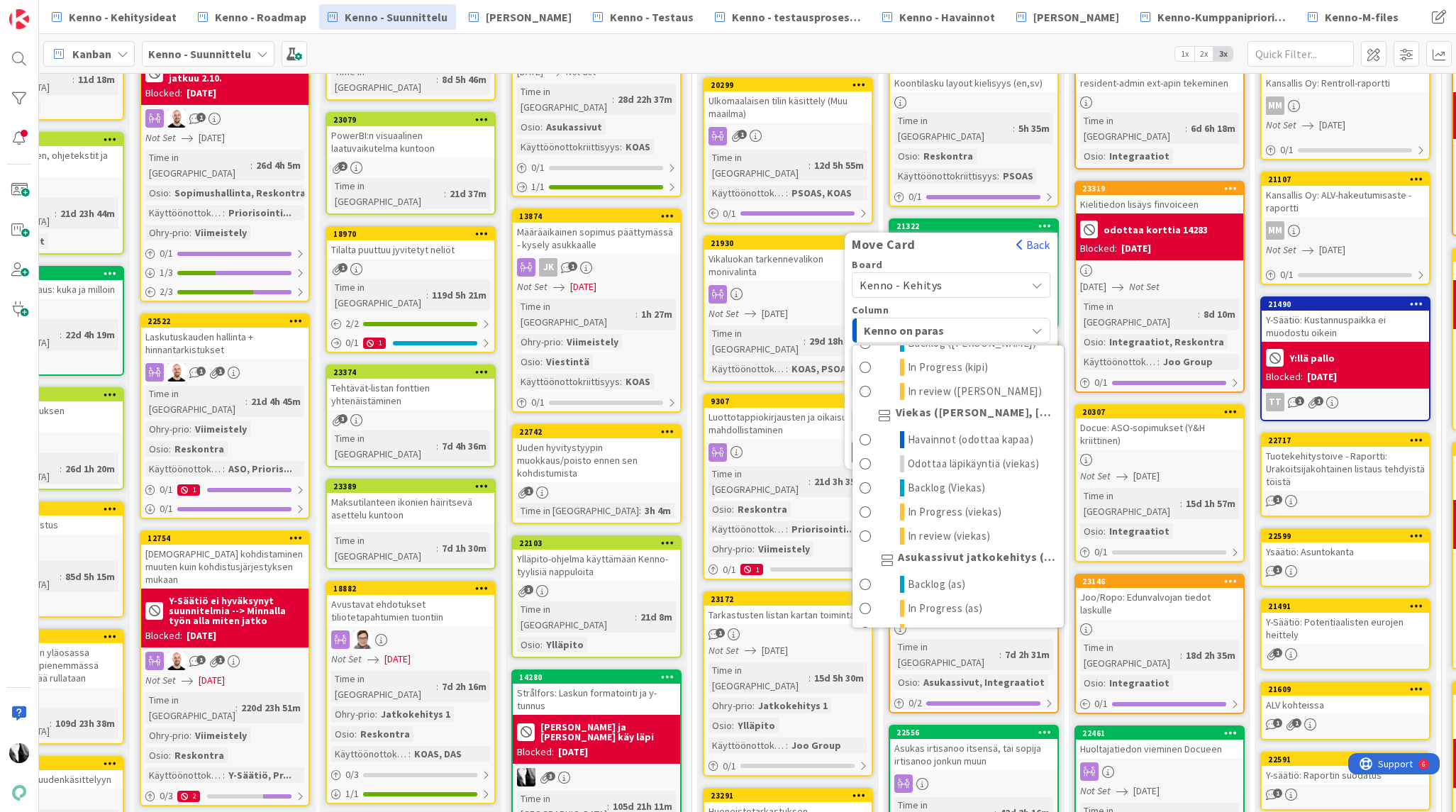
scroll to position [799, 0]
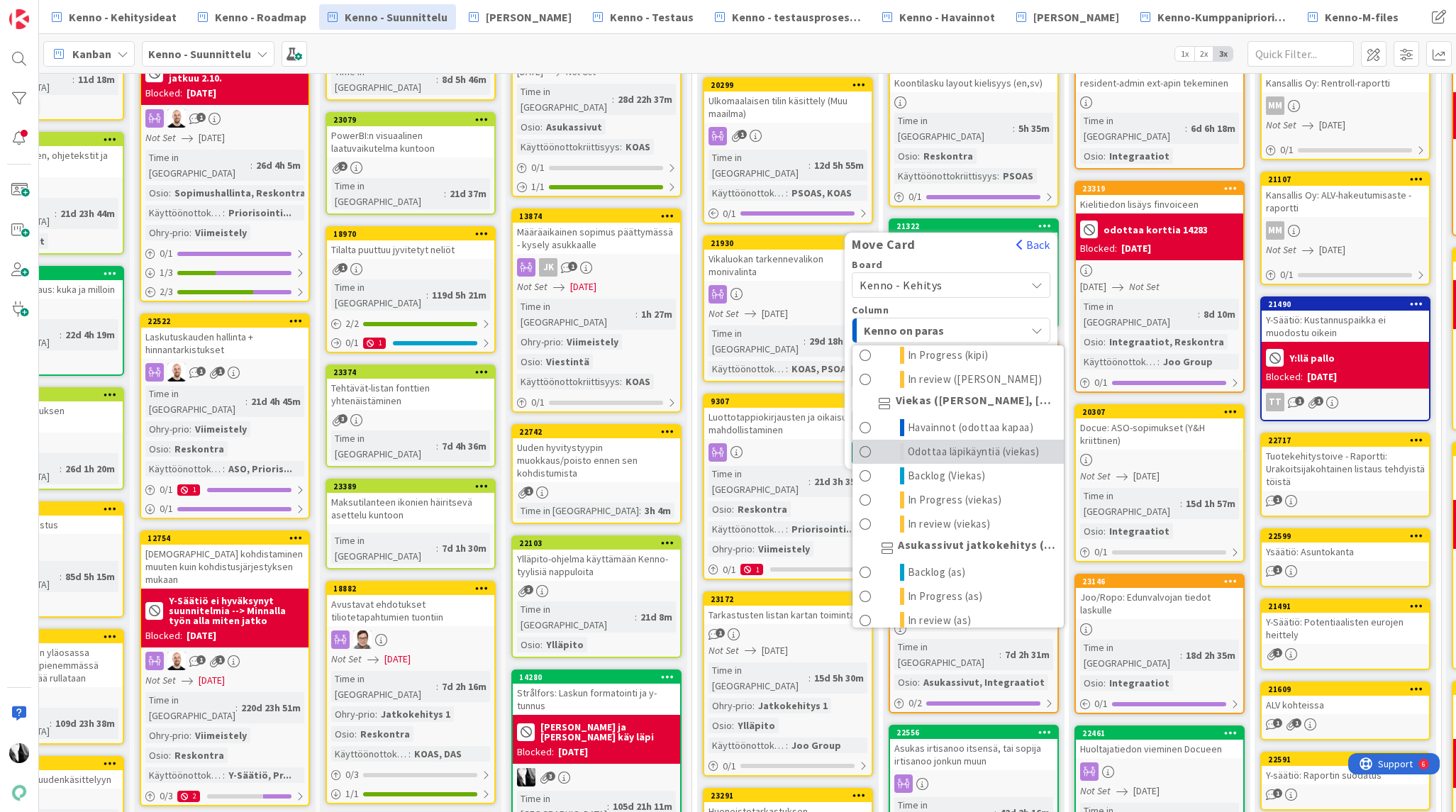
click at [982, 443] on span "Odottaa läpikäyntiä (viekas)" at bounding box center [973, 451] width 132 height 17
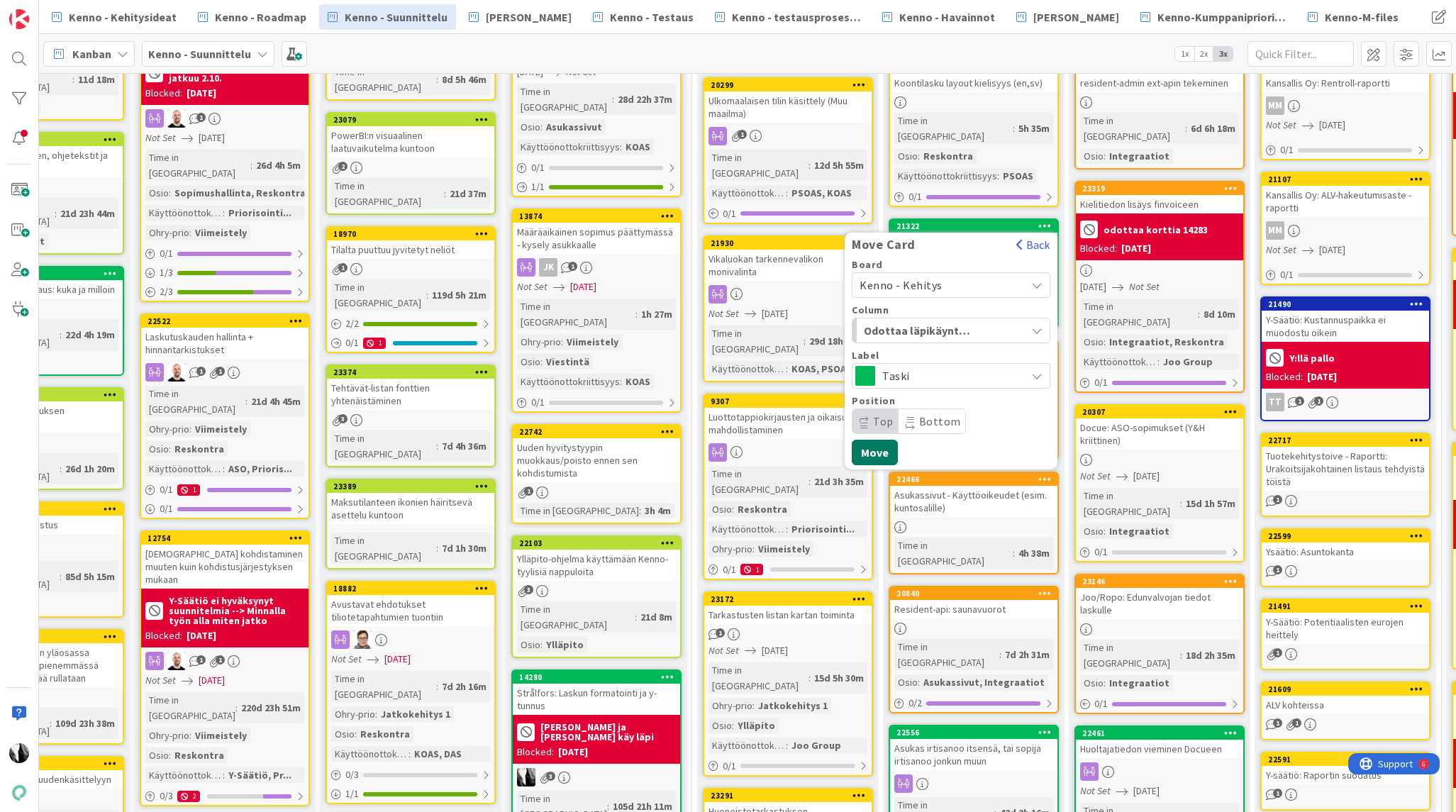
click at [880, 440] on button "Move" at bounding box center [875, 452] width 46 height 26
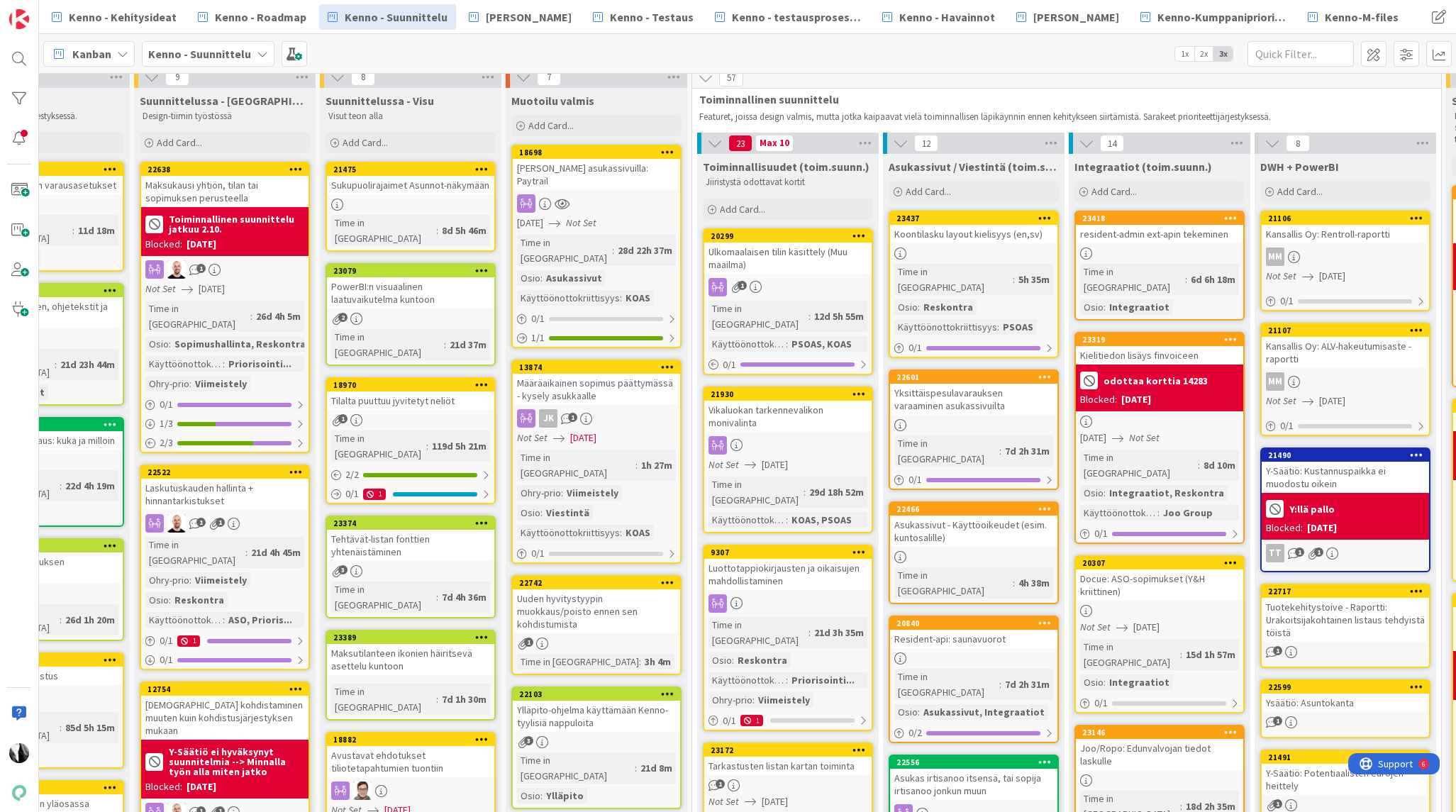
scroll to position [0, 96]
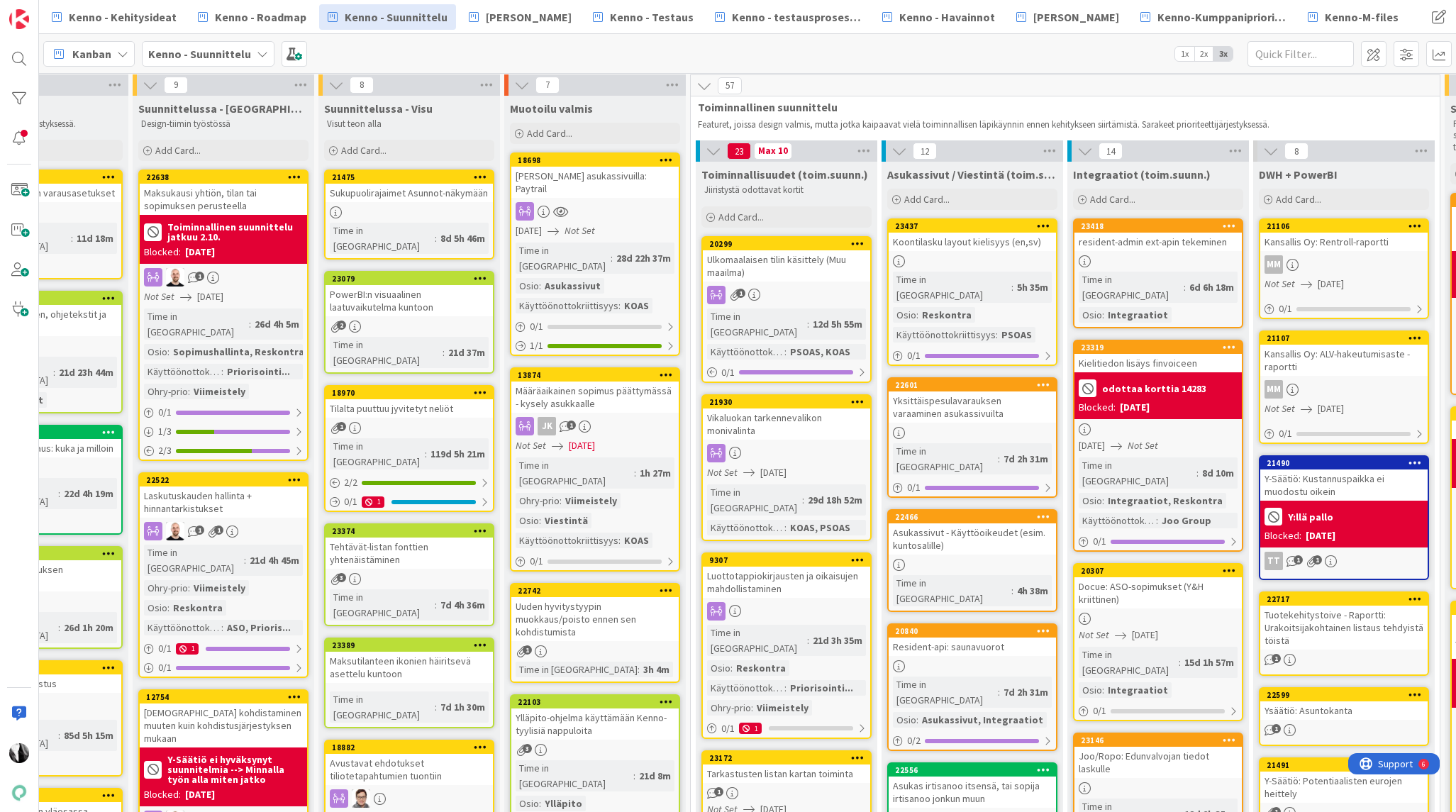
click at [976, 245] on div "Koontilasku layout kielisyys (en,sv)" at bounding box center [972, 241] width 167 height 18
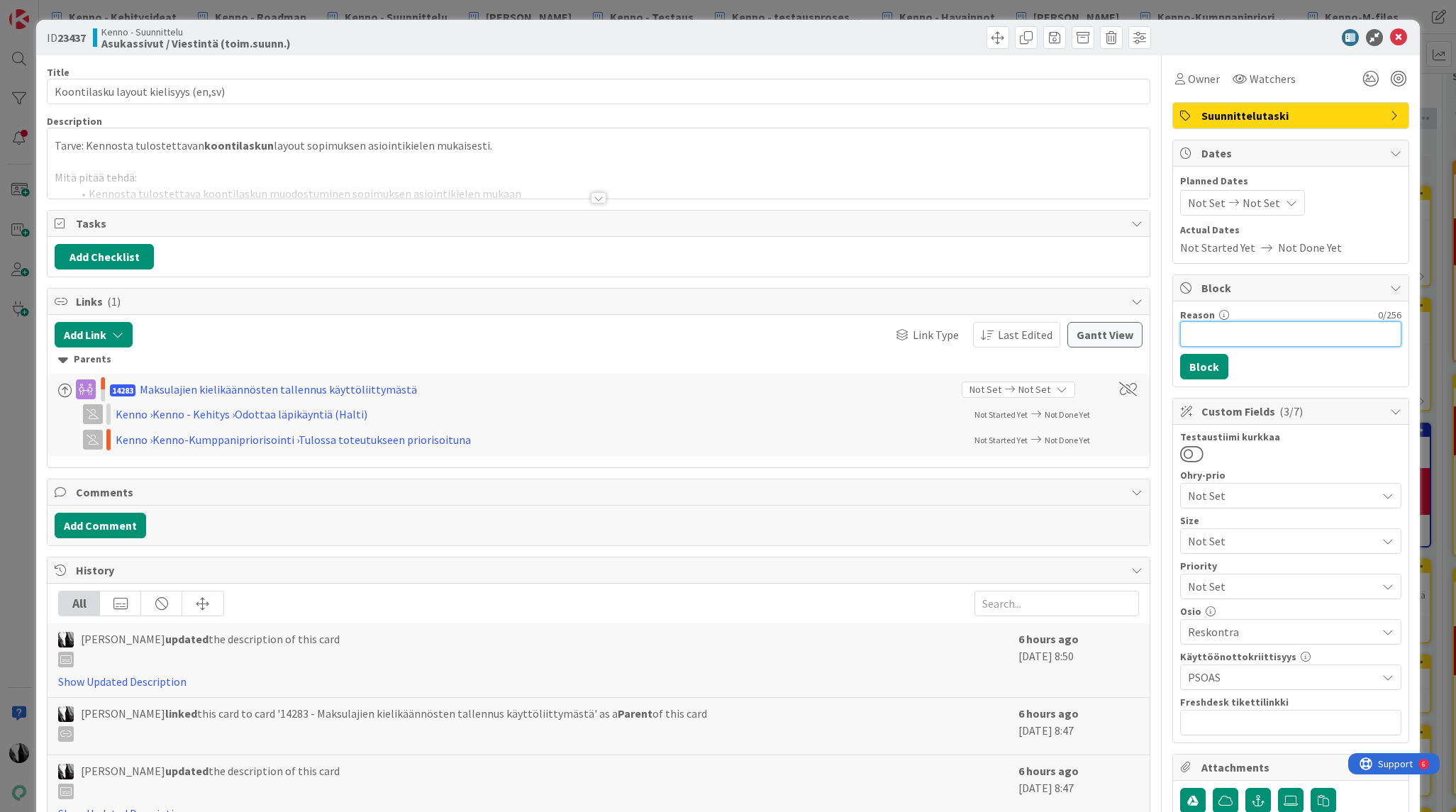
click at [1213, 333] on input "Reason" at bounding box center [1290, 334] width 222 height 26
type input "odottaa korttia 14283"
click at [1197, 365] on button "Block" at bounding box center [1204, 366] width 49 height 26
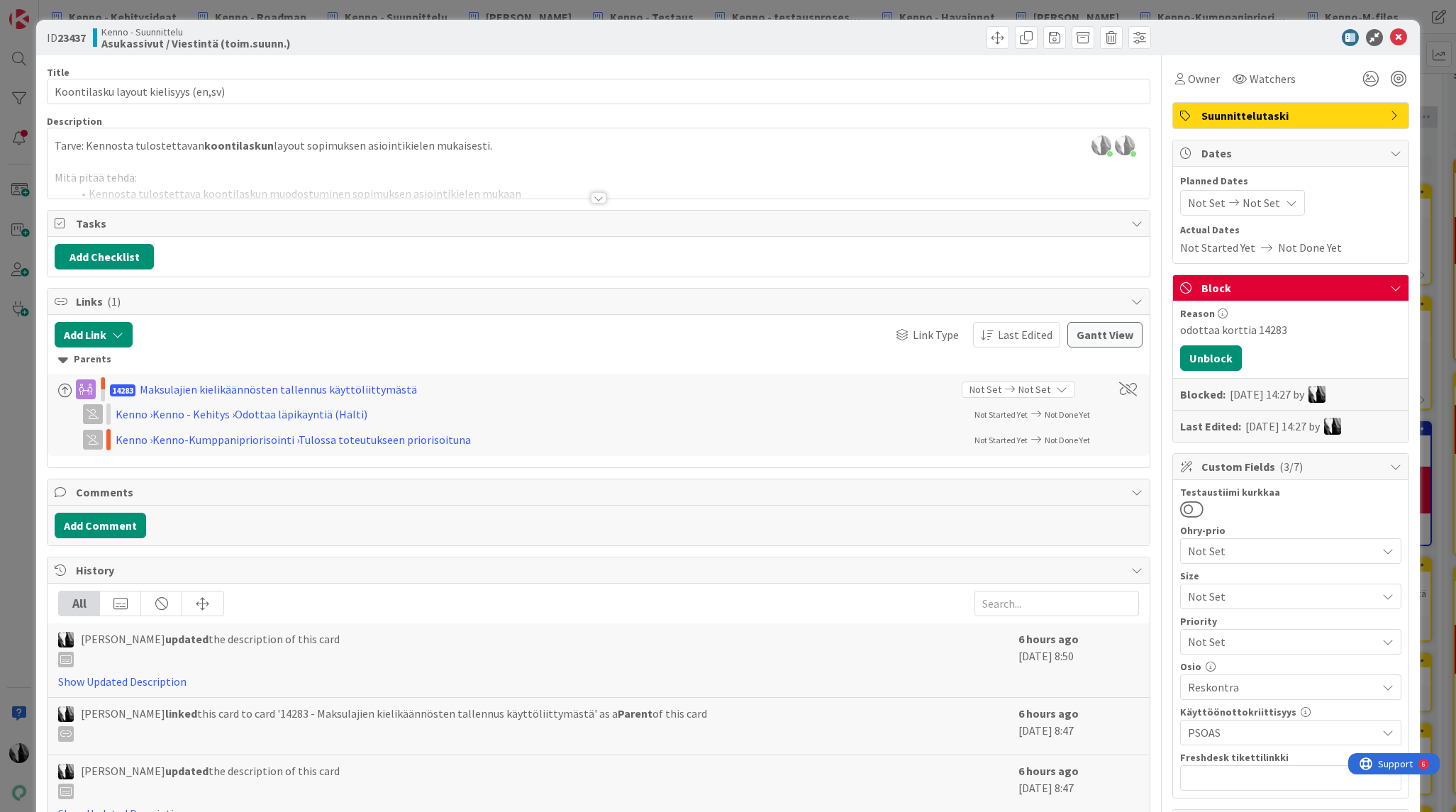
click at [1272, 37] on div at bounding box center [1283, 37] width 251 height 17
click at [1397, 35] on icon at bounding box center [1398, 37] width 17 height 17
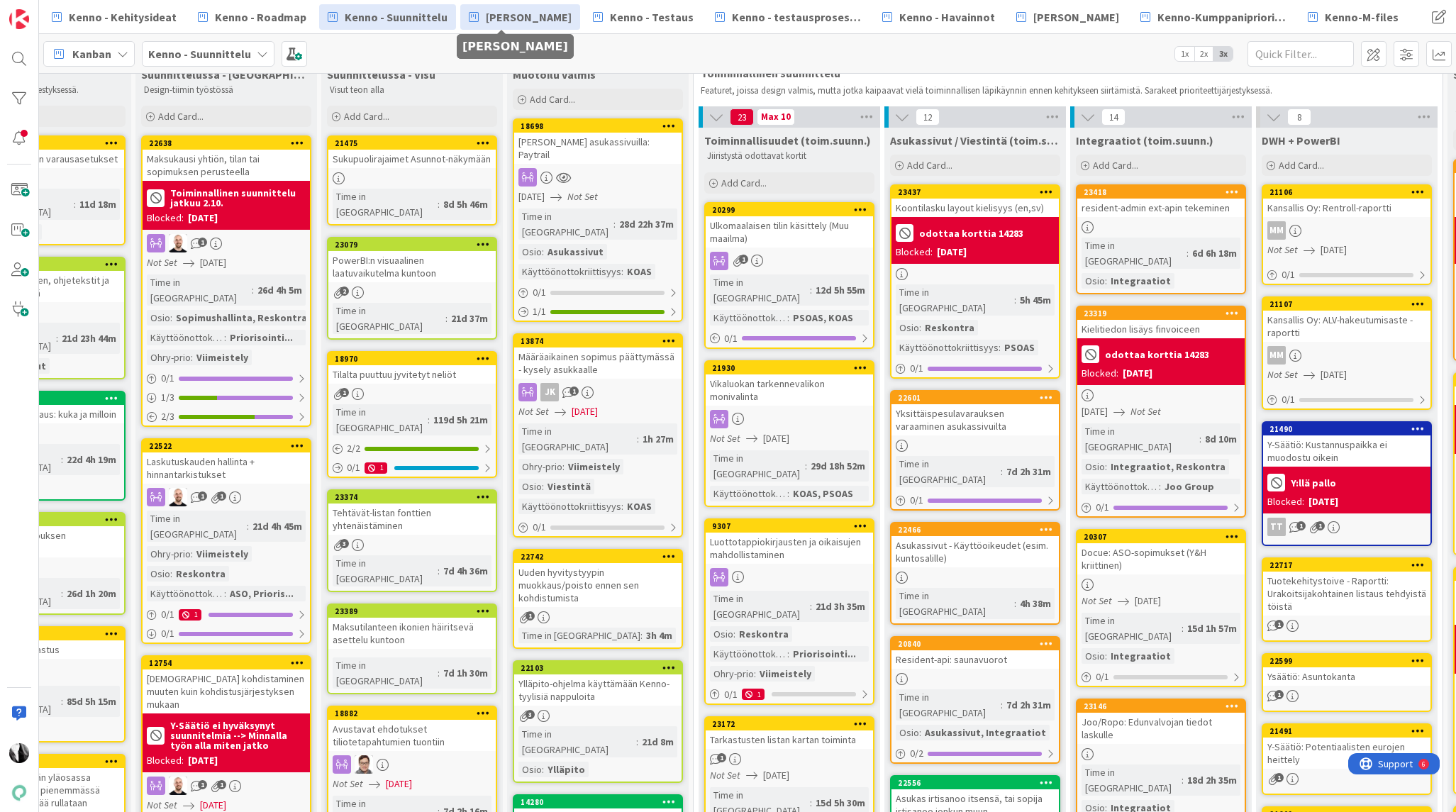
click at [515, 15] on span "[PERSON_NAME]" at bounding box center [529, 16] width 86 height 17
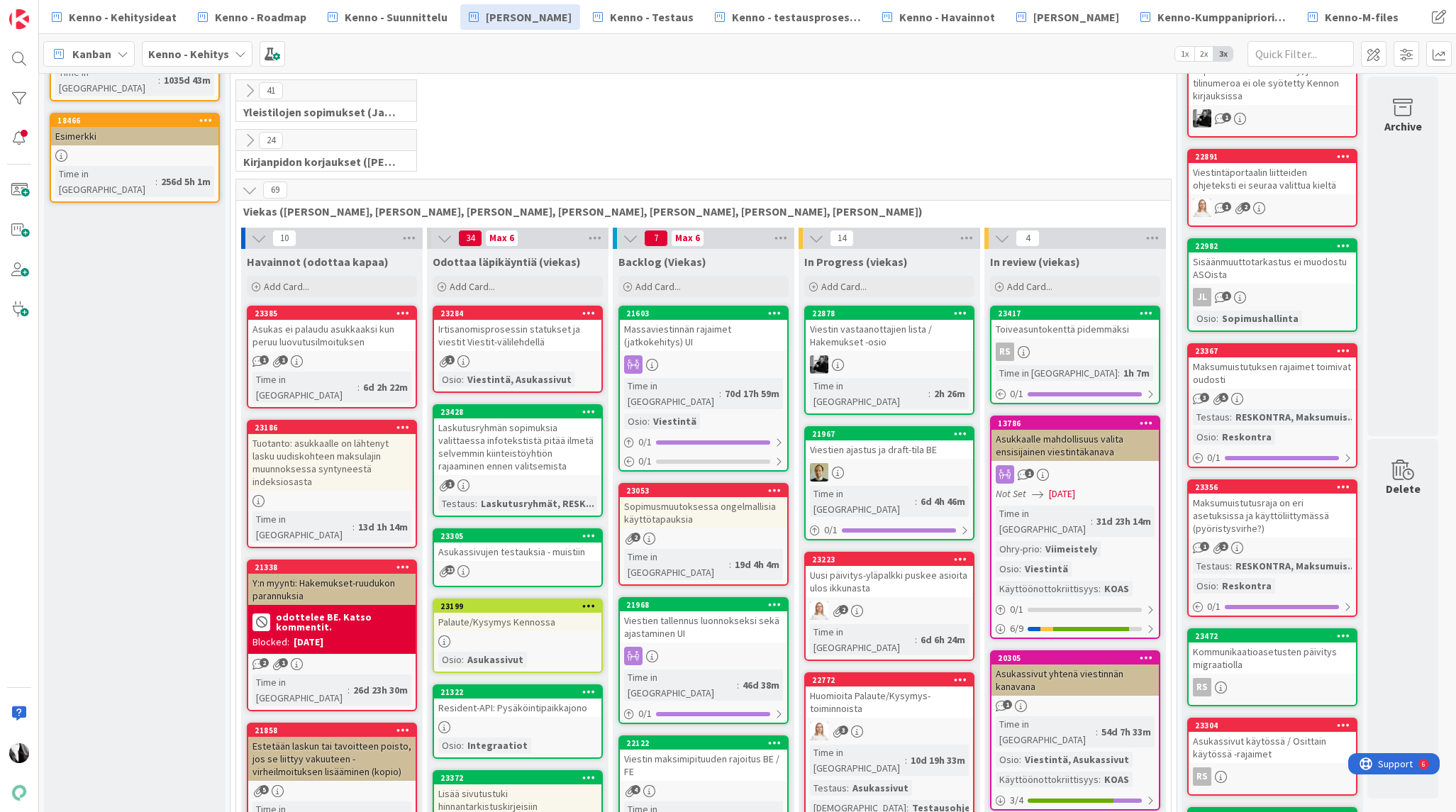
scroll to position [236, 0]
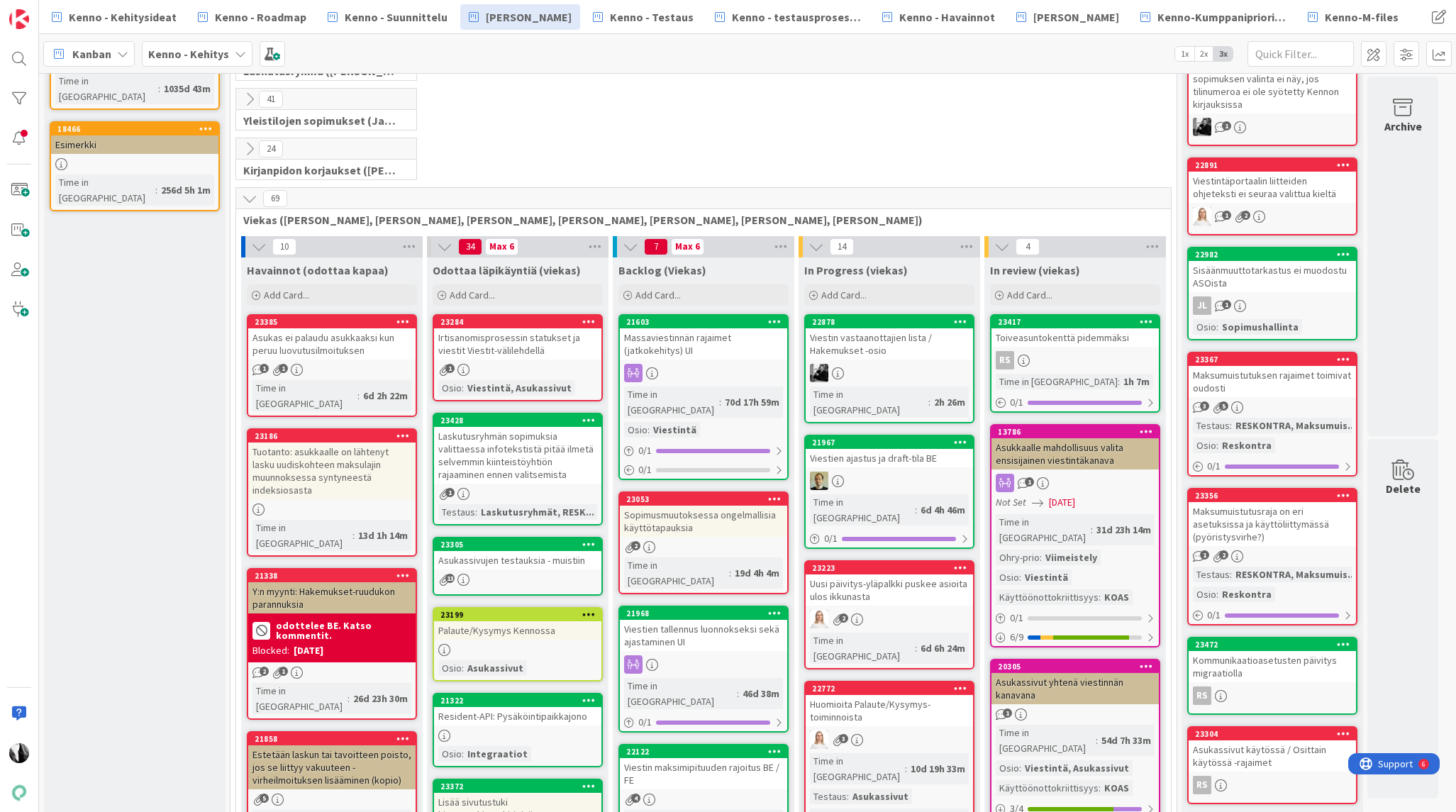
click at [248, 200] on icon at bounding box center [250, 198] width 16 height 16
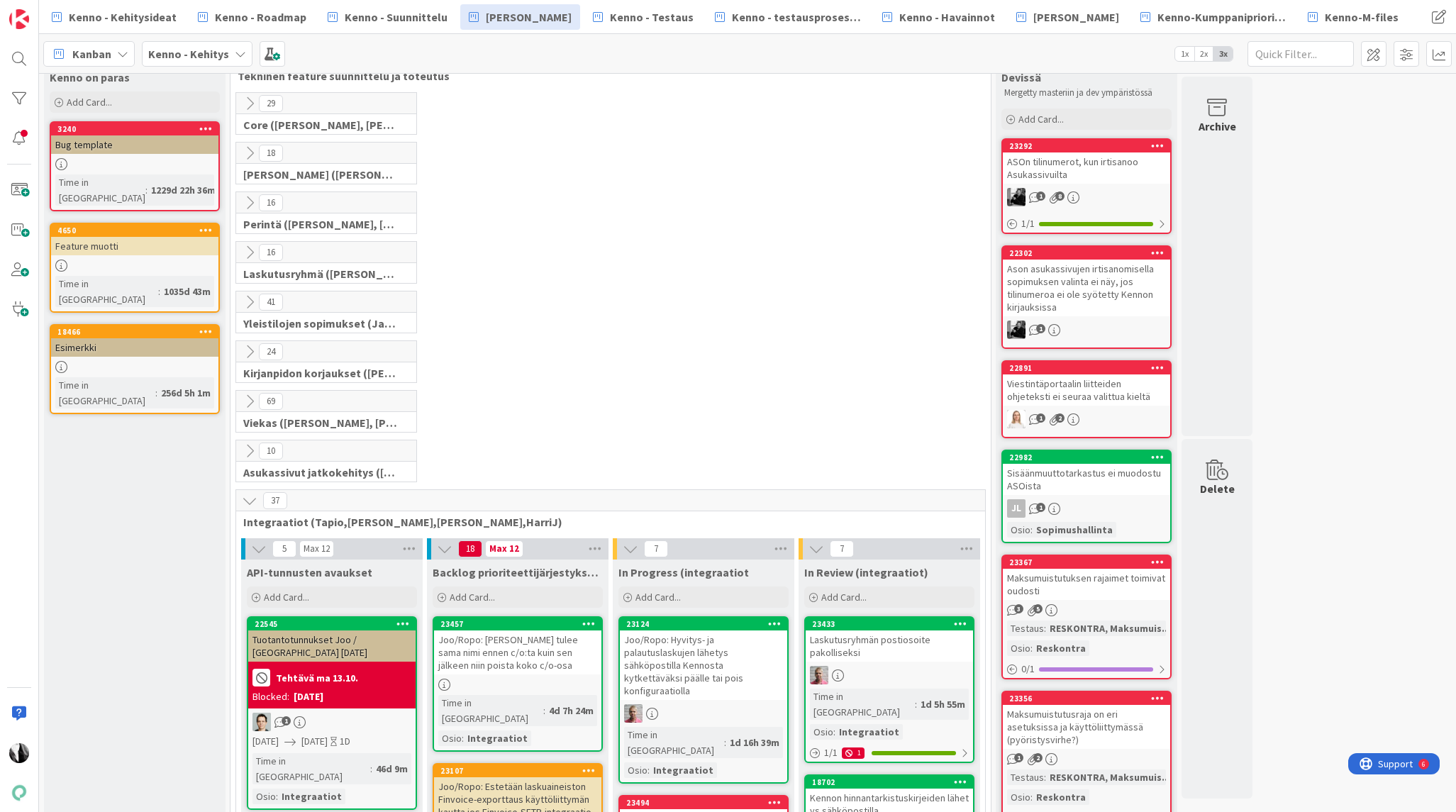
scroll to position [0, 0]
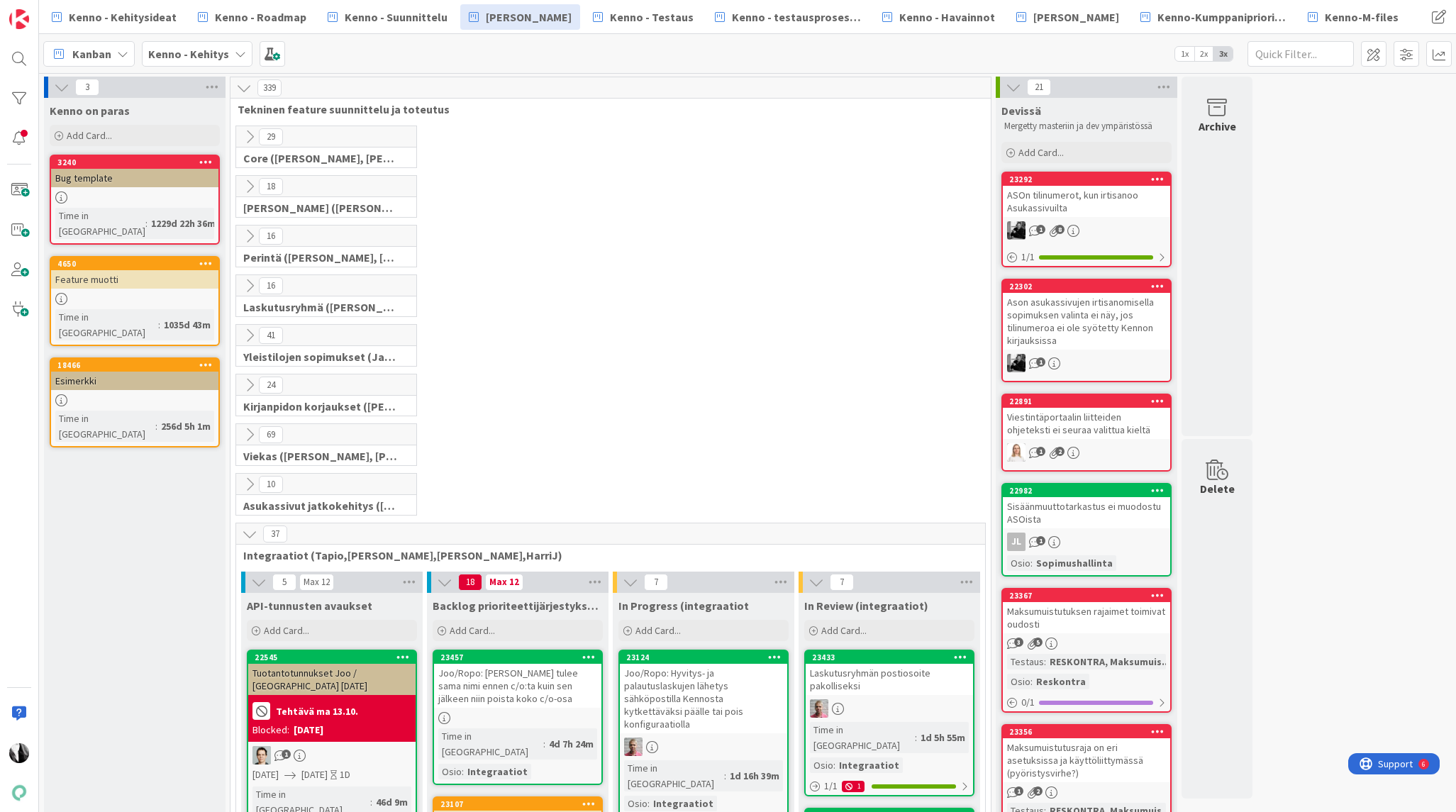
click at [247, 184] on icon at bounding box center [250, 186] width 16 height 16
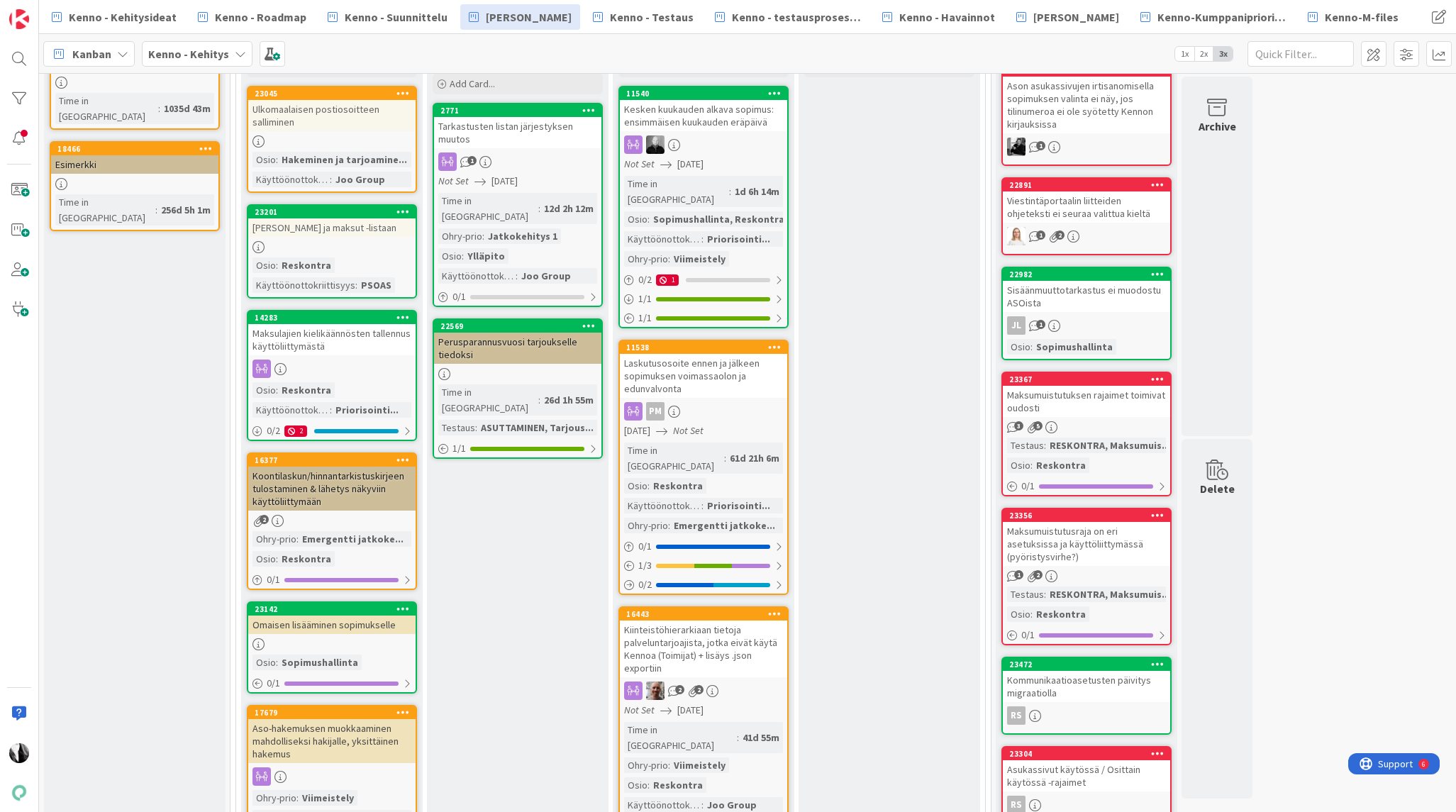
scroll to position [254, 0]
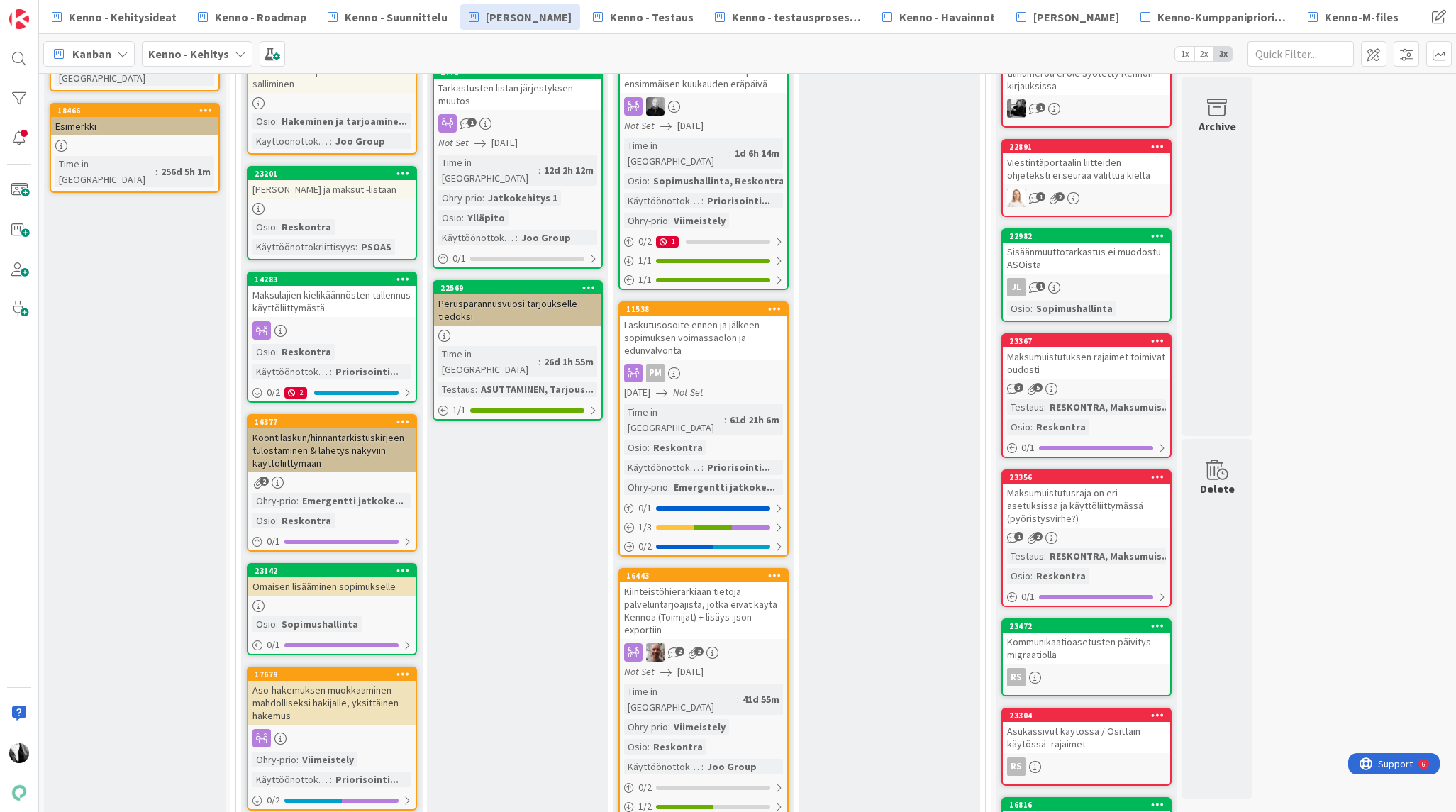
click at [714, 320] on div "Laskutusosoite ennen ja jälkeen sopimuksen voimassaolon ja edunvalvonta" at bounding box center [702, 337] width 167 height 44
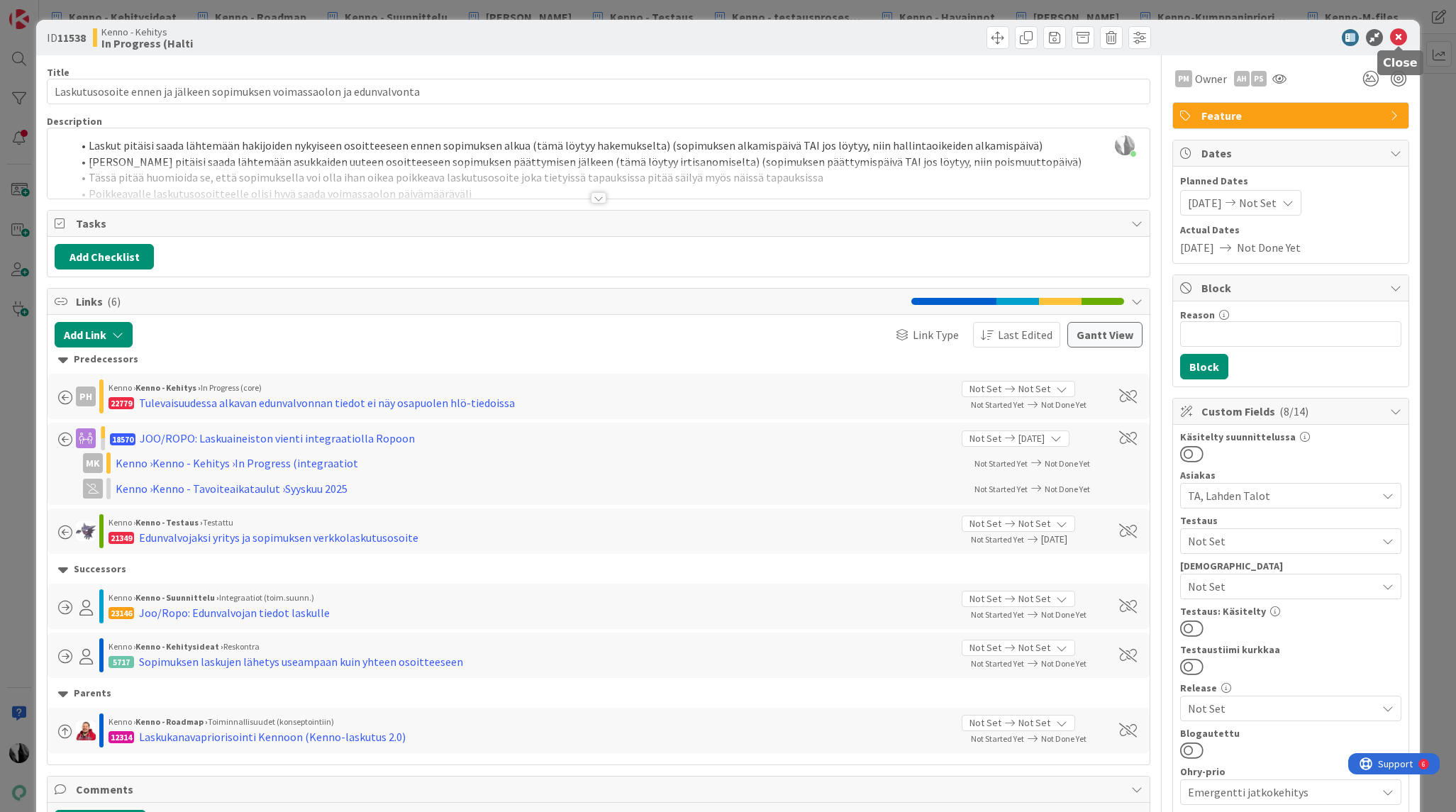
click at [1393, 32] on icon at bounding box center [1398, 37] width 17 height 17
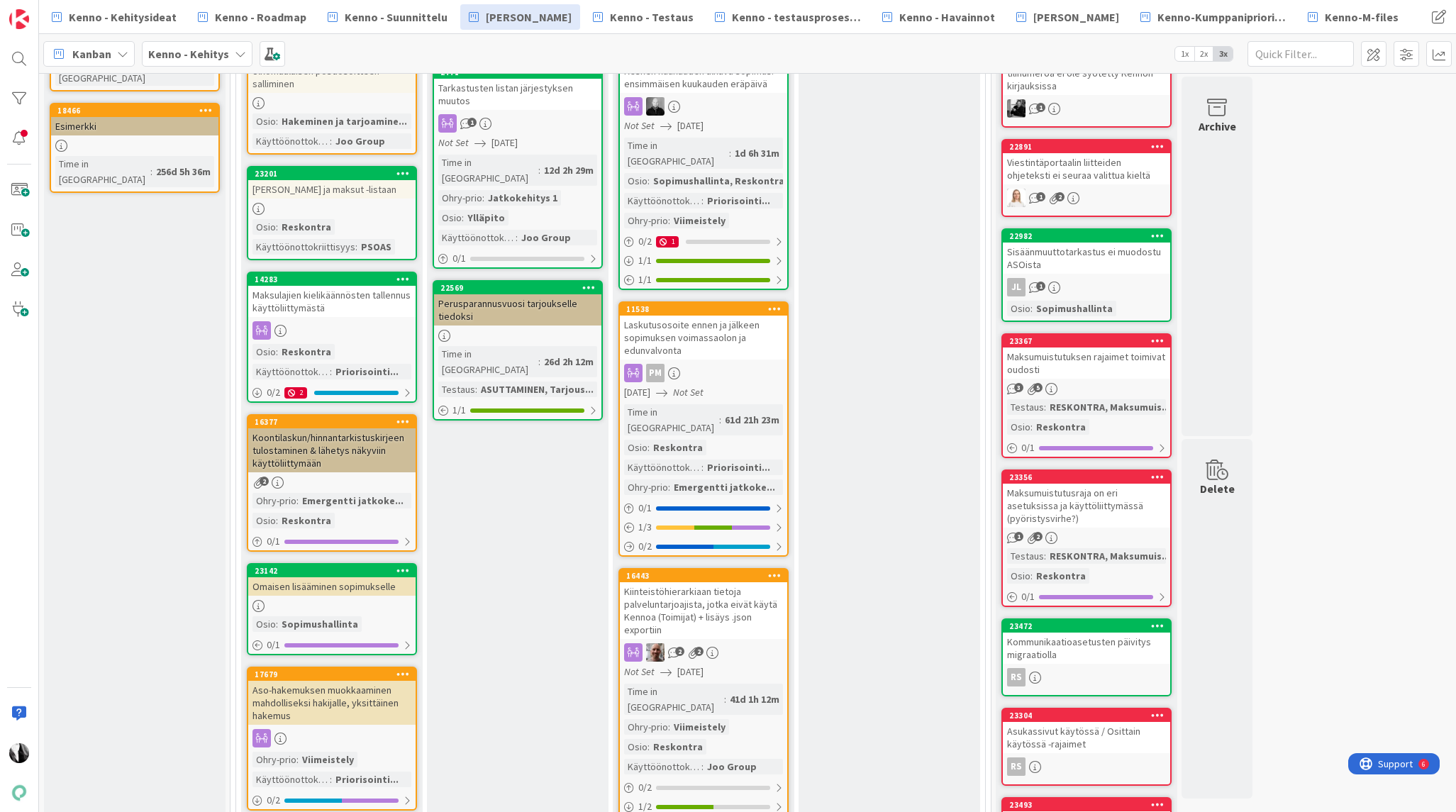
click at [525, 294] on div "Perusparannusvuosi tarjoukselle tiedoksi" at bounding box center [517, 310] width 167 height 31
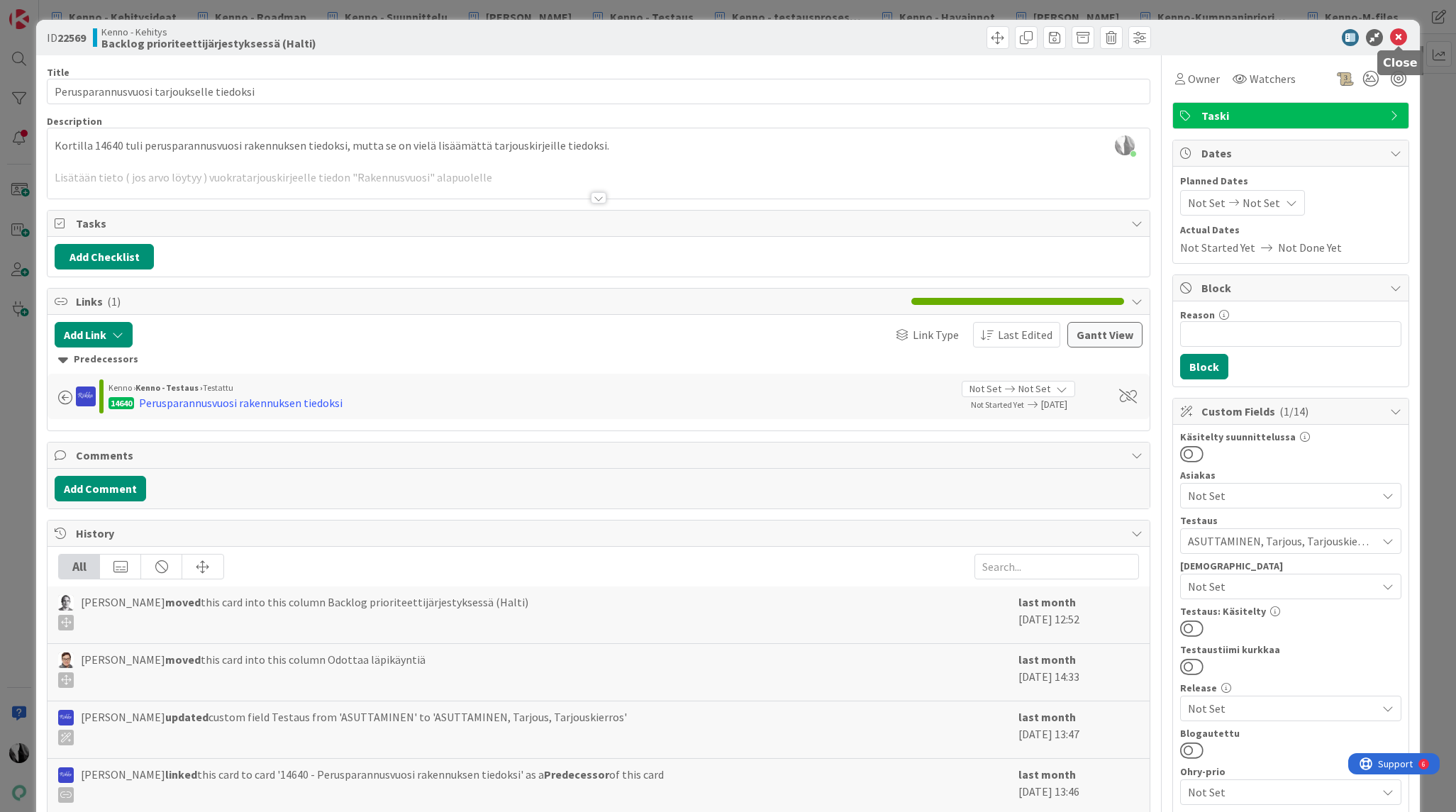
click at [1402, 35] on icon at bounding box center [1398, 37] width 17 height 17
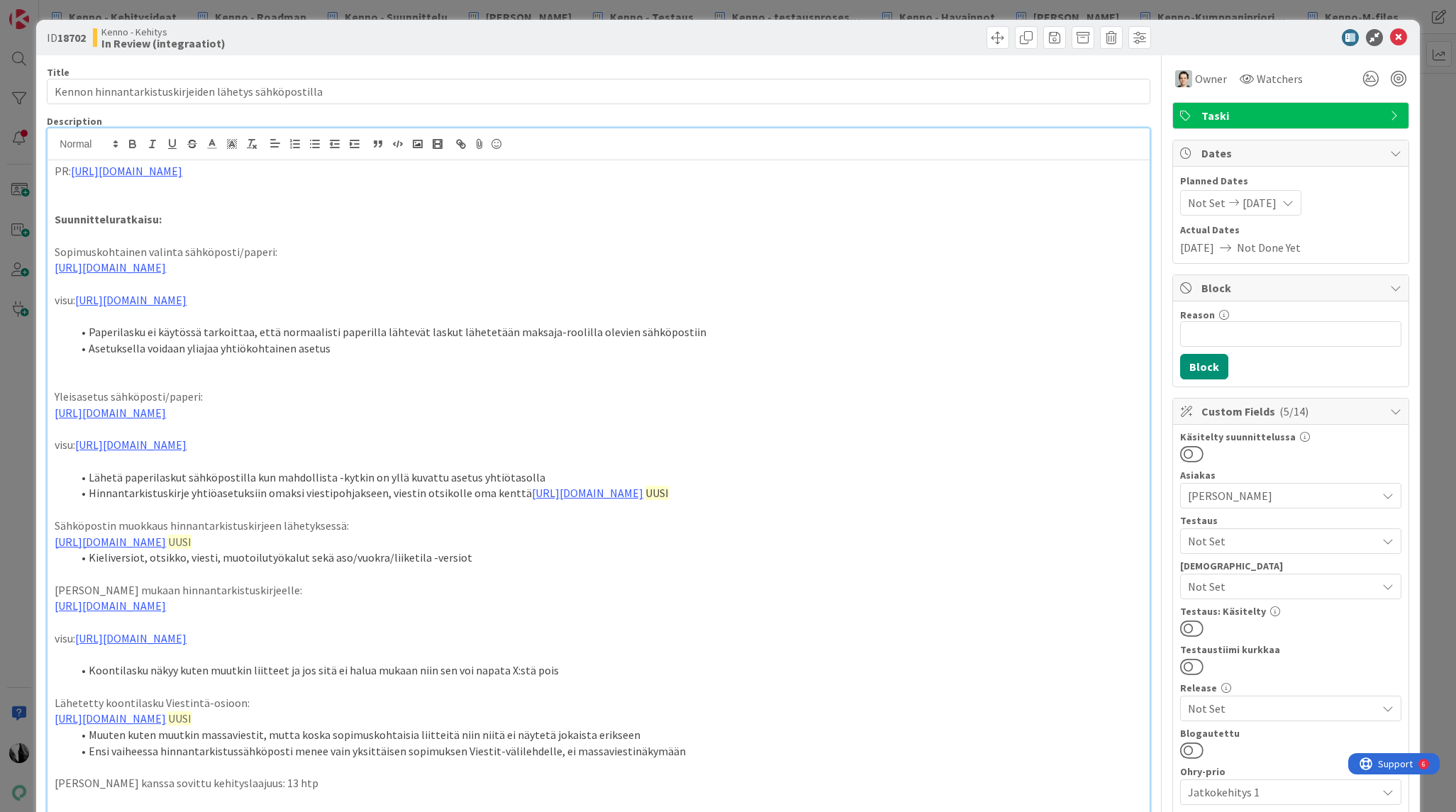
scroll to position [276, 0]
click at [1398, 34] on icon at bounding box center [1398, 37] width 17 height 17
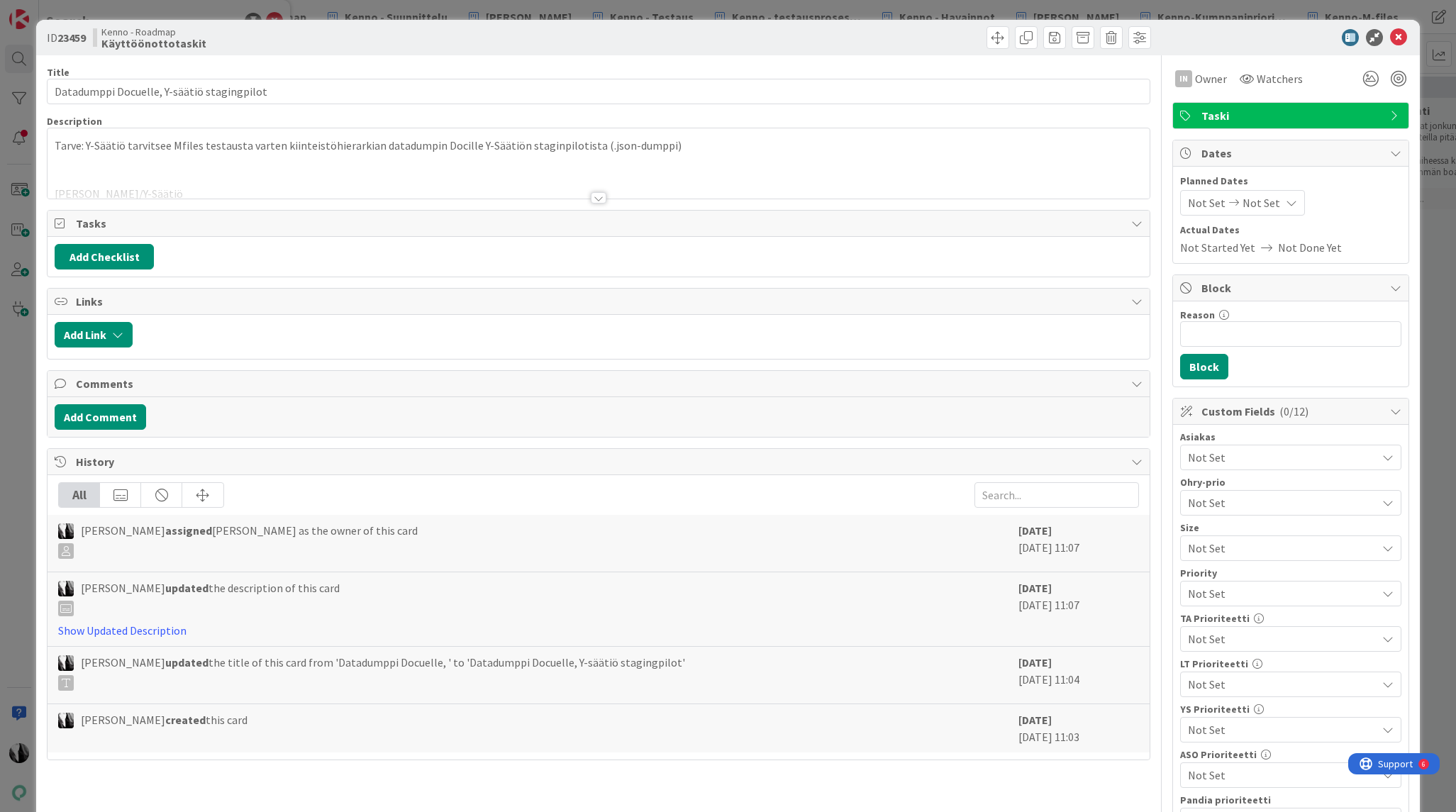
click at [596, 198] on div at bounding box center [598, 198] width 16 height 12
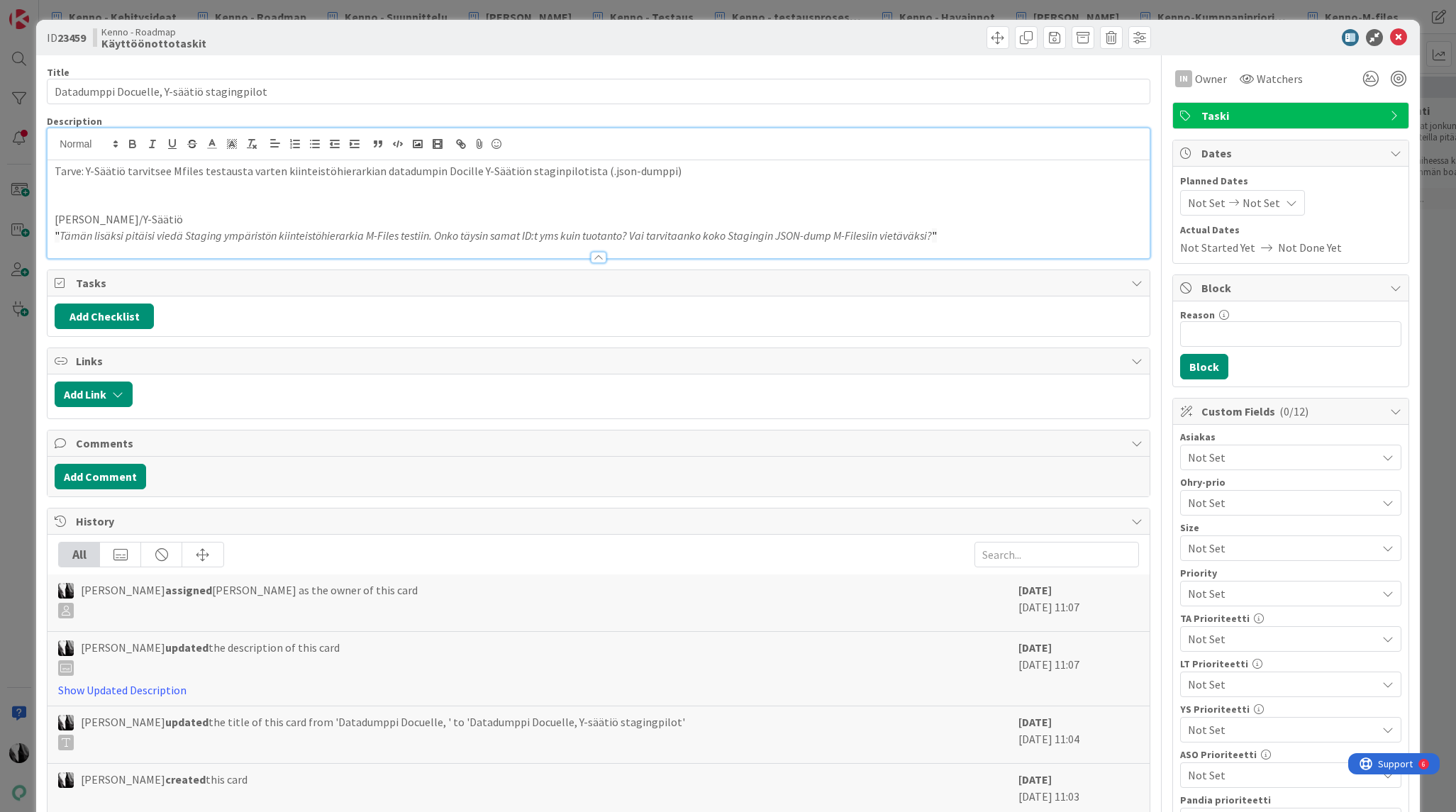
click at [996, 235] on p "" Tämän lisäksi pitäisi viedä Staging ympäristön kiinteistöhierarkia M-Files te…" at bounding box center [598, 236] width 1087 height 16
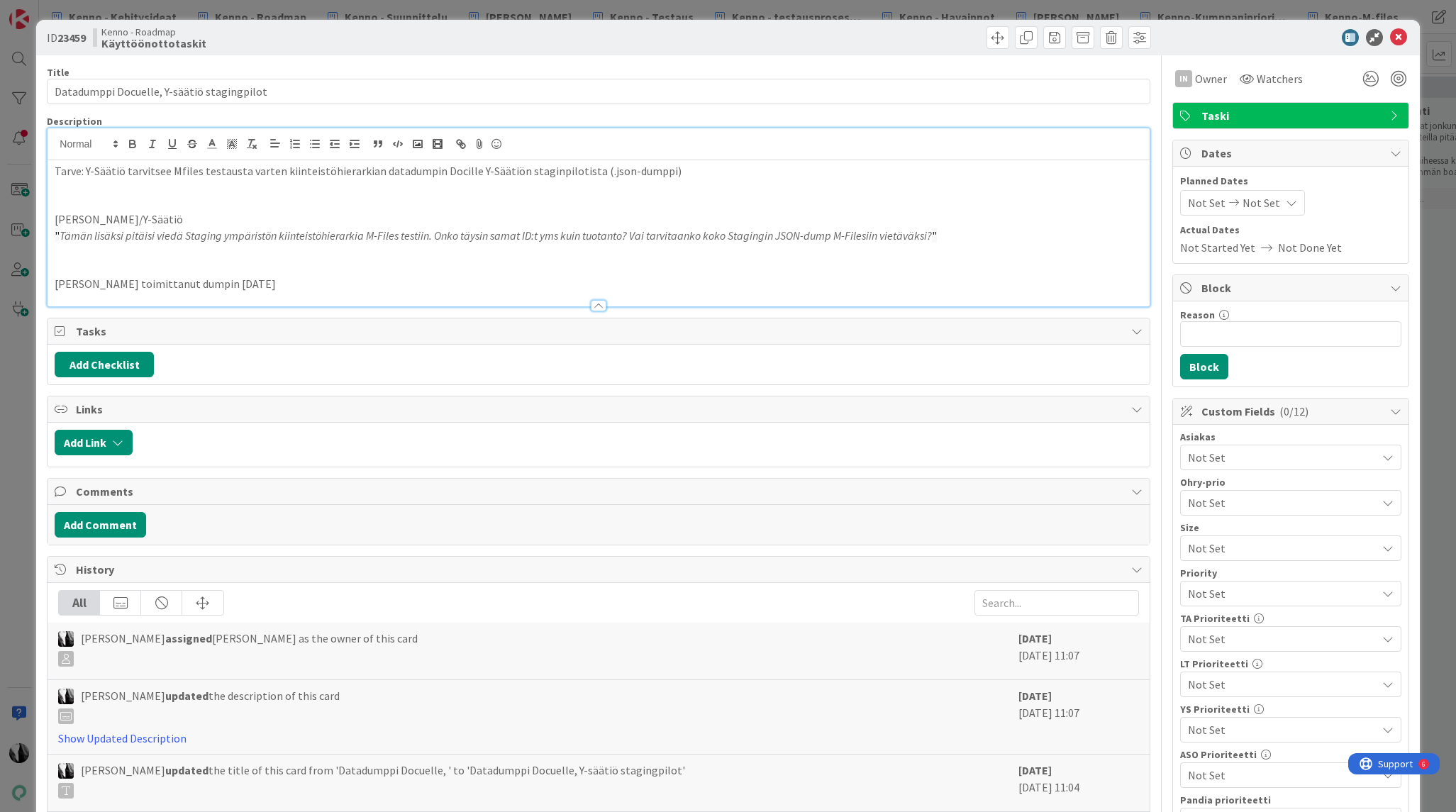
click at [268, 283] on p "Ilari toimittanut dumpin ti 23.9.2025" at bounding box center [598, 284] width 1087 height 16
click at [926, 184] on p at bounding box center [598, 188] width 1087 height 16
click at [1080, 39] on span at bounding box center [1083, 38] width 23 height 23
click at [1109, 107] on button "Archive" at bounding box center [1107, 104] width 56 height 26
